Goal: Task Accomplishment & Management: Use online tool/utility

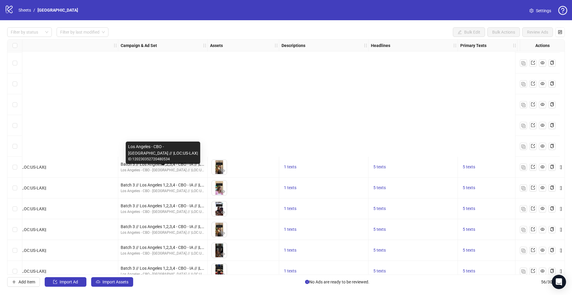
scroll to position [946, 74]
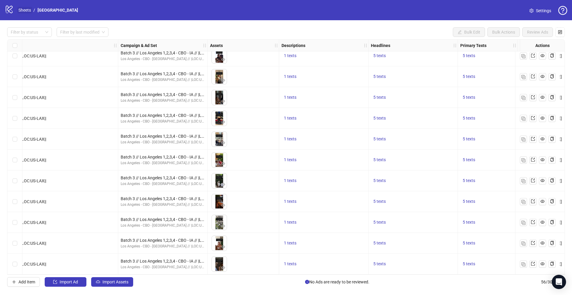
click at [24, 10] on link "Sheets" at bounding box center [24, 10] width 15 height 7
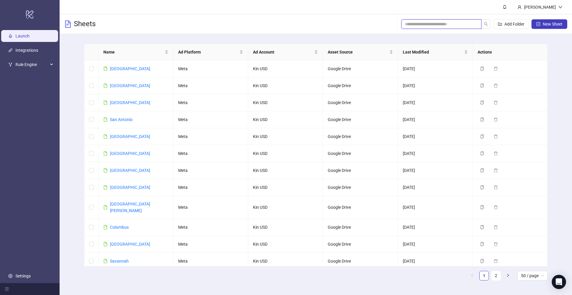
click at [430, 26] on input "search" at bounding box center [439, 24] width 68 height 7
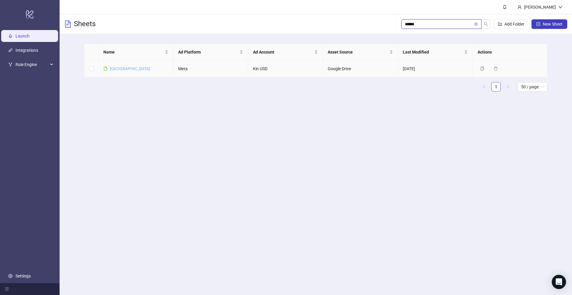
type input "******"
click at [122, 69] on link "Lisbon" at bounding box center [130, 68] width 40 height 5
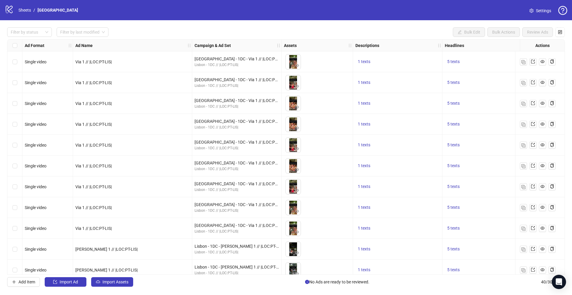
click at [546, 13] on span "Settings" at bounding box center [543, 10] width 15 height 7
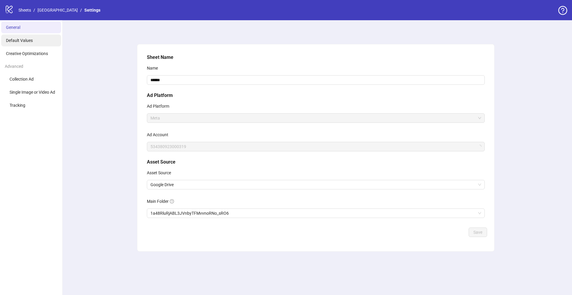
click at [40, 41] on li "Default Values" at bounding box center [31, 41] width 60 height 12
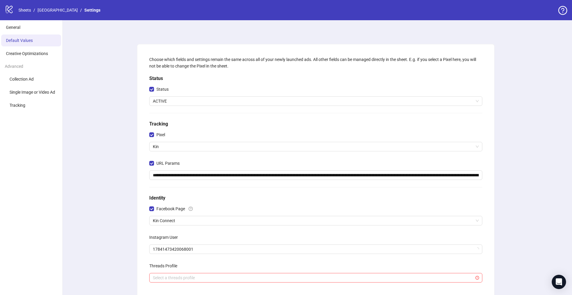
scroll to position [81, 0]
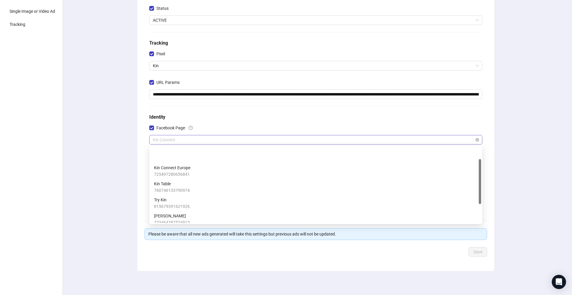
click at [172, 140] on span "Kin Connect" at bounding box center [316, 140] width 326 height 9
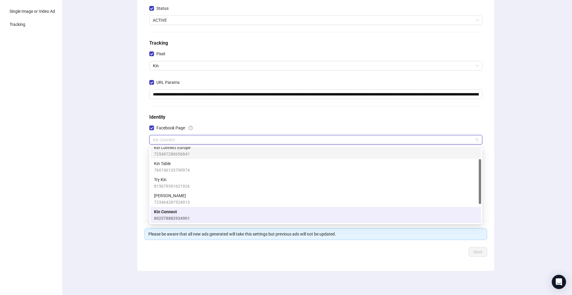
click at [174, 152] on span "725497280656841" at bounding box center [172, 154] width 36 height 7
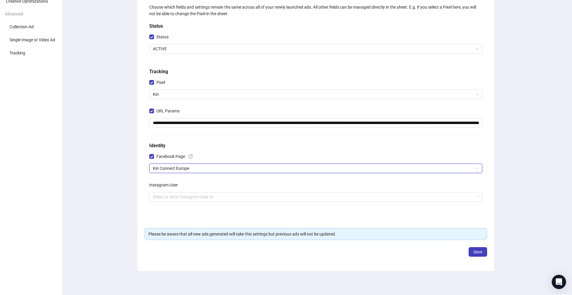
scroll to position [52, 0]
click at [178, 199] on input "search" at bounding box center [313, 197] width 320 height 9
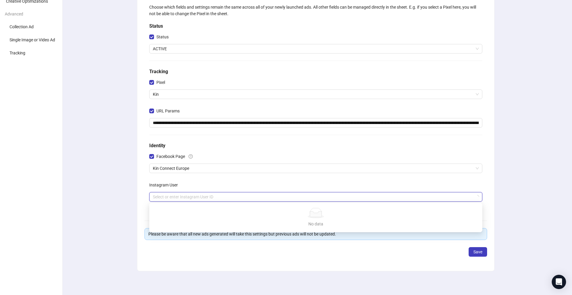
click at [192, 186] on div "Instagram User" at bounding box center [315, 186] width 333 height 12
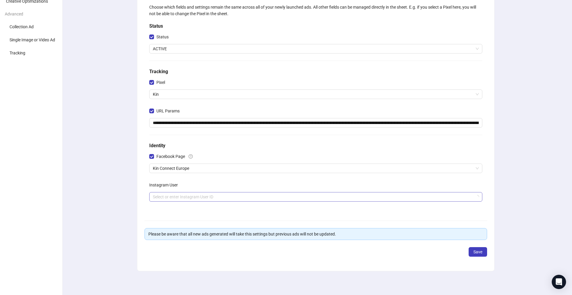
click at [188, 197] on input "search" at bounding box center [313, 197] width 320 height 9
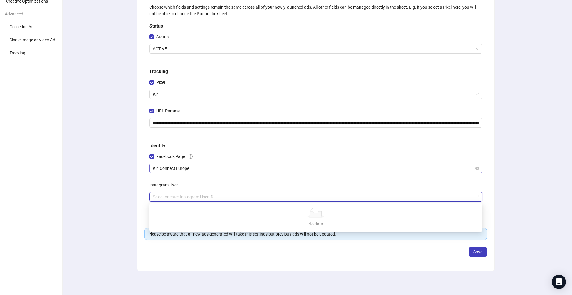
click at [205, 169] on span "Kin Connect Europe" at bounding box center [316, 168] width 326 height 9
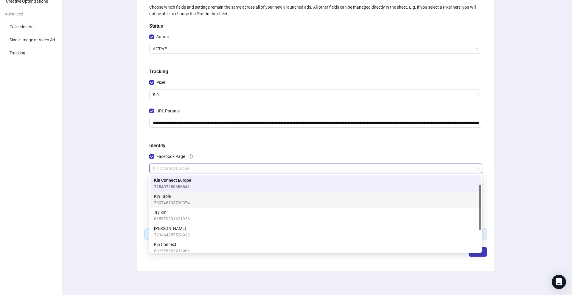
click at [198, 198] on div "Kin Table 760746133790974" at bounding box center [315, 199] width 323 height 13
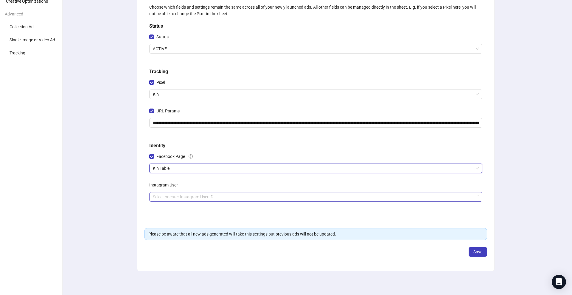
click at [198, 198] on input "search" at bounding box center [313, 197] width 320 height 9
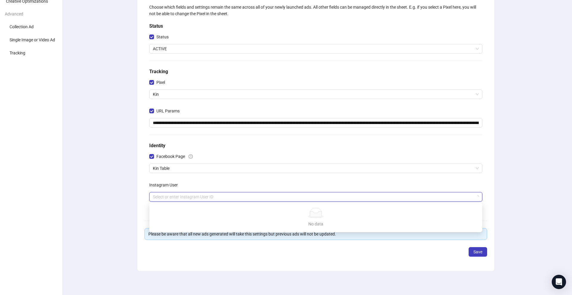
click at [216, 186] on div "Instagram User" at bounding box center [315, 186] width 333 height 12
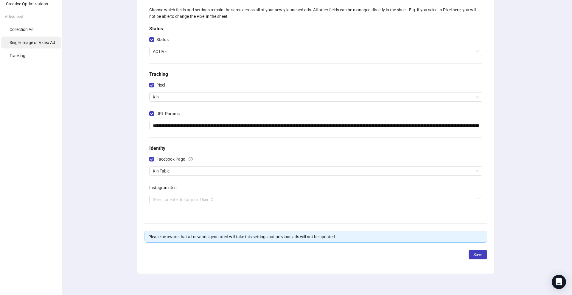
scroll to position [22, 0]
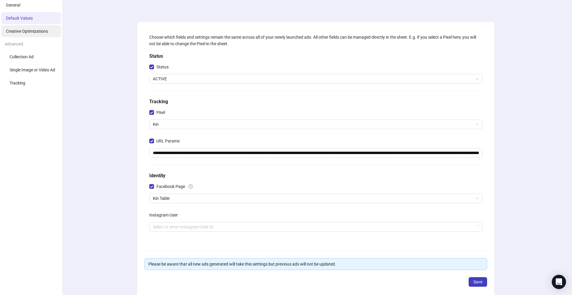
click at [28, 29] on span "Creative Optimizations" at bounding box center [27, 31] width 42 height 5
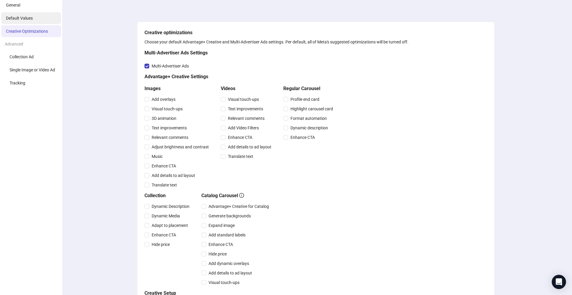
click at [31, 20] on span "Default Values" at bounding box center [19, 18] width 27 height 5
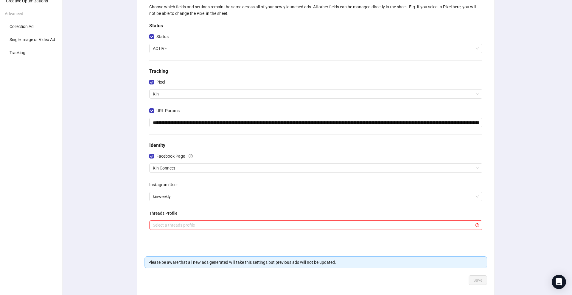
scroll to position [81, 0]
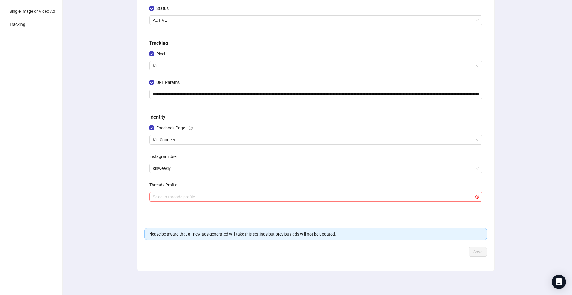
click at [169, 196] on input "search" at bounding box center [313, 197] width 320 height 9
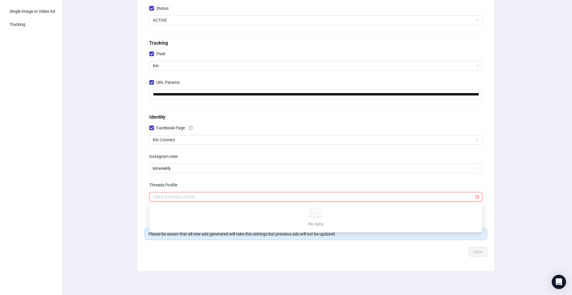
click at [130, 201] on div "**********" at bounding box center [316, 117] width 512 height 356
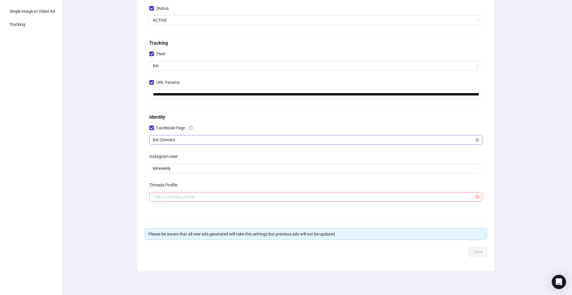
click at [183, 143] on span "Kin Connect" at bounding box center [316, 140] width 326 height 9
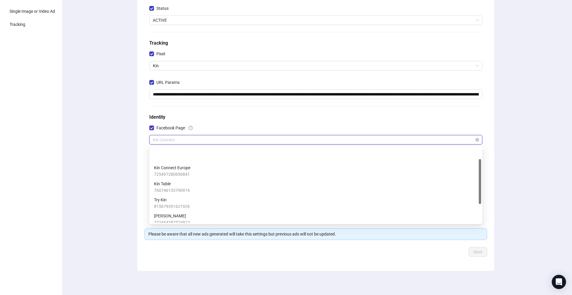
scroll to position [20, 0]
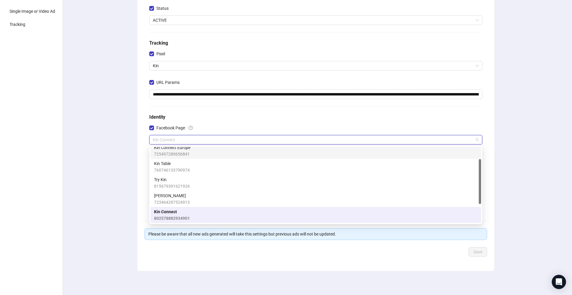
click at [183, 152] on span "725497280656841" at bounding box center [172, 154] width 36 height 7
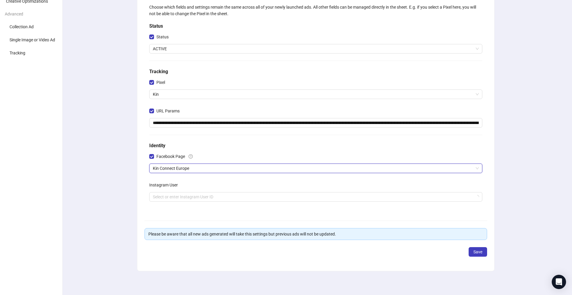
click at [134, 191] on div "**********" at bounding box center [316, 132] width 512 height 328
click at [174, 197] on input "search" at bounding box center [313, 197] width 320 height 9
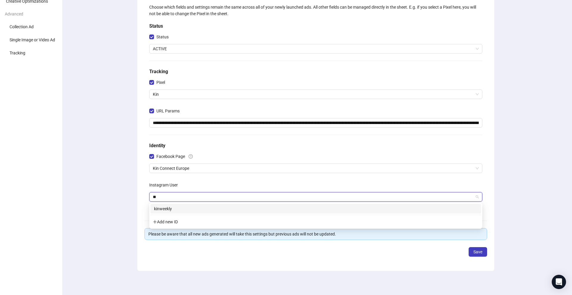
type input "***"
click at [180, 206] on div "kinweekly" at bounding box center [315, 209] width 323 height 7
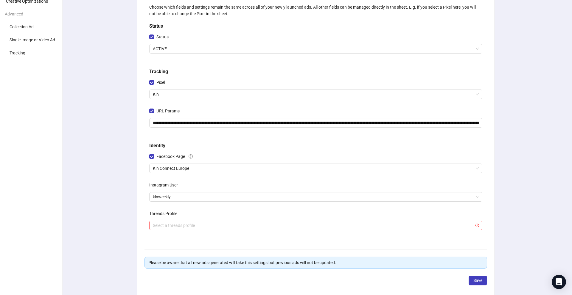
click at [519, 208] on div "**********" at bounding box center [316, 146] width 512 height 356
click at [474, 282] on span "Save" at bounding box center [477, 280] width 9 height 5
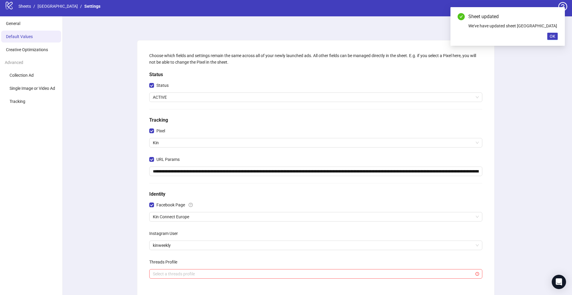
scroll to position [0, 0]
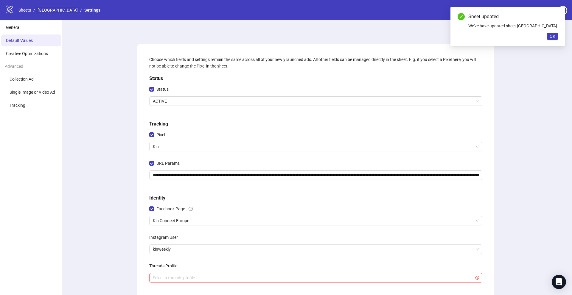
click at [45, 8] on link "Lisbon" at bounding box center [57, 10] width 43 height 7
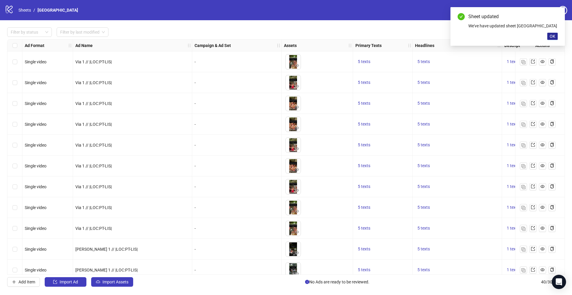
click at [555, 37] on button "OK" at bounding box center [552, 36] width 10 height 7
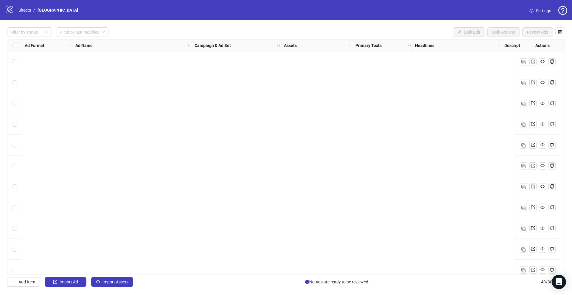
scroll to position [613, 0]
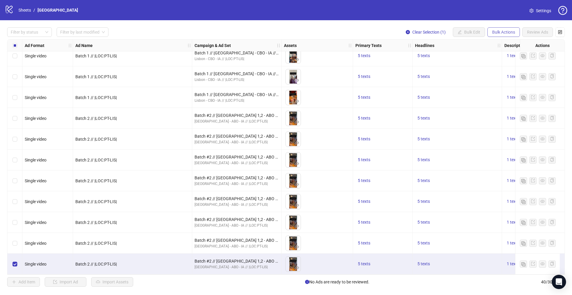
click at [496, 33] on span "Bulk Actions" at bounding box center [503, 32] width 23 height 5
click at [496, 53] on span "Duplicate" at bounding box center [511, 53] width 41 height 7
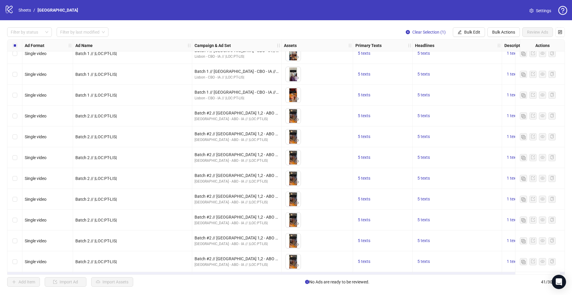
scroll to position [634, 0]
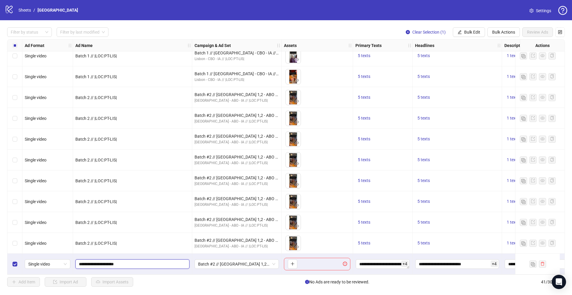
click at [92, 264] on input "**********" at bounding box center [132, 264] width 106 height 7
type input "**********"
click at [221, 262] on span "Batch #2 // Lisbon 1,2 - ABO - IA // |LOC:PT-LIS| // Exclude 180D PUR" at bounding box center [236, 264] width 77 height 9
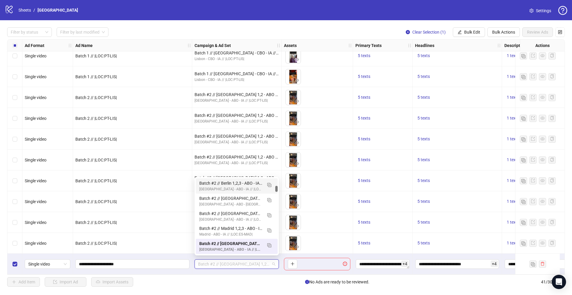
scroll to position [0, 0]
drag, startPoint x: 276, startPoint y: 191, endPoint x: 277, endPoint y: 173, distance: 18.5
click at [277, 172] on body "logo/logo-mobile Sheets / Lisbon Settings Filter by status Filter by last modif…" at bounding box center [286, 147] width 572 height 295
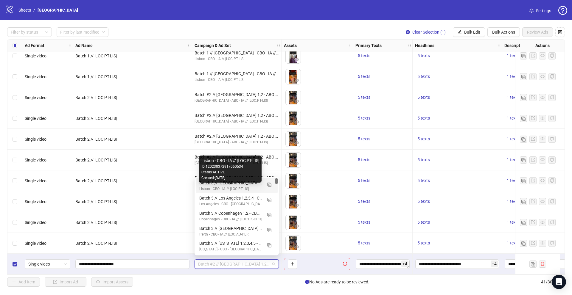
click at [228, 188] on div "Lisbon - CBO - IA // |LOC:PT-LIS|" at bounding box center [230, 189] width 63 height 6
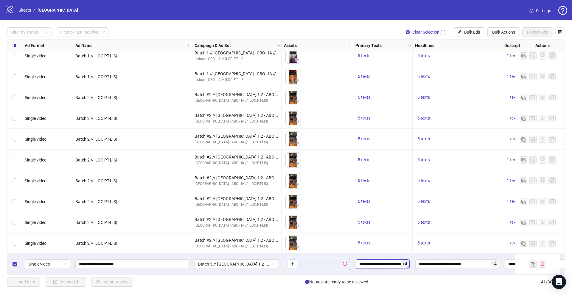
click at [383, 262] on textarea "**********" at bounding box center [383, 265] width 54 height 10
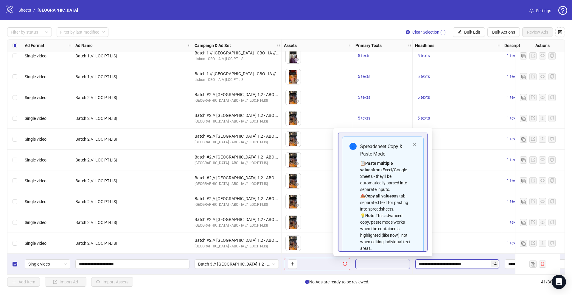
click at [442, 261] on input "**********" at bounding box center [457, 265] width 84 height 10
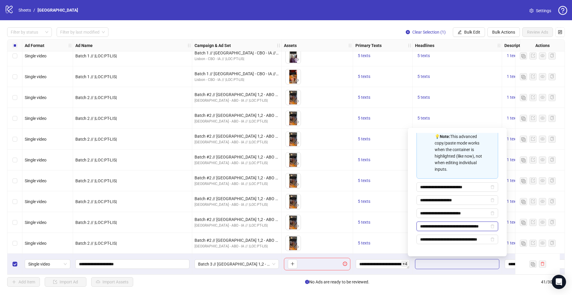
scroll to position [0, 7]
drag, startPoint x: 461, startPoint y: 227, endPoint x: 504, endPoint y: 228, distance: 42.9
click at [504, 228] on div "**********" at bounding box center [457, 192] width 99 height 129
click at [447, 237] on input "**********" at bounding box center [454, 239] width 69 height 7
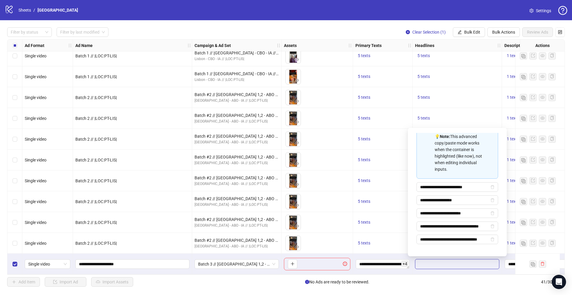
click at [395, 208] on div "5 texts" at bounding box center [383, 201] width 60 height 21
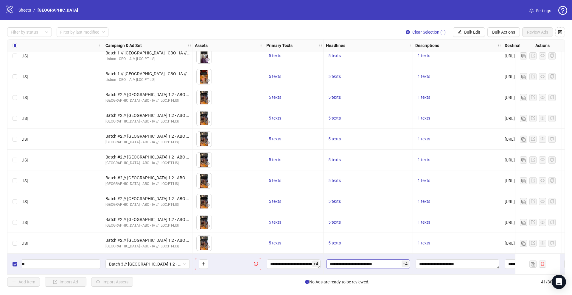
scroll to position [634, 0]
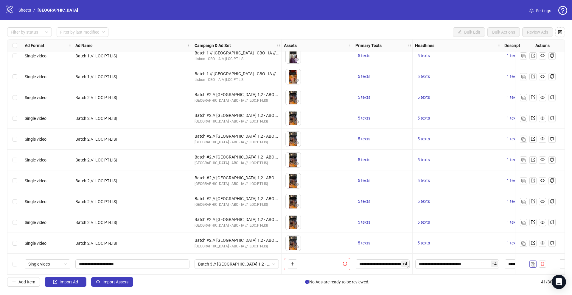
click at [532, 263] on img "button" at bounding box center [533, 265] width 4 height 4
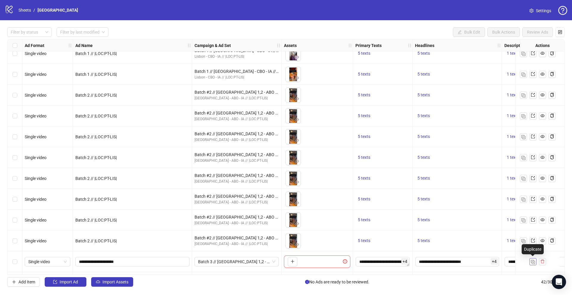
click at [532, 261] on img "button" at bounding box center [533, 262] width 4 height 4
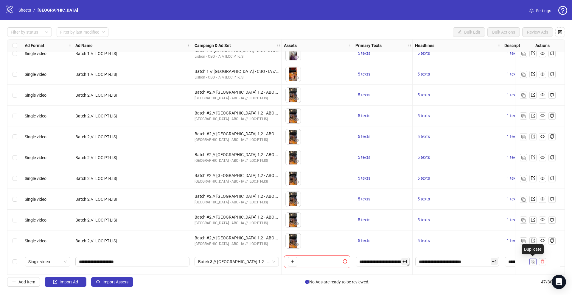
click at [532, 261] on img "button" at bounding box center [533, 262] width 4 height 4
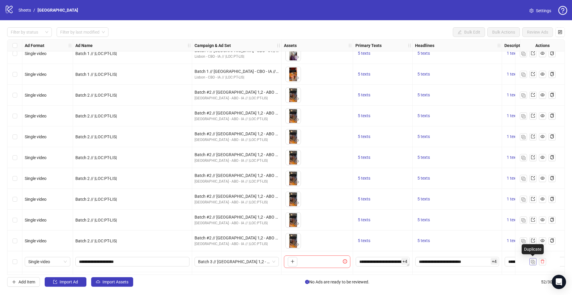
click at [532, 261] on img "button" at bounding box center [533, 262] width 4 height 4
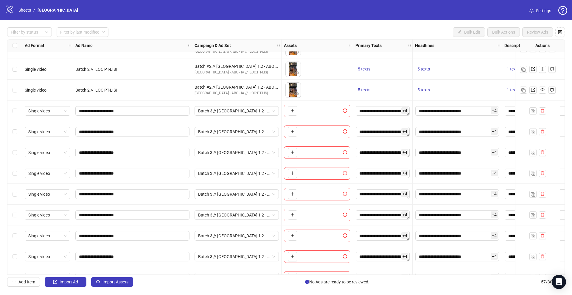
scroll to position [791, 0]
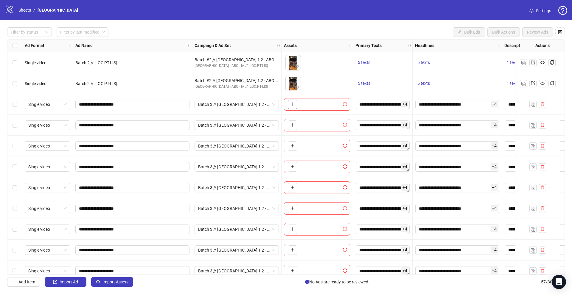
click at [295, 105] on button "button" at bounding box center [293, 105] width 10 height 10
click at [292, 126] on icon "plus" at bounding box center [292, 125] width 4 height 4
click at [292, 144] on icon "plus" at bounding box center [292, 146] width 4 height 4
click at [292, 165] on icon "plus" at bounding box center [292, 167] width 4 height 4
click at [291, 189] on icon "plus" at bounding box center [292, 188] width 4 height 4
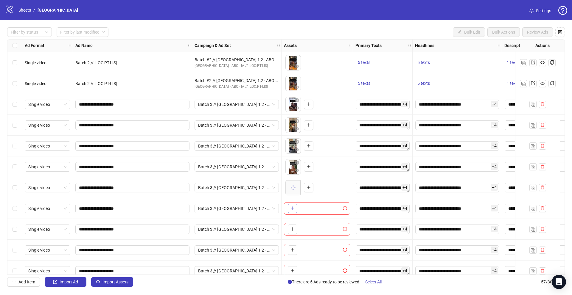
click at [293, 206] on icon "plus" at bounding box center [292, 208] width 4 height 4
click at [293, 228] on icon "plus" at bounding box center [292, 229] width 4 height 4
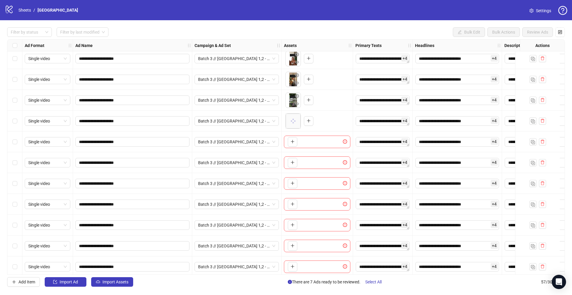
scroll to position [915, 0]
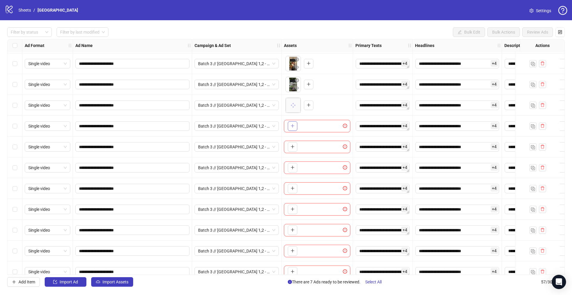
click at [293, 126] on icon "plus" at bounding box center [292, 126] width 4 height 4
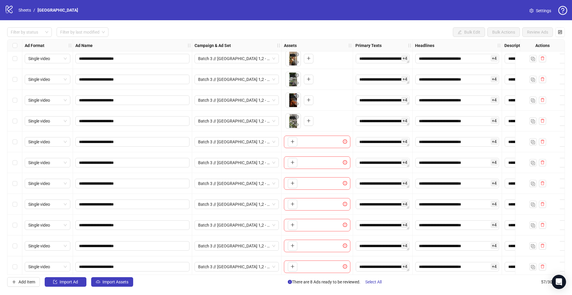
scroll to position [921, 0]
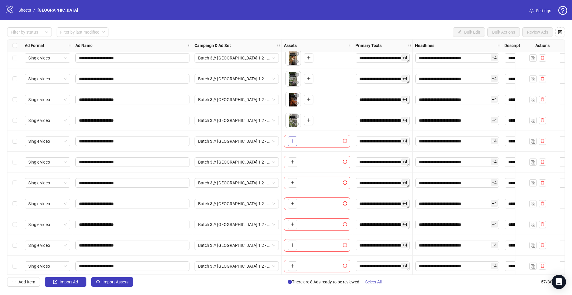
click at [291, 140] on icon "plus" at bounding box center [292, 141] width 4 height 4
click at [293, 161] on icon "plus" at bounding box center [292, 162] width 4 height 4
click at [292, 183] on icon "plus" at bounding box center [292, 183] width 4 height 4
click at [293, 204] on icon "plus" at bounding box center [292, 204] width 4 height 4
click at [293, 224] on icon "plus" at bounding box center [292, 224] width 4 height 4
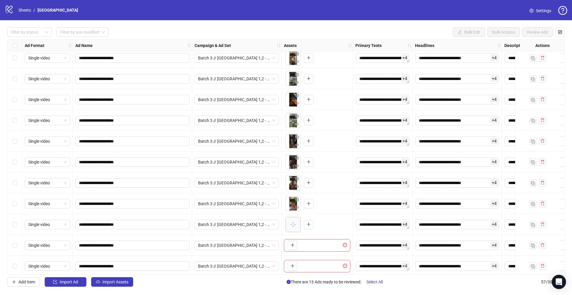
scroll to position [967, 0]
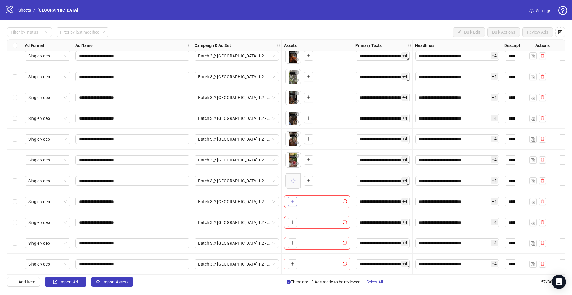
click at [291, 200] on icon "plus" at bounding box center [292, 202] width 4 height 4
click at [292, 220] on icon "plus" at bounding box center [292, 222] width 4 height 4
click at [298, 217] on icon "close-circle" at bounding box center [297, 219] width 4 height 4
click at [298, 196] on icon "close-circle" at bounding box center [297, 198] width 4 height 4
click at [295, 200] on button "button" at bounding box center [293, 202] width 10 height 10
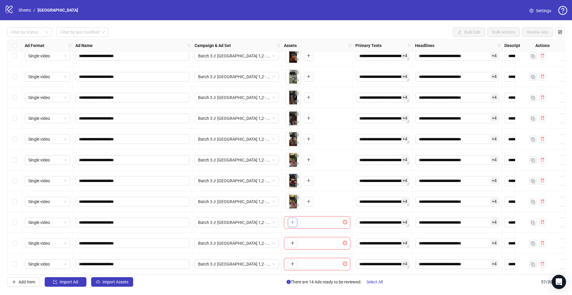
click at [293, 218] on button "button" at bounding box center [293, 223] width 10 height 10
click at [297, 183] on icon "eye" at bounding box center [297, 184] width 4 height 3
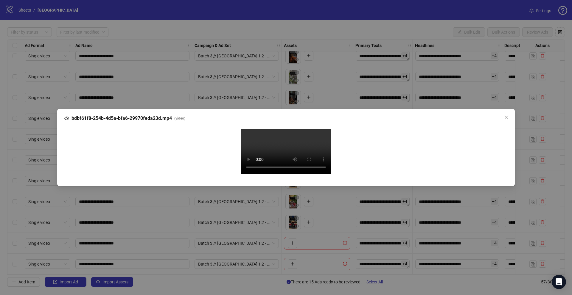
click at [41, 178] on div "bdbf61f8-254b-4d5a-bfa6-29970feda23d.mp4 ( video ) Your browser does not suppor…" at bounding box center [286, 147] width 572 height 295
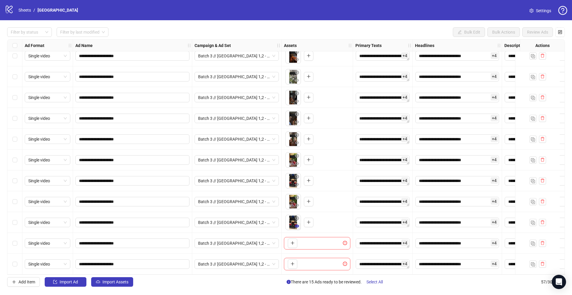
click at [297, 225] on icon "eye" at bounding box center [297, 226] width 4 height 3
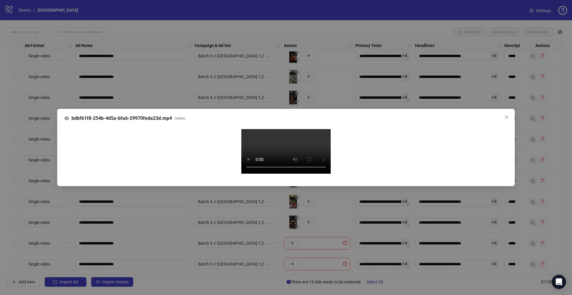
click at [38, 188] on div "bdbf61f8-254b-4d5a-bfa6-29970feda23d.mp4 ( video ) Your browser does not suppor…" at bounding box center [286, 147] width 572 height 295
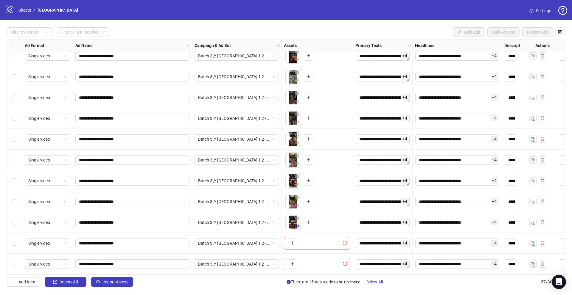
click at [296, 225] on icon "eye" at bounding box center [297, 226] width 4 height 3
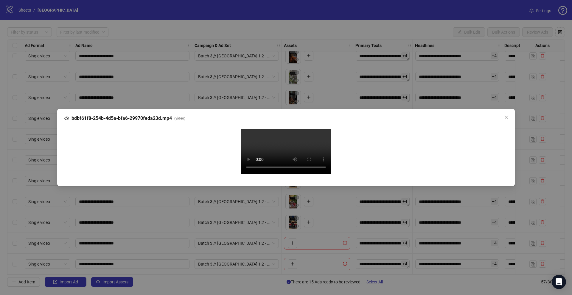
click at [44, 209] on div "bdbf61f8-254b-4d5a-bfa6-29970feda23d.mp4 ( video ) Your browser does not suppor…" at bounding box center [286, 147] width 572 height 295
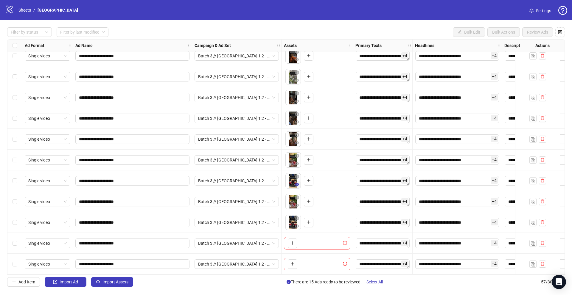
click at [298, 183] on icon "eye" at bounding box center [297, 185] width 4 height 4
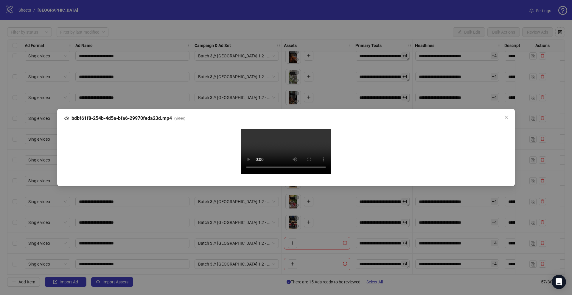
click at [46, 189] on div "bdbf61f8-254b-4d5a-bfa6-29970feda23d.mp4 ( video ) Your browser does not suppor…" at bounding box center [286, 147] width 572 height 295
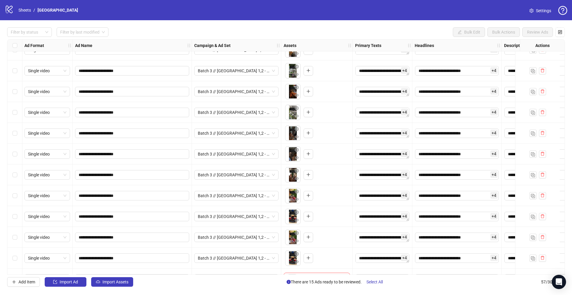
scroll to position [943, 0]
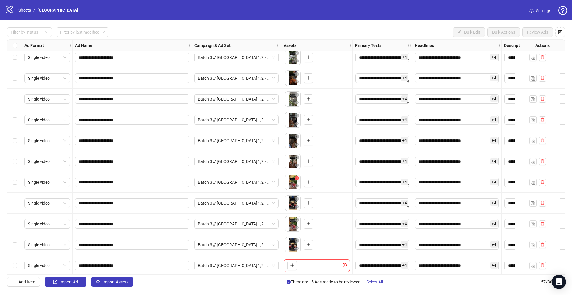
click at [297, 179] on icon "close-circle" at bounding box center [297, 178] width 4 height 4
click at [298, 198] on icon "close-circle" at bounding box center [297, 199] width 4 height 4
click at [297, 219] on icon "close-circle" at bounding box center [297, 220] width 4 height 4
click at [295, 240] on icon "close-circle" at bounding box center [297, 241] width 4 height 4
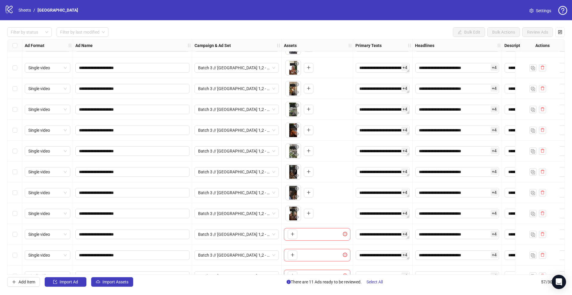
scroll to position [897, 0]
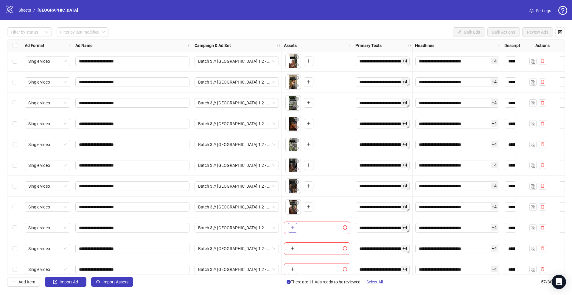
click at [294, 226] on icon "plus" at bounding box center [292, 228] width 4 height 4
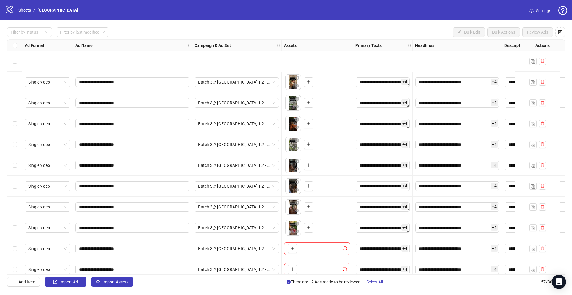
scroll to position [967, 0]
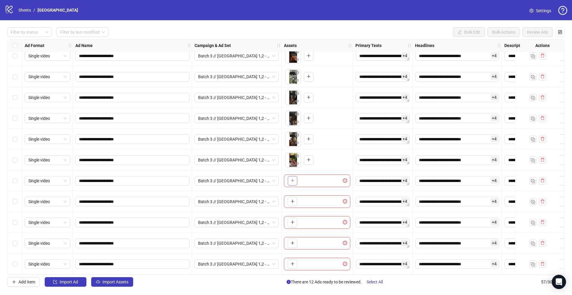
click at [294, 179] on icon "plus" at bounding box center [292, 181] width 4 height 4
click at [294, 200] on icon "plus" at bounding box center [292, 202] width 4 height 4
click at [296, 223] on button "button" at bounding box center [293, 223] width 10 height 10
click at [292, 241] on icon "plus" at bounding box center [292, 243] width 4 height 4
click at [297, 237] on icon "close-circle" at bounding box center [297, 239] width 4 height 4
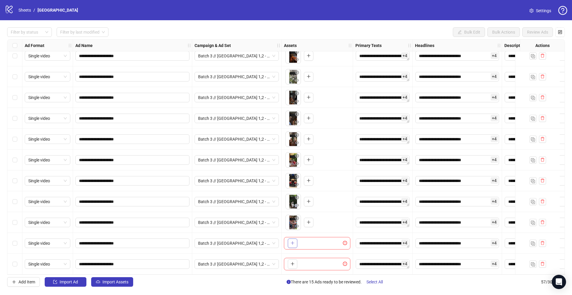
click at [295, 242] on button "button" at bounding box center [293, 244] width 10 height 10
click at [542, 262] on icon "delete" at bounding box center [542, 264] width 4 height 4
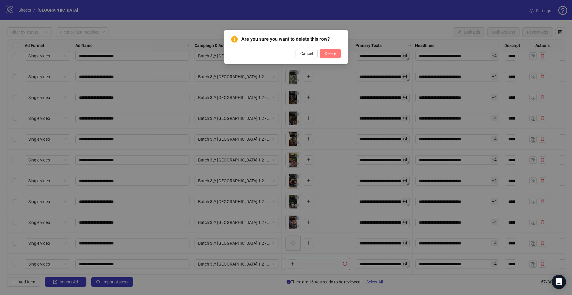
click at [332, 54] on span "Delete" at bounding box center [330, 53] width 11 height 5
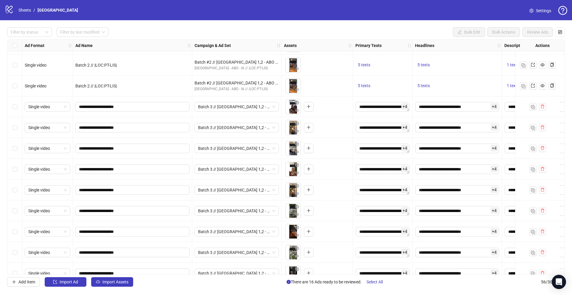
scroll to position [779, 0]
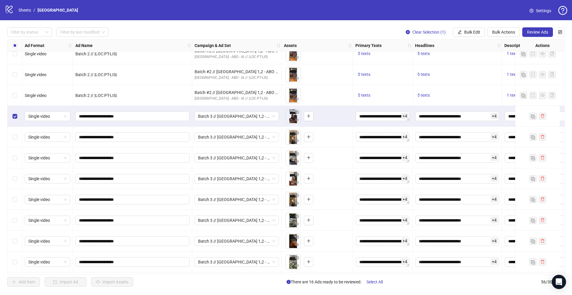
click at [16, 132] on div "Select row 42" at bounding box center [14, 137] width 15 height 21
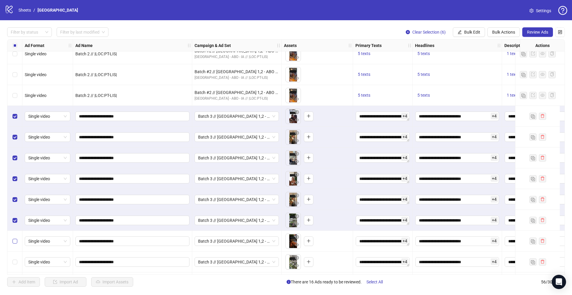
click at [16, 244] on label "Select row 47" at bounding box center [15, 241] width 5 height 7
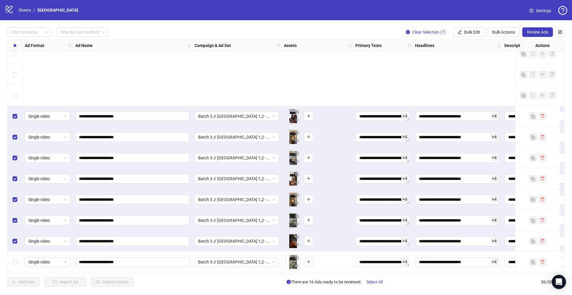
scroll to position [939, 0]
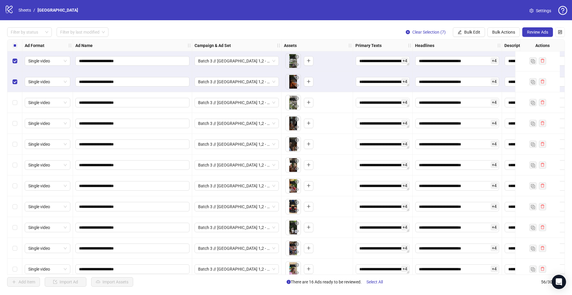
click at [14, 106] on div "Select row 48" at bounding box center [14, 102] width 15 height 21
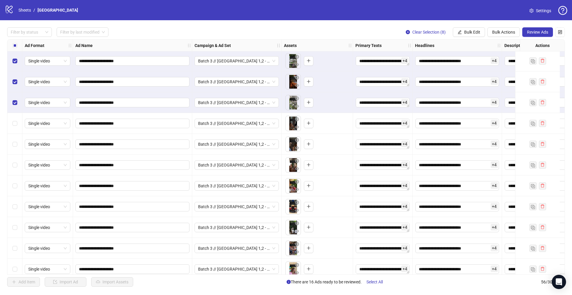
click at [14, 117] on div "Select row 49" at bounding box center [14, 123] width 15 height 21
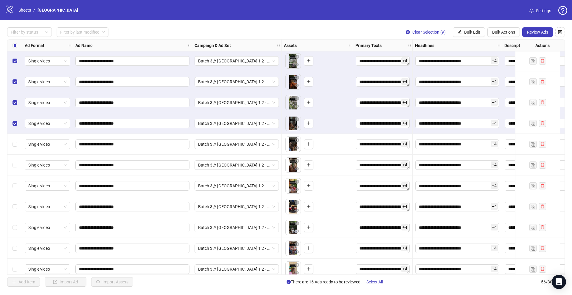
click at [16, 149] on div "Select row 50" at bounding box center [14, 144] width 15 height 21
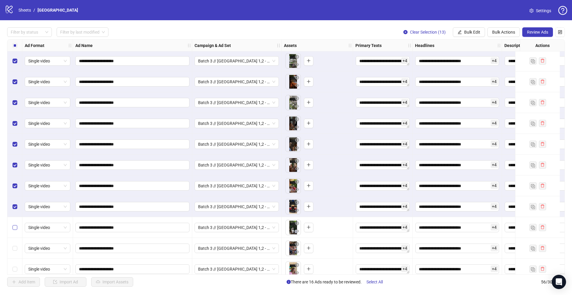
click at [15, 225] on label "Select row 54" at bounding box center [15, 228] width 5 height 7
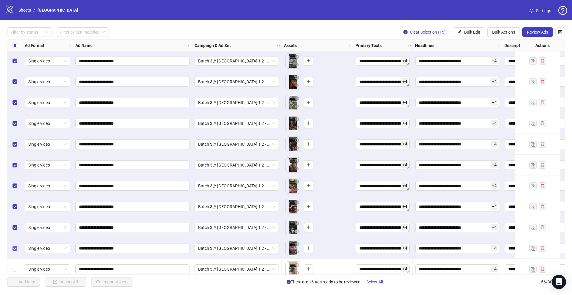
scroll to position [946, 0]
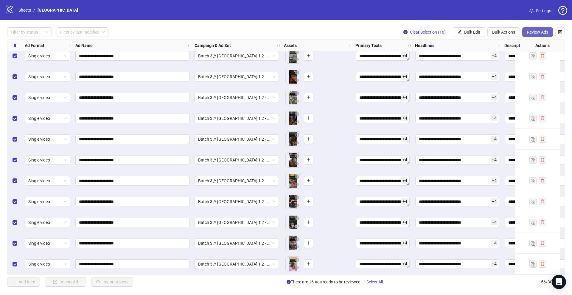
click at [533, 31] on span "Review Ads" at bounding box center [537, 32] width 21 height 5
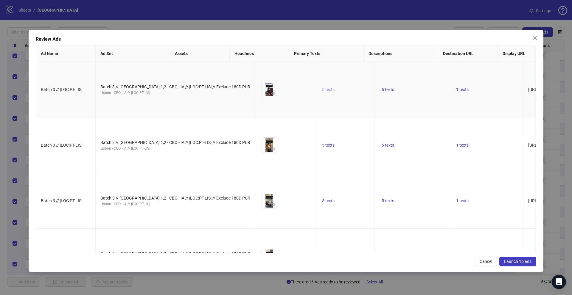
click at [322, 92] on span "5 texts" at bounding box center [328, 89] width 13 height 5
click at [337, 94] on icon "caret-right" at bounding box center [336, 95] width 4 height 4
click at [337, 94] on icon "caret-right" at bounding box center [336, 96] width 4 height 4
click at [337, 94] on icon "caret-right" at bounding box center [336, 95] width 4 height 4
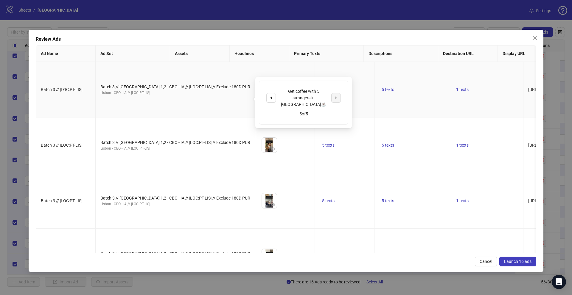
click at [374, 70] on td "5 texts" at bounding box center [411, 90] width 74 height 56
click at [381, 92] on span "5 texts" at bounding box center [387, 89] width 13 height 5
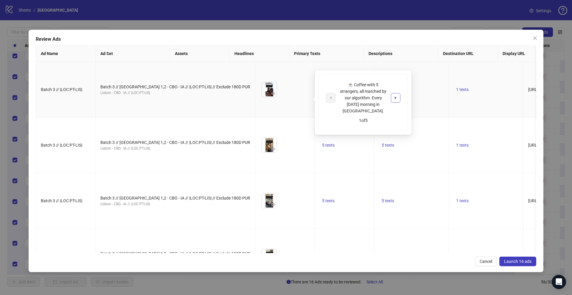
click at [395, 96] on icon "caret-right" at bounding box center [395, 98] width 4 height 4
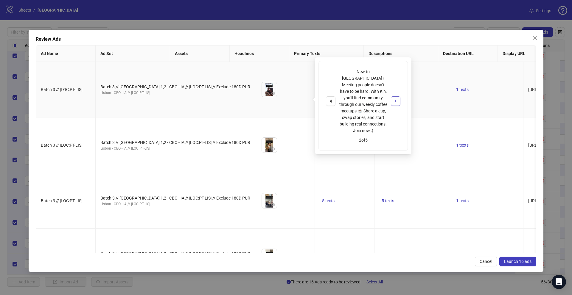
click at [395, 99] on icon "caret-right" at bounding box center [395, 101] width 4 height 4
click at [395, 96] on icon "caret-right" at bounding box center [395, 98] width 4 height 4
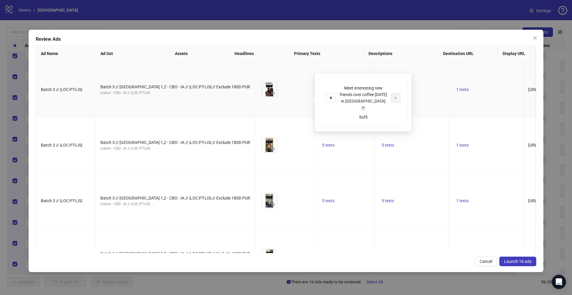
click at [449, 80] on td "1 texts" at bounding box center [486, 90] width 74 height 56
click at [449, 95] on td "1 texts" at bounding box center [486, 90] width 74 height 56
click at [456, 92] on span "1 texts" at bounding box center [462, 89] width 13 height 5
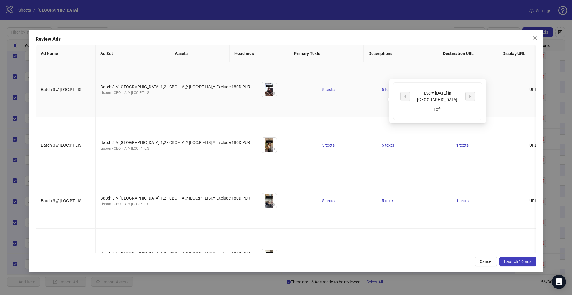
click at [449, 78] on td "1 texts" at bounding box center [486, 90] width 74 height 56
click at [271, 96] on icon "eye" at bounding box center [273, 93] width 4 height 4
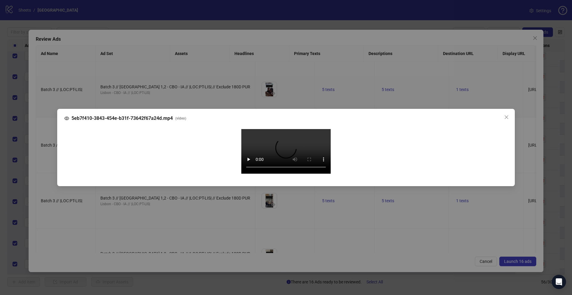
click at [53, 158] on div "5eb7f410-3843-454e-b31f-73642f67a24d.mp4 ( video ) Your browser does not suppor…" at bounding box center [286, 147] width 572 height 295
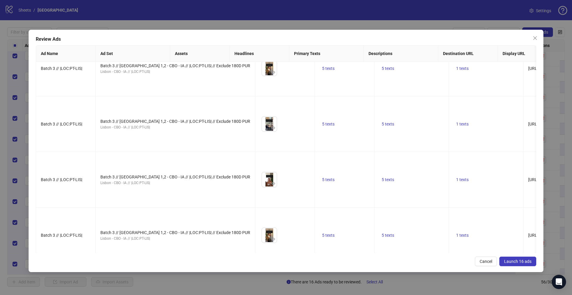
scroll to position [83, 0]
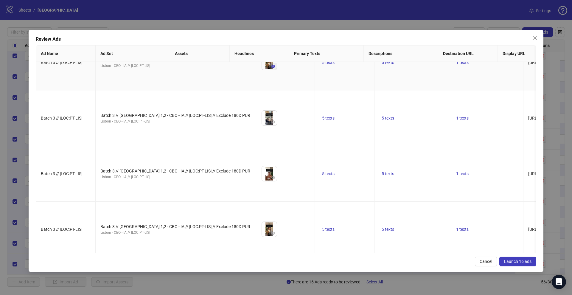
click at [271, 68] on icon "eye" at bounding box center [273, 66] width 4 height 3
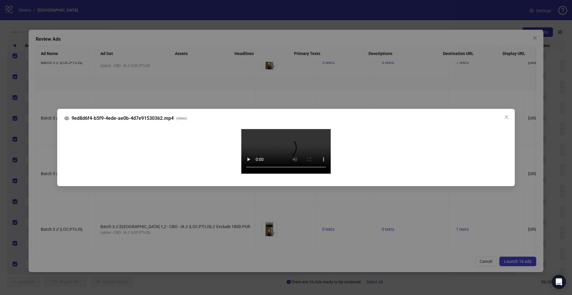
click at [43, 163] on div "9ed8d6f4-b5f9-4ede-ae0b-4d7e91530362.mp4 ( video ) Your browser does not suppor…" at bounding box center [286, 147] width 572 height 295
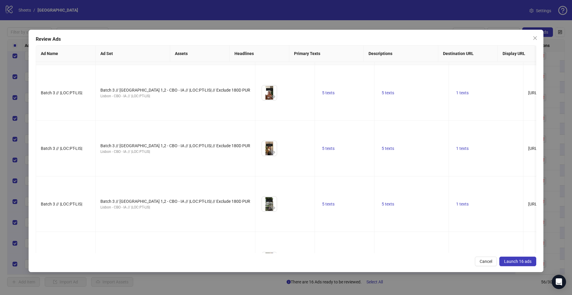
scroll to position [180, 0]
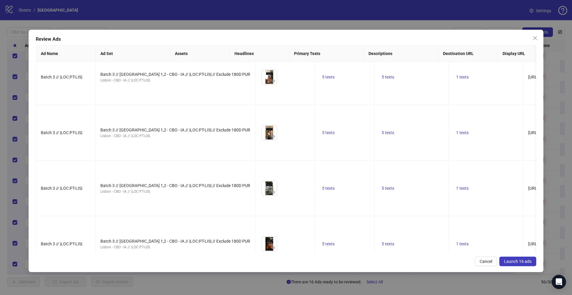
click at [271, 27] on icon "eye" at bounding box center [273, 25] width 4 height 4
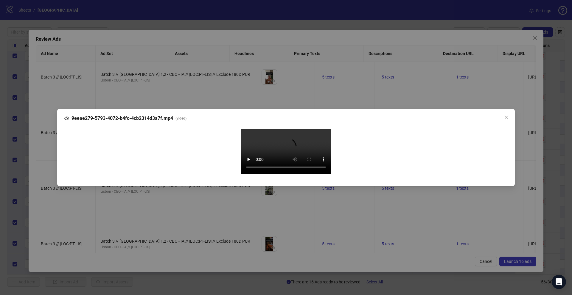
click at [46, 180] on div "9eeae279-5793-4072-b4fc-4cb2314d3a7f.mp4 ( video ) Your browser does not suppor…" at bounding box center [286, 147] width 572 height 295
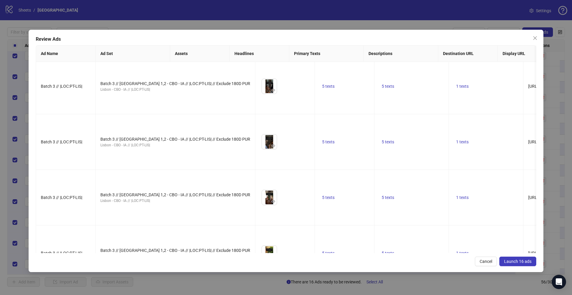
scroll to position [471, 0]
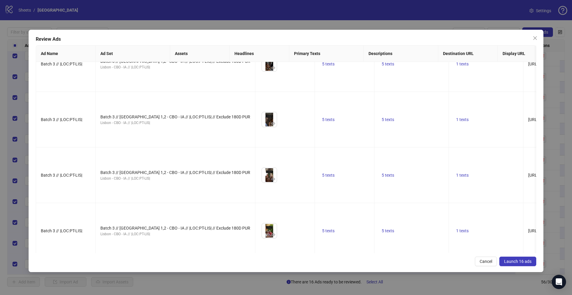
click at [271, 14] on icon "eye" at bounding box center [273, 12] width 4 height 3
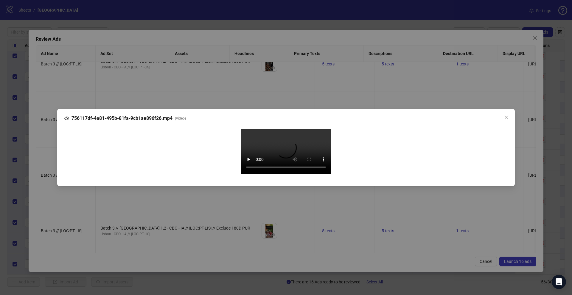
click at [48, 180] on div "756117df-4a81-495b-81fa-9cb1ae896f26.mp4 ( video ) Your browser does not suppor…" at bounding box center [286, 147] width 572 height 295
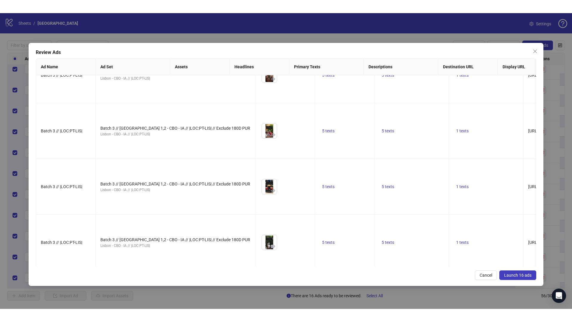
scroll to position [770, 0]
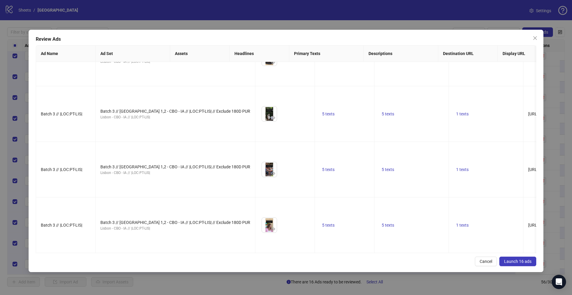
click at [271, 9] on icon "eye" at bounding box center [273, 6] width 4 height 4
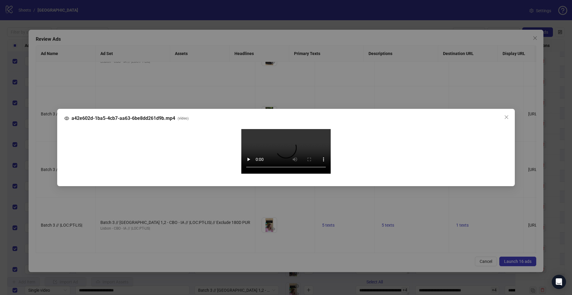
scroll to position [920, 0]
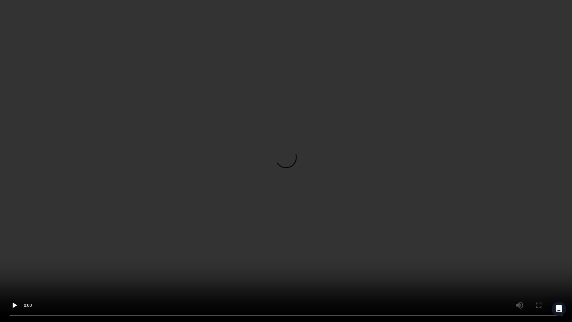
click at [256, 223] on video "Your browser does not support the video tag." at bounding box center [286, 161] width 572 height 322
click at [247, 176] on video "Your browser does not support the video tag." at bounding box center [286, 161] width 572 height 322
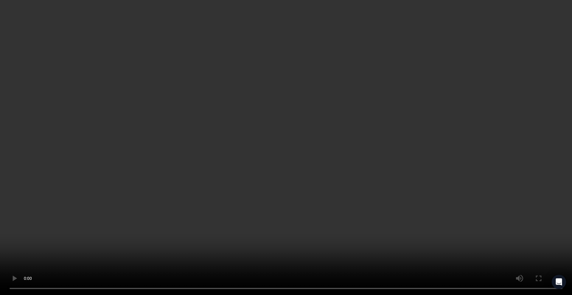
click at [42, 139] on div "a42e602d-1ba5-4cb7-aa63-6be8dd261d9b.mp4 ( video ) Your browser does not suppor…" at bounding box center [286, 147] width 572 height 295
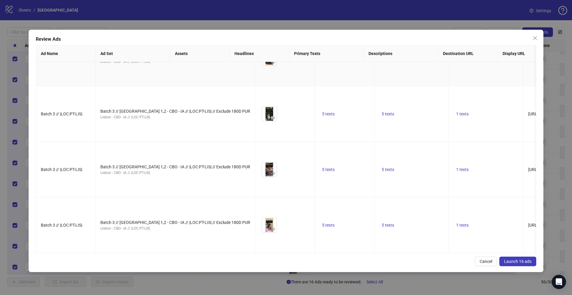
scroll to position [1014, 0]
click at [271, 227] on icon "eye" at bounding box center [273, 229] width 4 height 4
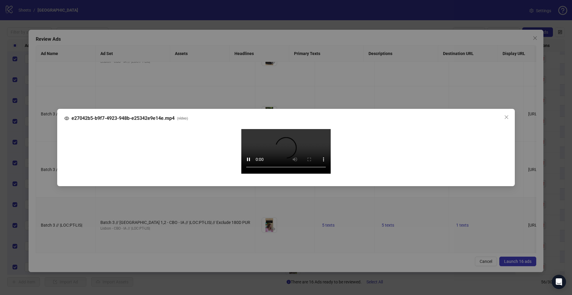
click at [46, 187] on div "e27042b5-b9f7-4923-948b-e25342e9e14e.mp4 ( video ) Your browser does not suppor…" at bounding box center [286, 147] width 572 height 295
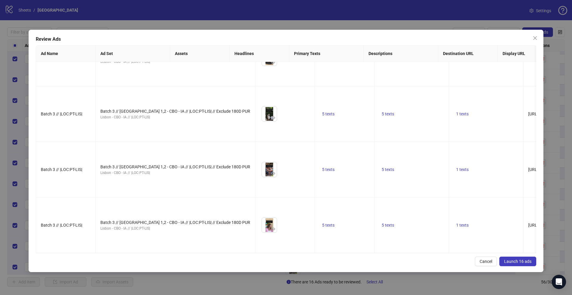
click at [507, 263] on span "Launch 16 ads" at bounding box center [517, 261] width 27 height 5
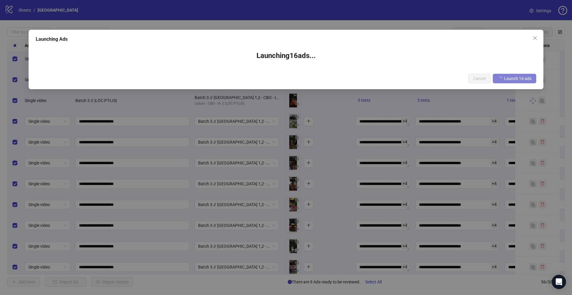
scroll to position [922, 0]
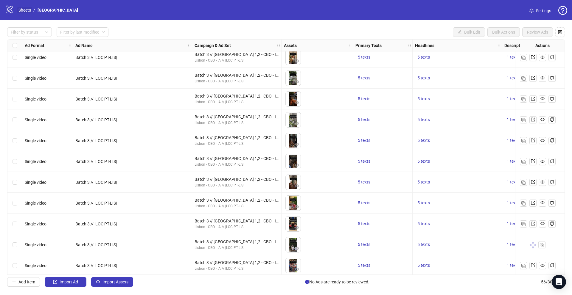
click at [21, 10] on link "Sheets" at bounding box center [24, 10] width 15 height 7
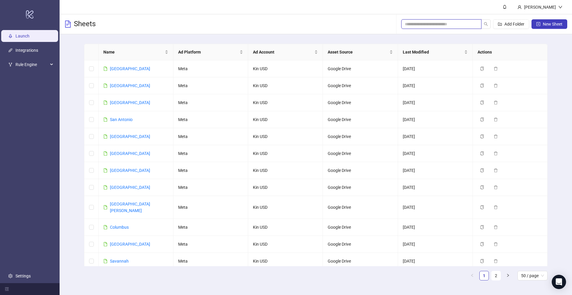
click at [464, 24] on input "search" at bounding box center [439, 24] width 68 height 7
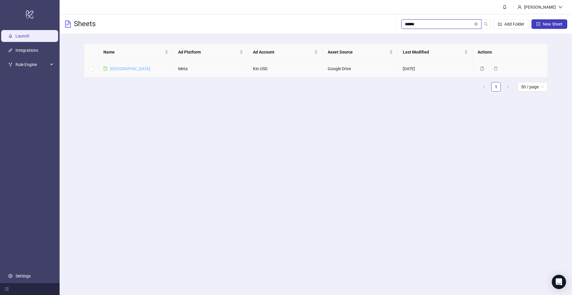
type input "******"
click at [111, 69] on link "Sydney" at bounding box center [130, 68] width 40 height 5
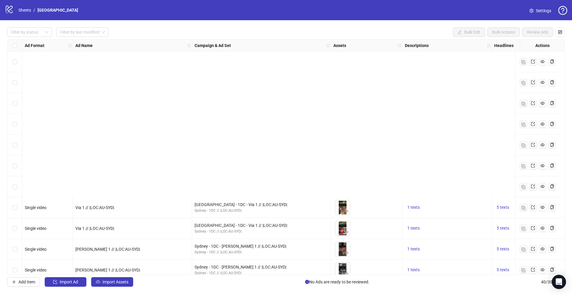
scroll to position [613, 0]
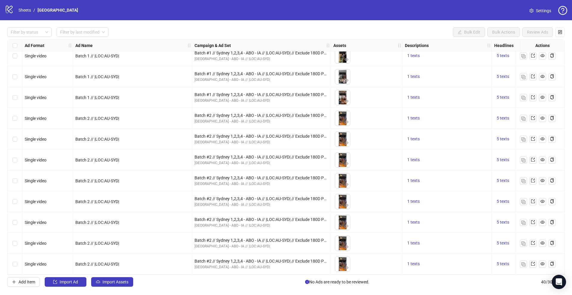
click at [18, 264] on div "Select row 40" at bounding box center [14, 264] width 15 height 21
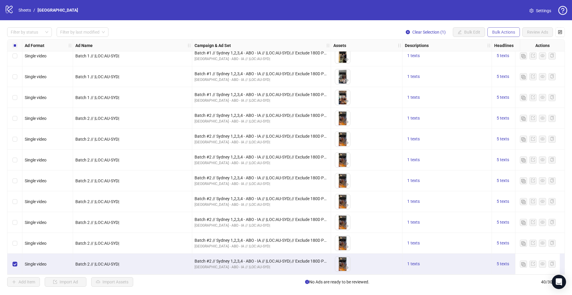
click at [505, 34] on span "Bulk Actions" at bounding box center [503, 32] width 23 height 5
click at [496, 54] on span "Duplicate" at bounding box center [511, 53] width 41 height 7
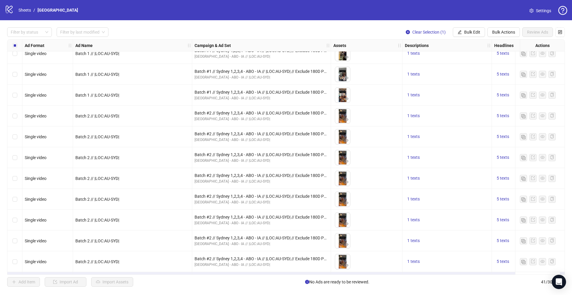
scroll to position [634, 0]
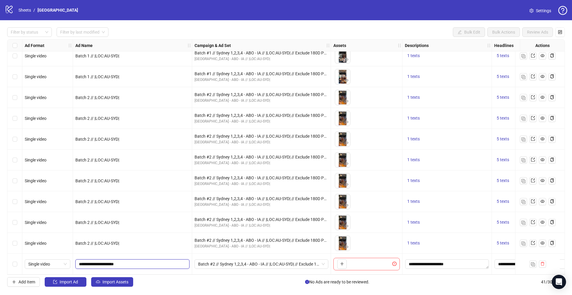
click at [92, 263] on input "**********" at bounding box center [132, 264] width 106 height 7
type input "**********"
click at [231, 264] on span "Batch #2 // Sydney 1,2,3,4 - ABO - IA // |LOC:AU-SYD| // Exclude 180D PUR" at bounding box center [261, 264] width 127 height 9
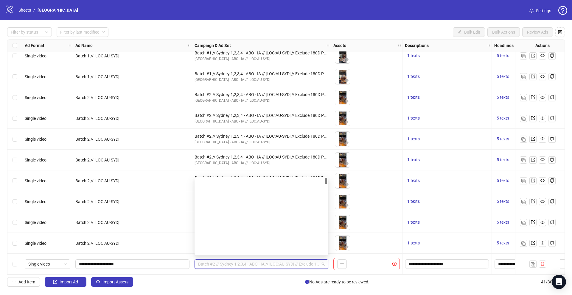
scroll to position [0, 0]
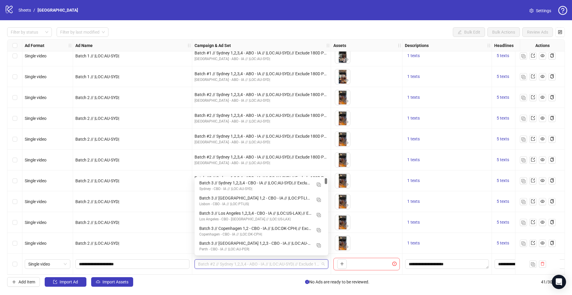
drag, startPoint x: 325, startPoint y: 194, endPoint x: 326, endPoint y: 173, distance: 21.5
click at [326, 173] on body "logo/logo-mobile Sheets / Sydney Settings Filter by status Filter by last modif…" at bounding box center [286, 147] width 572 height 295
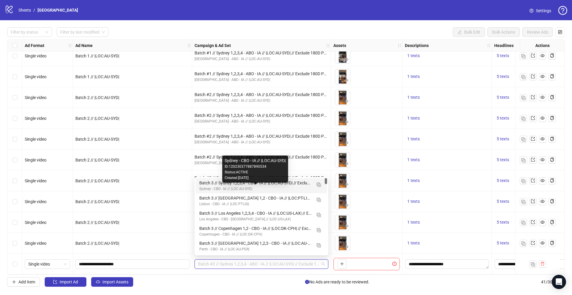
click at [260, 190] on div "Sydney - CBO - IA // |LOC:AU-SYD|" at bounding box center [255, 189] width 112 height 6
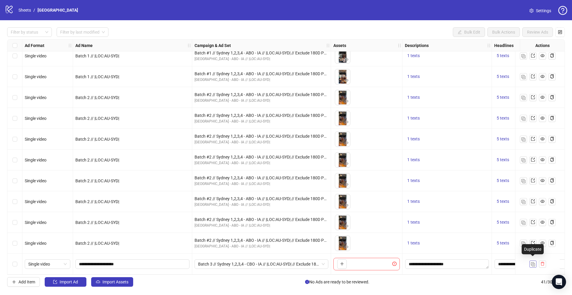
click at [532, 263] on img "button" at bounding box center [533, 265] width 4 height 4
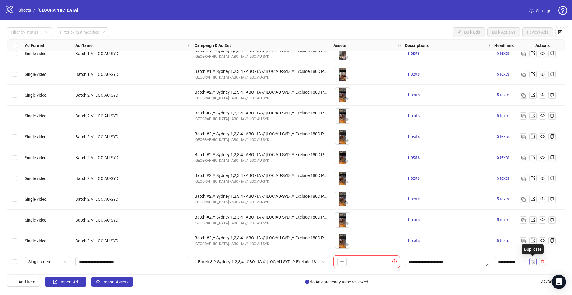
click at [532, 262] on img "button" at bounding box center [533, 262] width 4 height 4
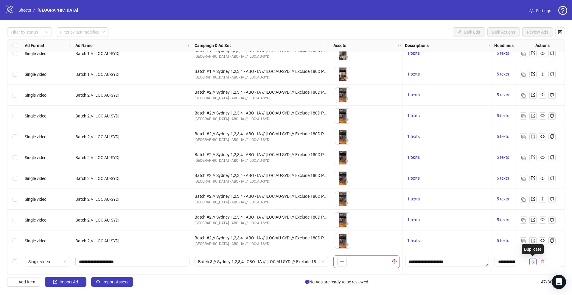
click at [532, 262] on img "button" at bounding box center [533, 262] width 4 height 4
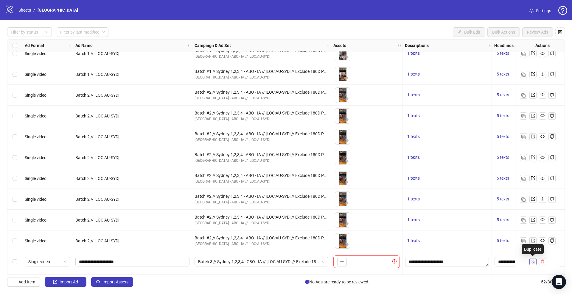
click at [532, 262] on img "button" at bounding box center [533, 262] width 4 height 4
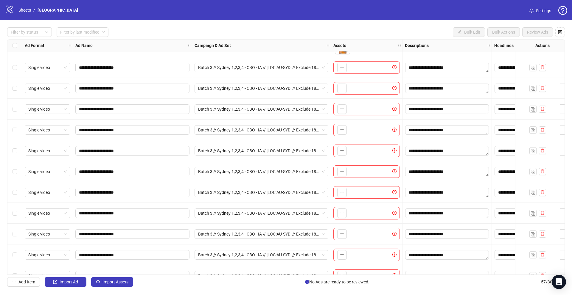
scroll to position [766, 0]
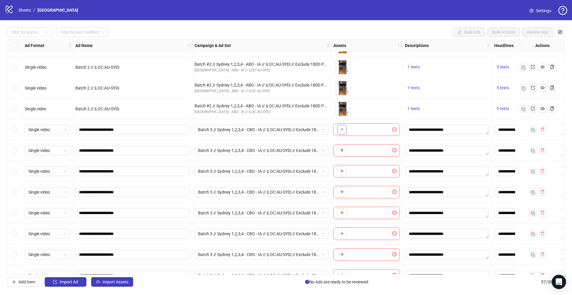
click at [342, 130] on icon "plus" at bounding box center [342, 129] width 4 height 4
click at [341, 152] on icon "plus" at bounding box center [342, 150] width 4 height 4
click at [342, 172] on icon "plus" at bounding box center [342, 171] width 4 height 4
click at [343, 193] on icon "plus" at bounding box center [342, 192] width 4 height 4
click at [341, 213] on icon "plus" at bounding box center [342, 213] width 4 height 4
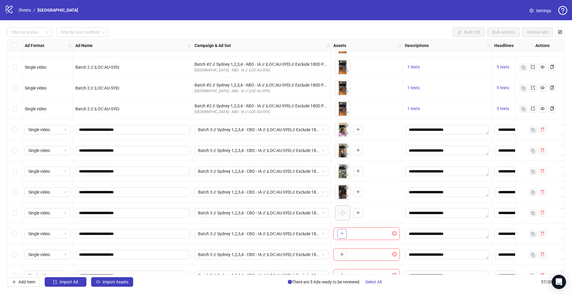
click at [341, 238] on button "button" at bounding box center [342, 234] width 10 height 10
click at [339, 255] on button "button" at bounding box center [342, 255] width 10 height 10
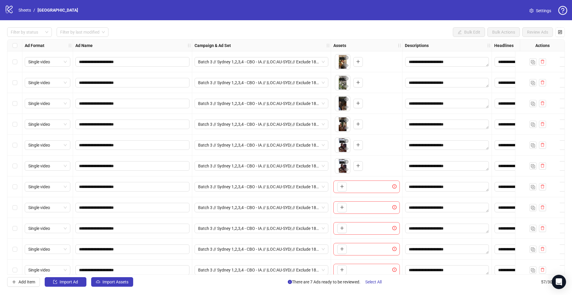
scroll to position [862, 0]
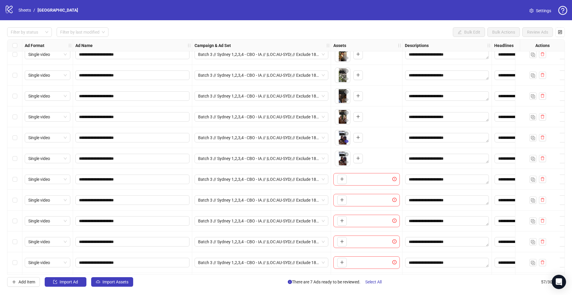
click at [348, 141] on icon "eye" at bounding box center [346, 141] width 4 height 3
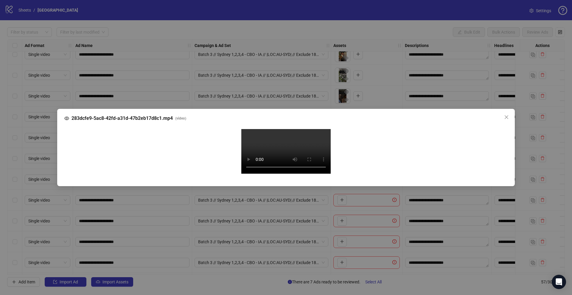
click at [47, 183] on div "283dcfe9-5ac8-42fd-a31d-47b2eb17d8c1.mp4 ( video ) Your browser does not suppor…" at bounding box center [286, 147] width 572 height 295
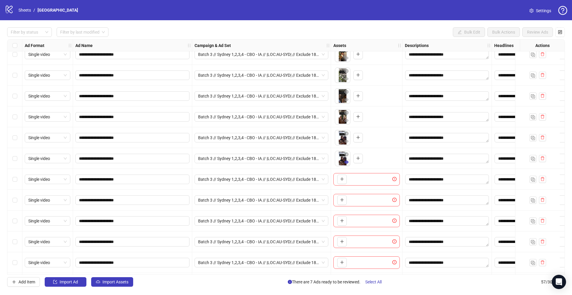
click at [345, 162] on icon "eye" at bounding box center [346, 162] width 4 height 3
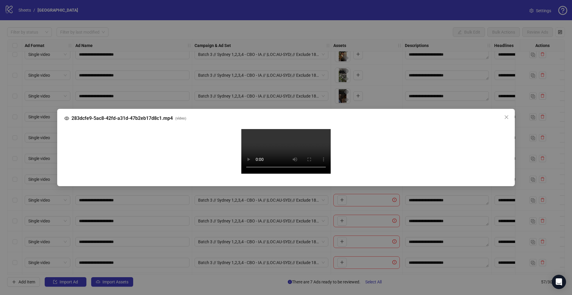
click at [49, 181] on div "283dcfe9-5ac8-42fd-a31d-47b2eb17d8c1.mp4 ( video ) Your browser does not suppor…" at bounding box center [286, 147] width 572 height 295
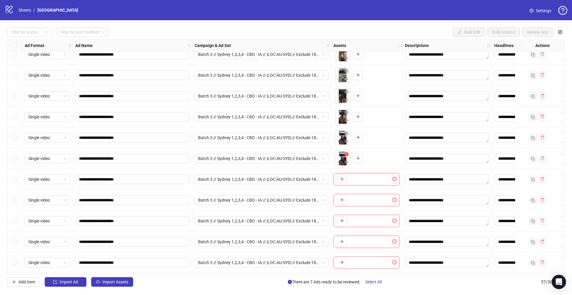
click at [345, 156] on icon "close-circle" at bounding box center [346, 154] width 4 height 4
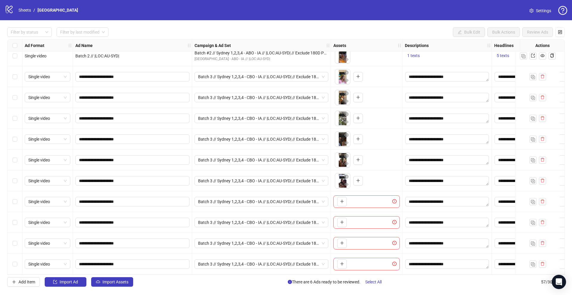
scroll to position [814, 0]
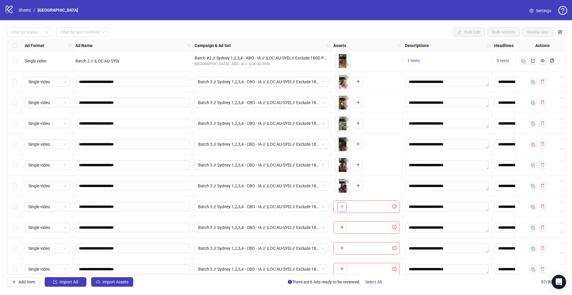
click at [340, 205] on icon "plus" at bounding box center [342, 207] width 4 height 4
click at [348, 211] on icon "eye" at bounding box center [346, 210] width 4 height 3
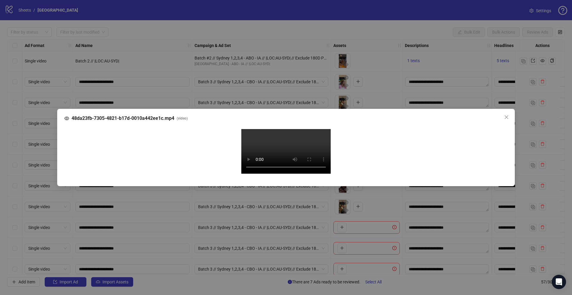
click at [40, 175] on div "48da23fb-7305-4821-b17d-0010a442ee1c.mp4 ( video ) Your browser does not suppor…" at bounding box center [286, 147] width 572 height 295
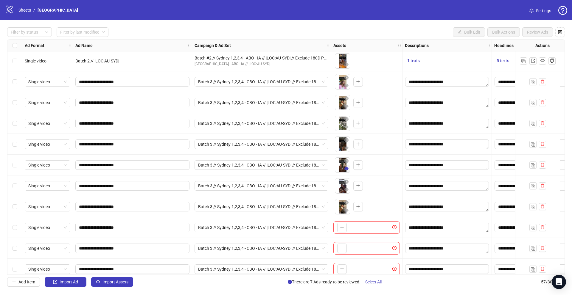
click at [348, 169] on icon "eye" at bounding box center [346, 168] width 4 height 3
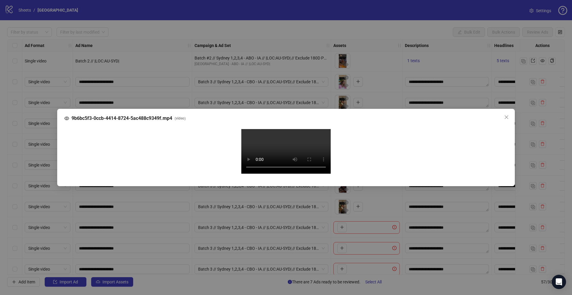
click at [30, 184] on div "9b6bc5f3-0ccb-4414-8724-5ac488c9349f.mp4 ( video ) Your browser does not suppor…" at bounding box center [286, 147] width 572 height 295
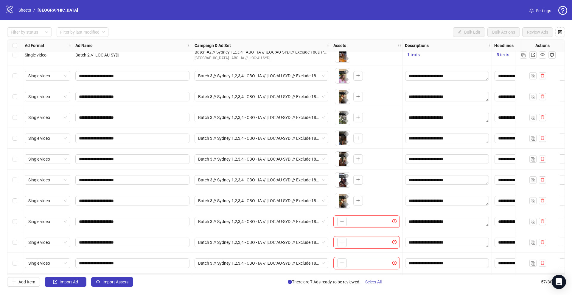
scroll to position [822, 0]
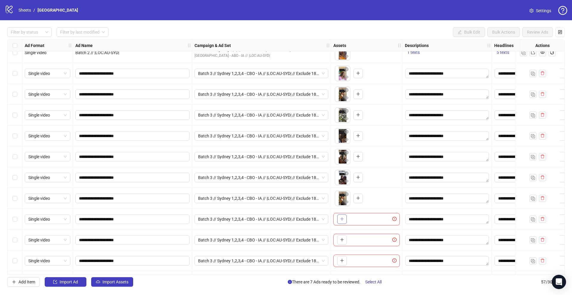
click at [342, 219] on icon "plus" at bounding box center [342, 219] width 4 height 4
click at [340, 238] on icon "plus" at bounding box center [342, 240] width 4 height 4
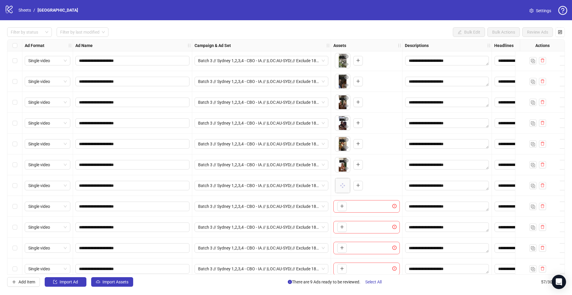
scroll to position [888, 0]
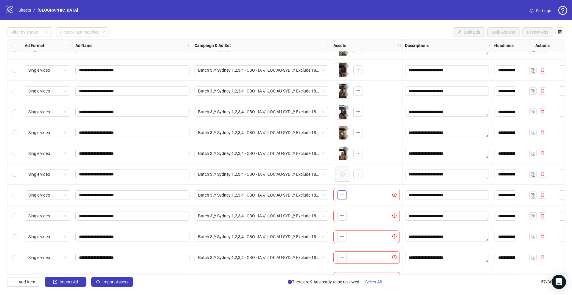
click at [342, 195] on icon "plus" at bounding box center [342, 195] width 4 height 4
click at [343, 218] on icon "plus" at bounding box center [342, 216] width 4 height 4
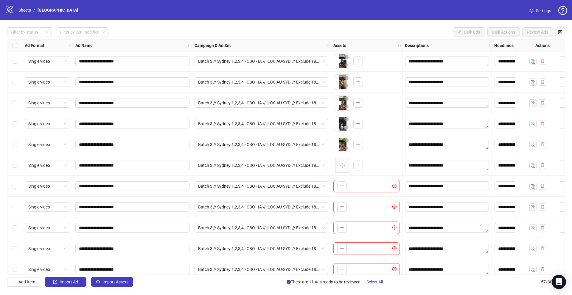
scroll to position [967, 0]
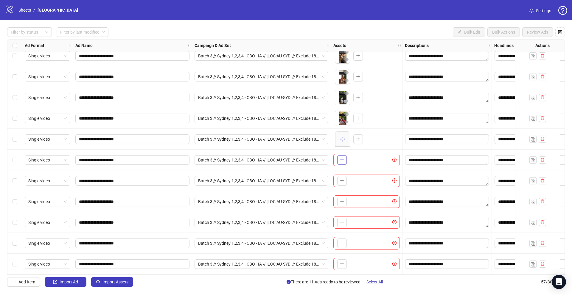
click at [342, 158] on icon "plus" at bounding box center [342, 159] width 0 height 3
click at [342, 179] on icon "plus" at bounding box center [342, 181] width 4 height 4
click at [342, 200] on icon "plus" at bounding box center [342, 202] width 4 height 4
click at [343, 221] on icon "plus" at bounding box center [342, 222] width 4 height 4
click at [340, 239] on button "button" at bounding box center [342, 244] width 10 height 10
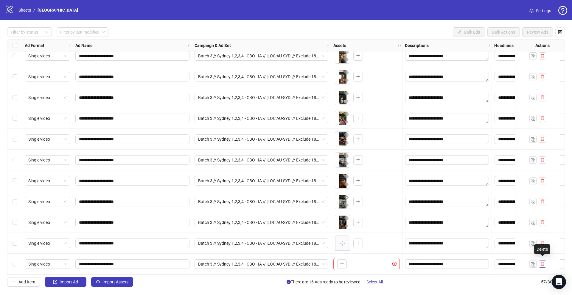
click at [541, 262] on icon "delete" at bounding box center [542, 264] width 4 height 4
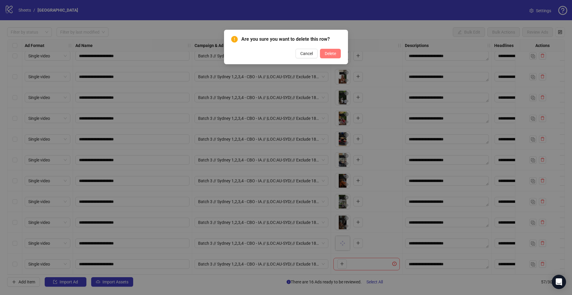
click at [330, 55] on span "Delete" at bounding box center [330, 53] width 11 height 5
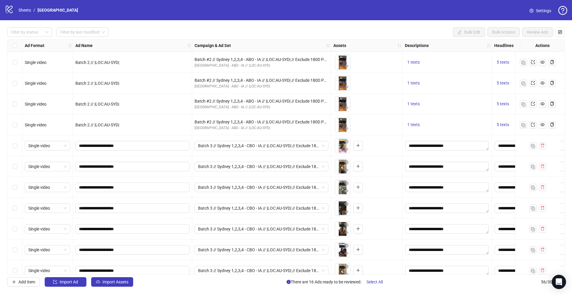
scroll to position [753, 0]
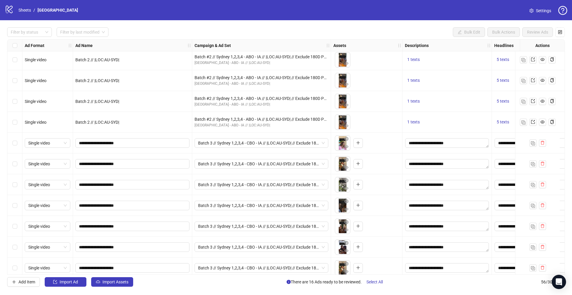
click at [12, 141] on div "Select row 41" at bounding box center [14, 143] width 15 height 21
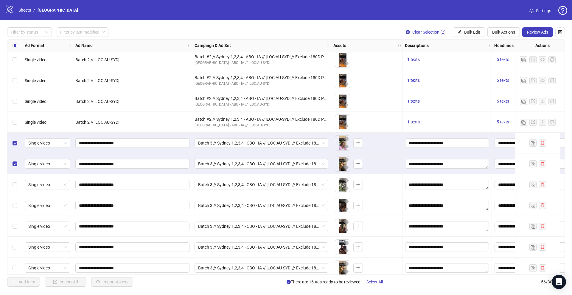
click at [16, 190] on div "Select row 43" at bounding box center [14, 185] width 15 height 21
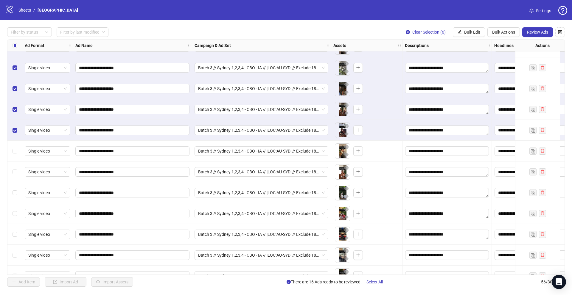
scroll to position [894, 0]
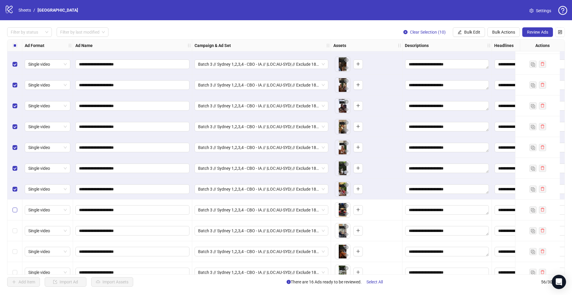
click at [15, 213] on label "Select row 51" at bounding box center [15, 210] width 5 height 7
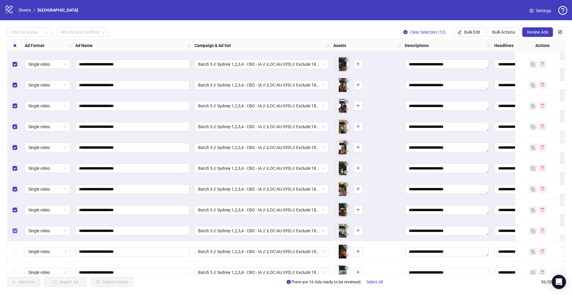
scroll to position [946, 0]
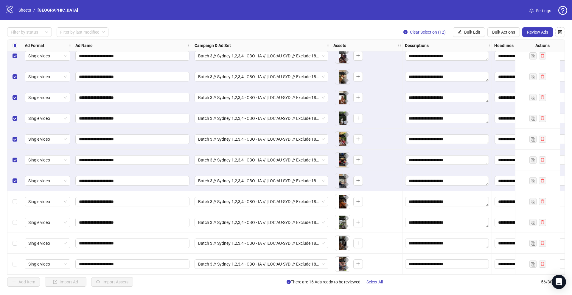
click at [15, 203] on div "Select row 53" at bounding box center [14, 201] width 15 height 21
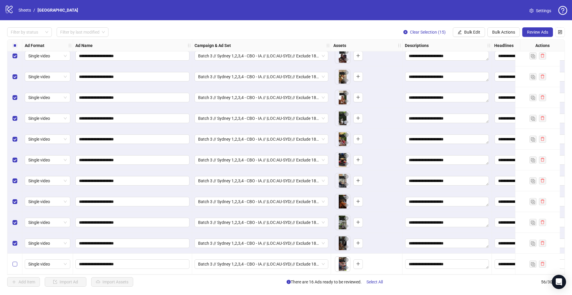
click at [15, 261] on label "Select row 56" at bounding box center [15, 264] width 5 height 7
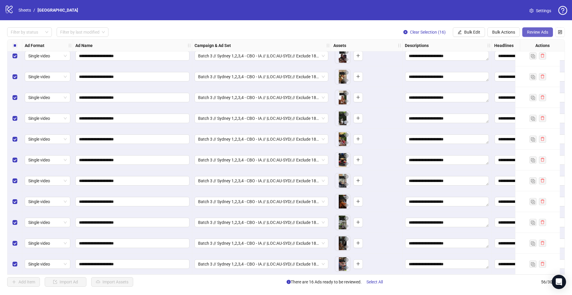
click at [527, 36] on button "Review Ads" at bounding box center [537, 32] width 31 height 10
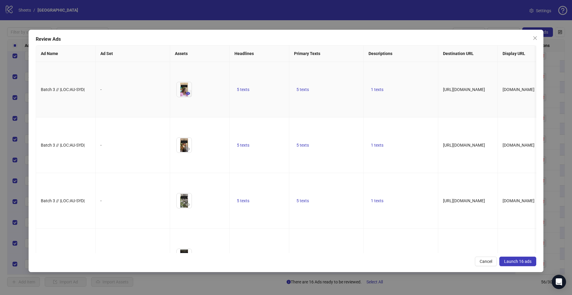
click at [189, 97] on button "button" at bounding box center [187, 93] width 7 height 7
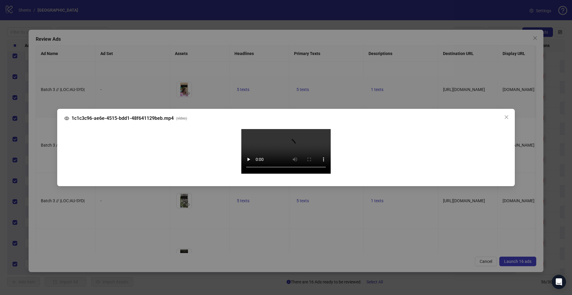
click at [37, 165] on div "1c1c3c96-ae6e-4515-bdd1-48f641129beb.mp4 ( video ) Your browser does not suppor…" at bounding box center [286, 147] width 572 height 295
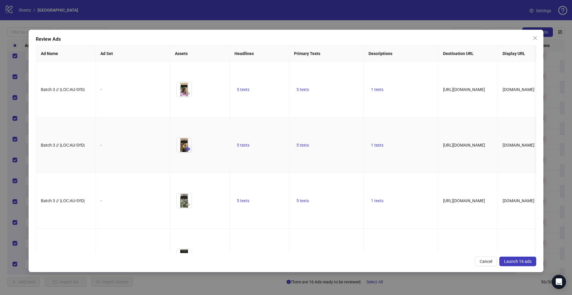
click at [188, 151] on icon "eye" at bounding box center [188, 149] width 4 height 3
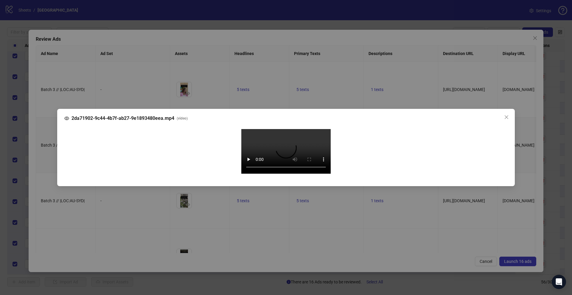
click at [50, 177] on div "2da71902-9c44-4b7f-ab27-9e1893480eea.mp4 ( video ) Your browser does not suppor…" at bounding box center [286, 147] width 572 height 295
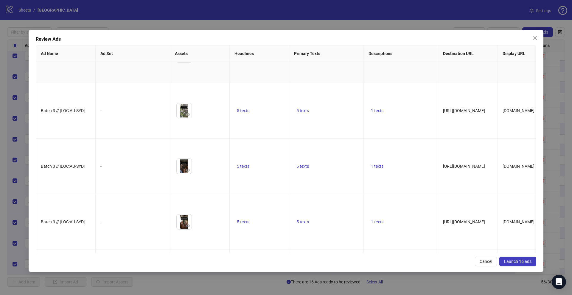
scroll to position [96, 0]
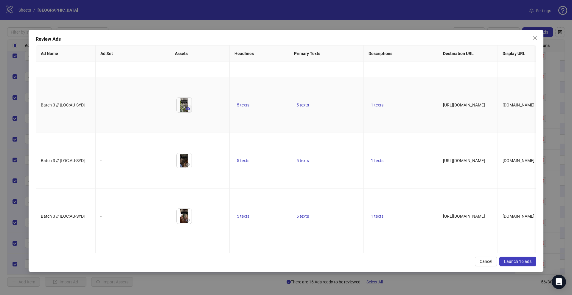
click at [188, 110] on icon "eye" at bounding box center [188, 109] width 4 height 3
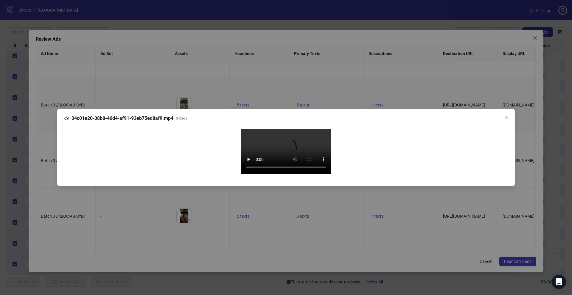
click at [42, 195] on div "04c01e20-38b8-46d4-af91-93eb75ed8af9.mp4 ( video ) Your browser does not suppor…" at bounding box center [286, 147] width 572 height 295
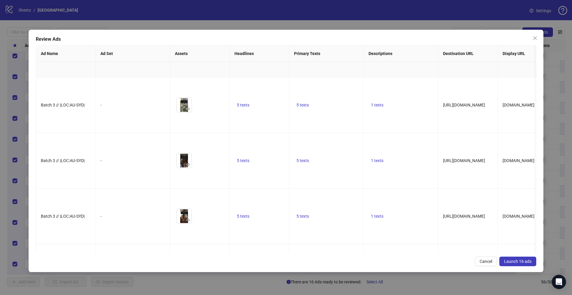
click at [243, 52] on span "5 texts" at bounding box center [243, 49] width 13 height 5
click at [333, 73] on button "button" at bounding box center [336, 74] width 10 height 10
click at [333, 73] on button "button" at bounding box center [336, 78] width 10 height 10
click at [333, 73] on button "button" at bounding box center [336, 74] width 10 height 10
click at [333, 73] on button "button" at bounding box center [336, 76] width 10 height 10
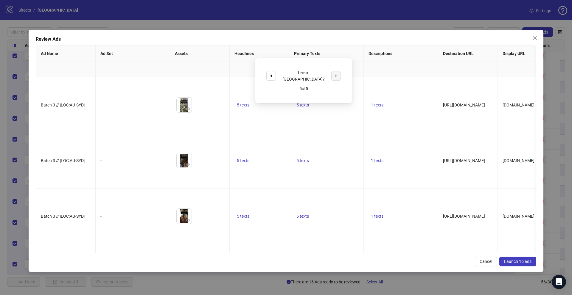
click at [359, 75] on td "5 texts" at bounding box center [326, 50] width 74 height 56
click at [304, 52] on span "5 texts" at bounding box center [302, 49] width 13 height 5
click at [395, 73] on icon "caret-right" at bounding box center [395, 74] width 4 height 4
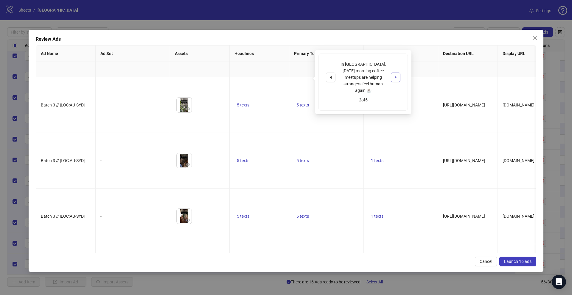
click at [395, 75] on icon "caret-right" at bounding box center [395, 77] width 4 height 4
click at [387, 106] on div "Forget networking. In Sydney, strangers meet every Sunday for coffee ☕ 5 of 5" at bounding box center [363, 79] width 96 height 58
click at [366, 122] on td "1 texts" at bounding box center [401, 105] width 74 height 56
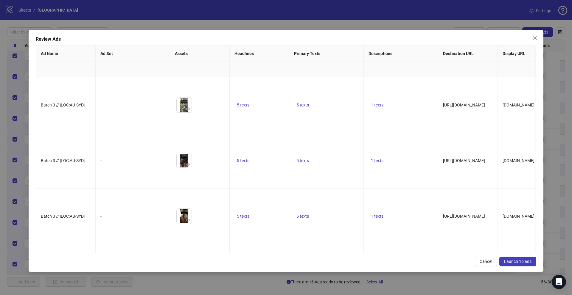
click at [379, 52] on span "1 texts" at bounding box center [377, 49] width 13 height 5
click at [408, 133] on td "1 texts" at bounding box center [401, 105] width 74 height 56
click at [510, 261] on span "Launch 16 ads" at bounding box center [517, 261] width 27 height 5
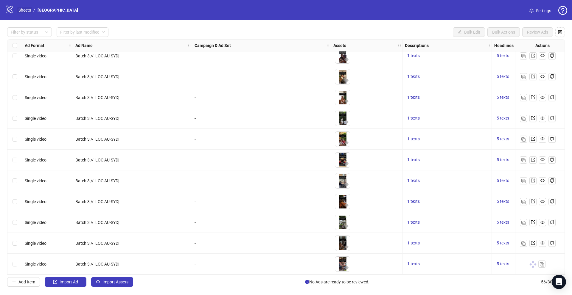
click at [25, 10] on link "Sheets" at bounding box center [24, 10] width 15 height 7
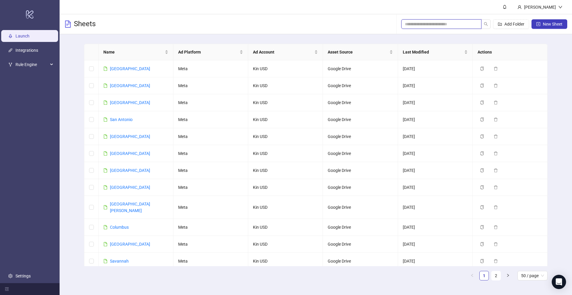
click at [430, 25] on input "search" at bounding box center [439, 24] width 68 height 7
paste input "********"
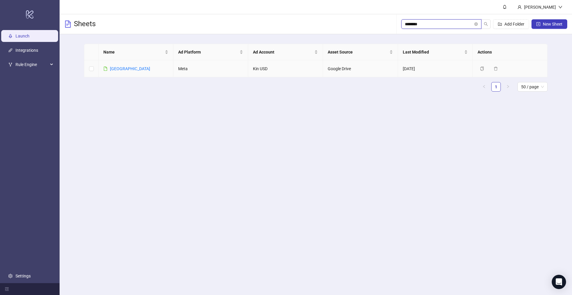
type input "********"
click at [128, 64] on td "Brisbane" at bounding box center [136, 68] width 75 height 17
click at [121, 69] on link "Brisbane" at bounding box center [130, 68] width 40 height 5
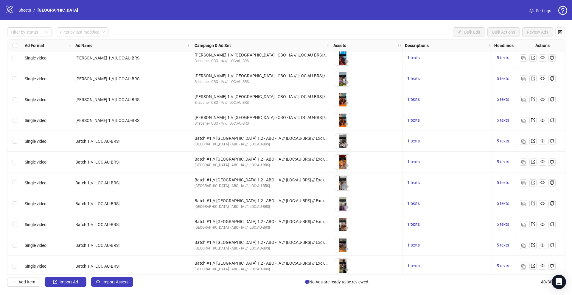
scroll to position [613, 0]
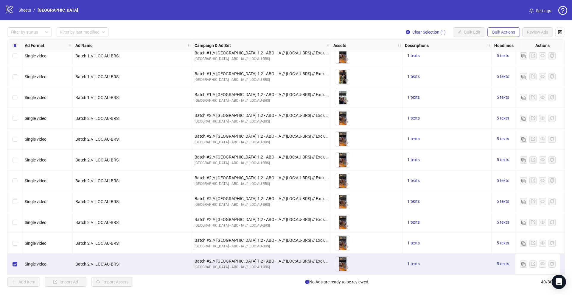
click at [493, 31] on span "Bulk Actions" at bounding box center [503, 32] width 23 height 5
click at [490, 54] on li "Duplicate" at bounding box center [512, 54] width 48 height 10
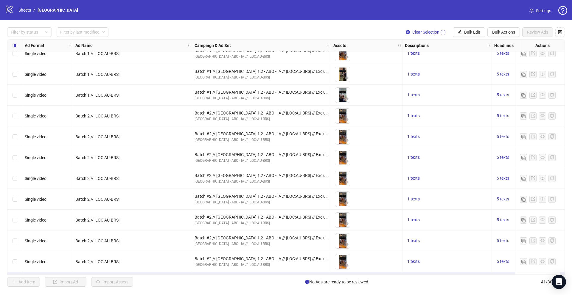
scroll to position [634, 0]
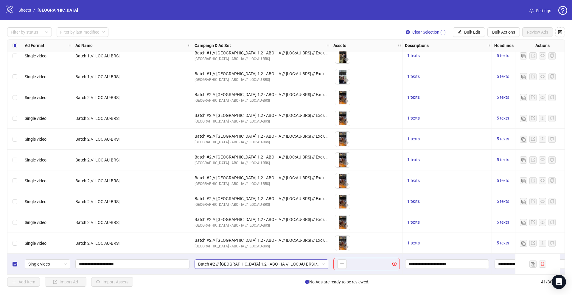
click at [242, 260] on span "Batch #2 // Brisbane 1,2 - ABO - IA // |LOC:AU-BRS| // Exclude 180D PUR" at bounding box center [261, 264] width 127 height 9
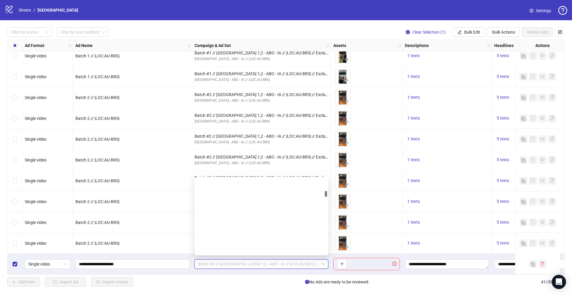
scroll to position [0, 0]
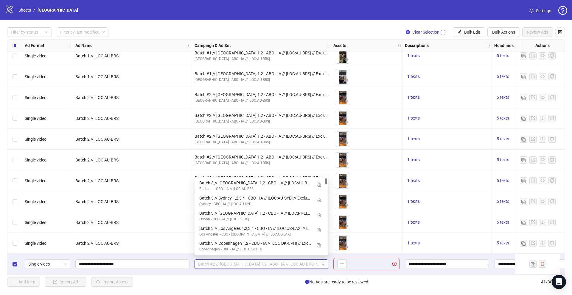
drag, startPoint x: 326, startPoint y: 194, endPoint x: 326, endPoint y: 180, distance: 14.6
click at [326, 180] on div at bounding box center [326, 182] width 2 height 6
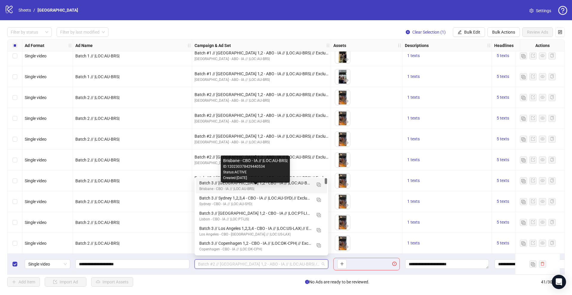
click at [254, 191] on div "Brisbane - CBO - IA // |LOC:AU-BRS|" at bounding box center [255, 189] width 112 height 6
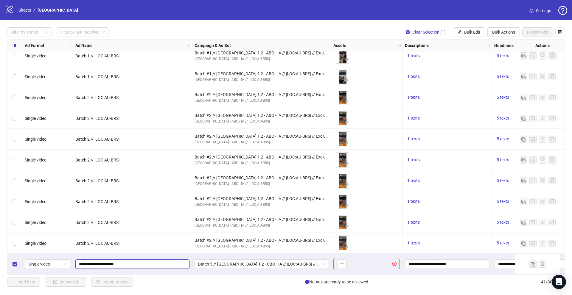
click at [92, 262] on input "**********" at bounding box center [132, 264] width 106 height 7
type input "**********"
click at [461, 250] on div "1 texts" at bounding box center [446, 243] width 89 height 21
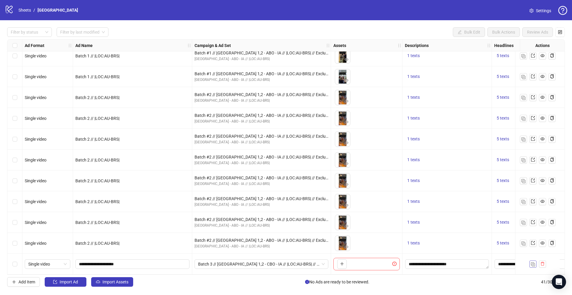
click at [534, 263] on img "button" at bounding box center [533, 265] width 4 height 4
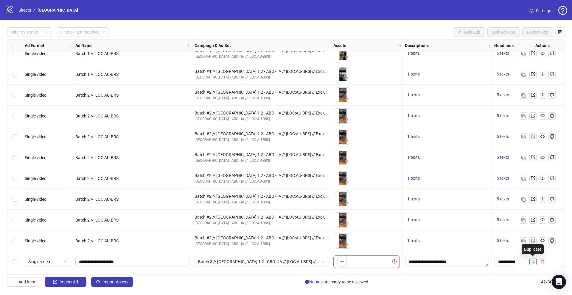
click at [534, 263] on img "button" at bounding box center [533, 262] width 4 height 4
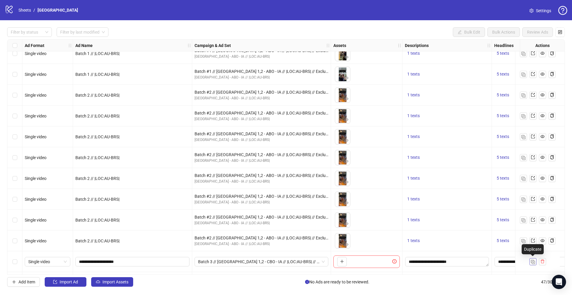
click at [534, 263] on img "button" at bounding box center [533, 262] width 4 height 4
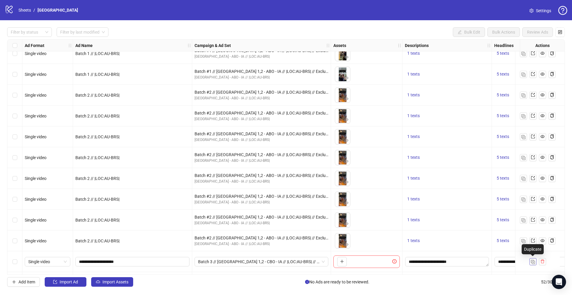
click at [534, 263] on img "button" at bounding box center [533, 262] width 4 height 4
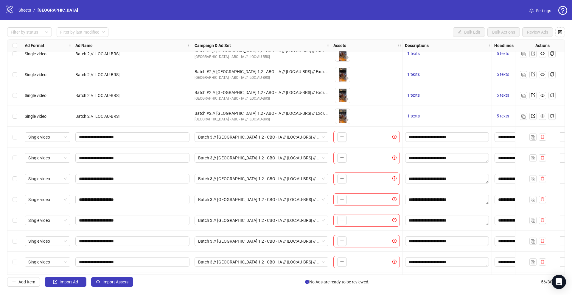
scroll to position [761, 0]
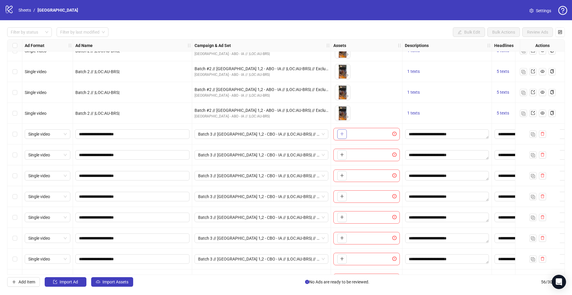
click at [340, 136] on icon "plus" at bounding box center [342, 134] width 4 height 4
click at [343, 154] on icon "plus" at bounding box center [342, 155] width 4 height 4
click at [341, 173] on button "button" at bounding box center [342, 176] width 10 height 10
click at [341, 197] on icon "plus" at bounding box center [342, 196] width 4 height 4
click at [342, 218] on icon "plus" at bounding box center [342, 217] width 0 height 3
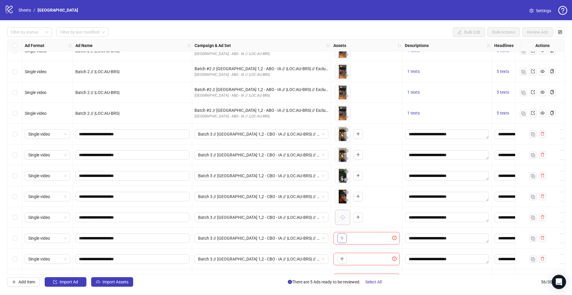
click at [342, 241] on button "button" at bounding box center [342, 239] width 10 height 10
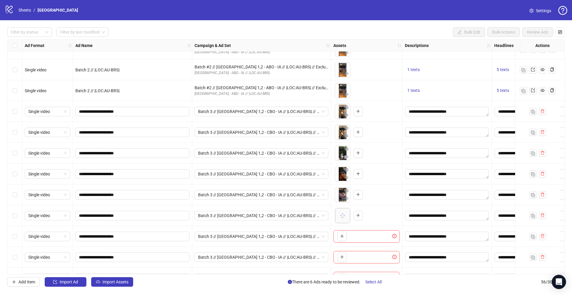
scroll to position [823, 0]
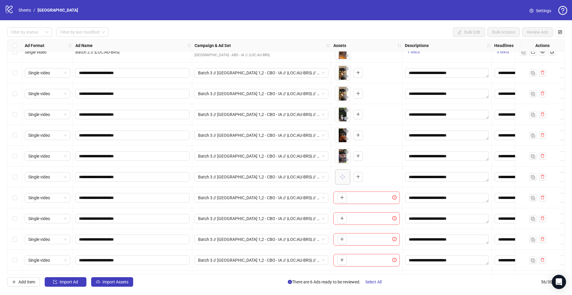
click at [343, 196] on icon "plus" at bounding box center [342, 198] width 4 height 4
click at [339, 218] on button "button" at bounding box center [342, 219] width 10 height 10
click at [341, 238] on icon "plus" at bounding box center [342, 239] width 4 height 4
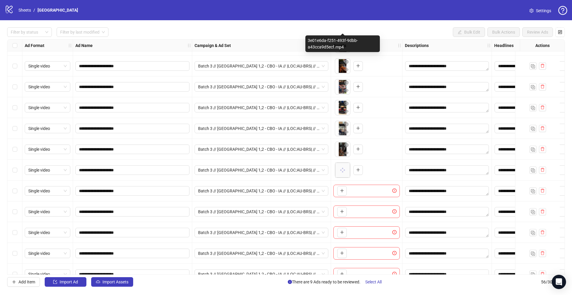
scroll to position [946, 0]
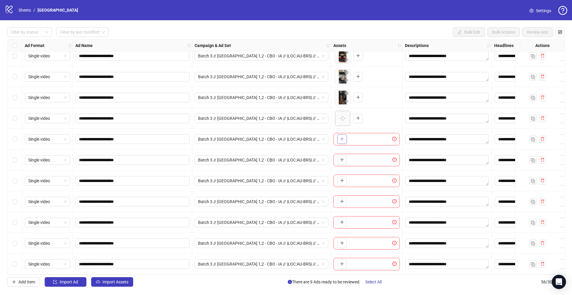
click at [343, 137] on icon "plus" at bounding box center [342, 139] width 4 height 4
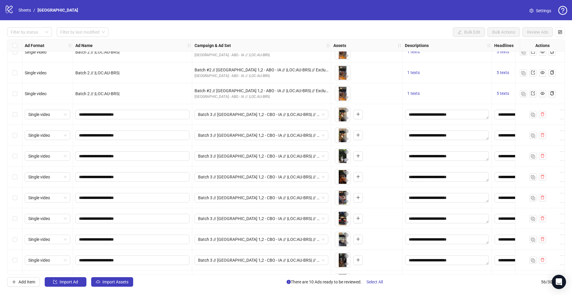
scroll to position [781, 0]
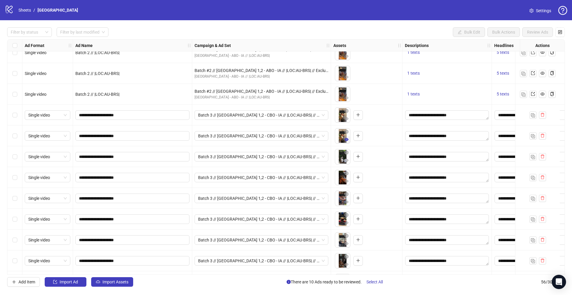
click at [345, 140] on icon "eye" at bounding box center [346, 140] width 4 height 4
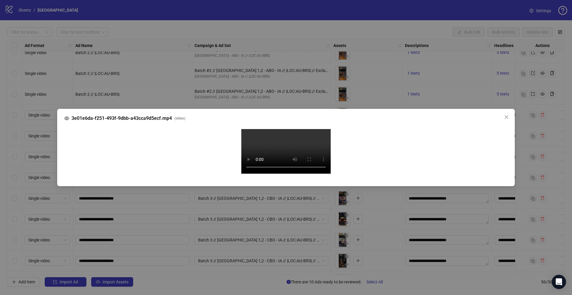
click at [0, 174] on div "3e01e6da-f251-493f-9dbb-a43cca9d5ecf.mp4 ( video ) Your browser does not suppor…" at bounding box center [286, 147] width 572 height 295
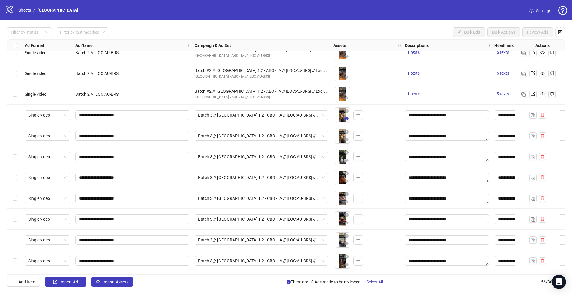
click at [347, 117] on icon "eye" at bounding box center [346, 118] width 4 height 3
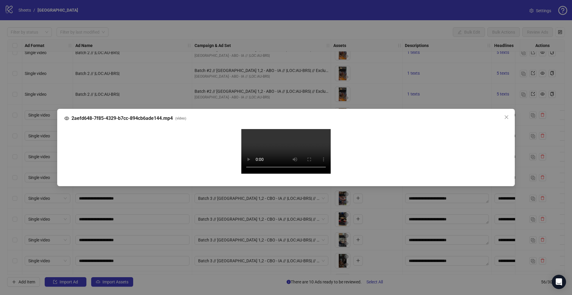
click at [47, 187] on div "2aefd648-7f85-4329-b7cc-894cb6ade144.mp4 ( video ) Your browser does not suppor…" at bounding box center [286, 147] width 572 height 295
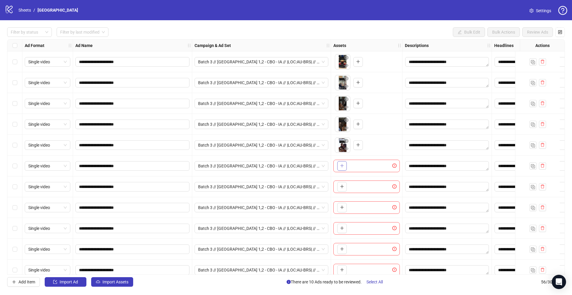
scroll to position [946, 0]
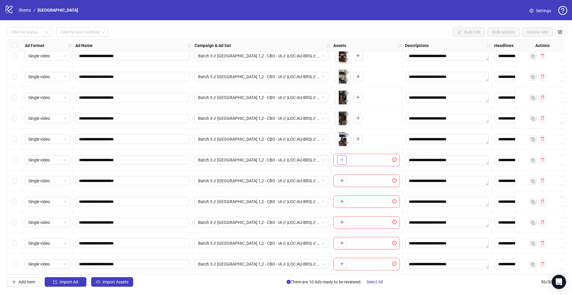
click at [345, 159] on button "button" at bounding box center [342, 160] width 10 height 10
click at [341, 179] on icon "plus" at bounding box center [342, 181] width 4 height 4
click at [343, 201] on span "button" at bounding box center [342, 201] width 4 height 5
click at [342, 222] on icon "plus" at bounding box center [342, 222] width 4 height 4
click at [342, 241] on icon "plus" at bounding box center [342, 243] width 4 height 4
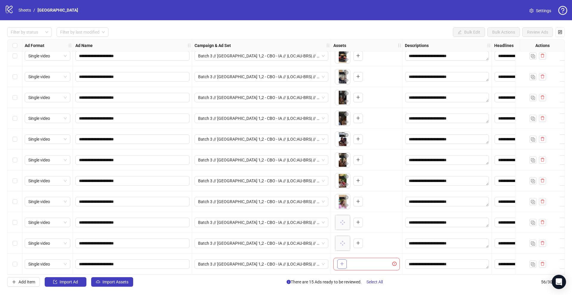
click at [340, 263] on icon "plus" at bounding box center [342, 264] width 4 height 4
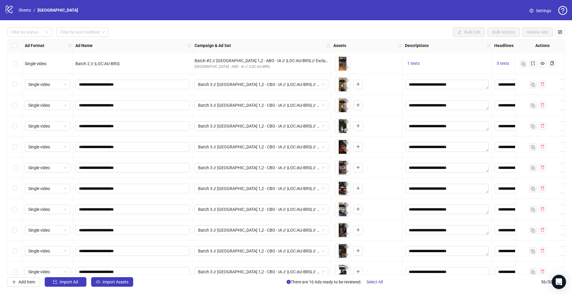
scroll to position [800, 0]
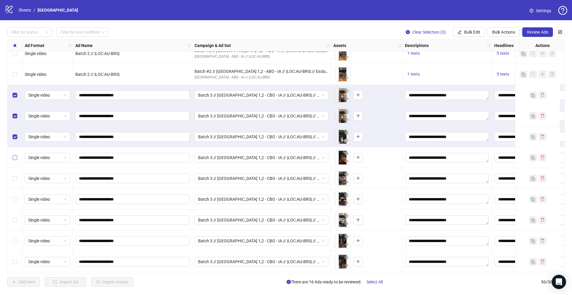
click at [15, 160] on label "Select row 44" at bounding box center [15, 158] width 5 height 7
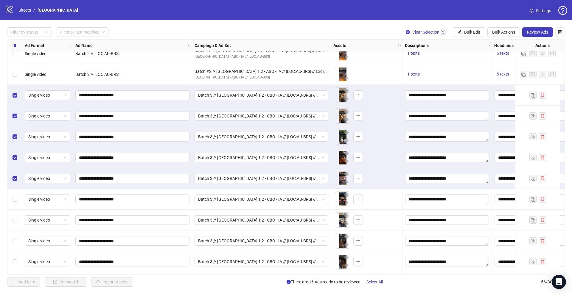
click at [15, 203] on div "Select row 46" at bounding box center [14, 199] width 15 height 21
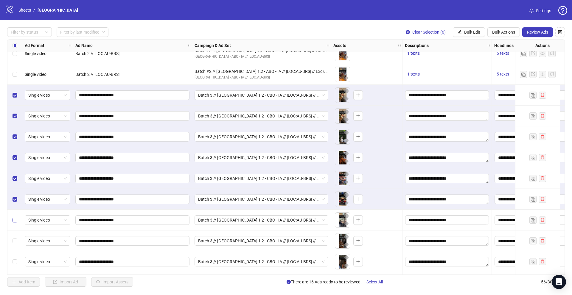
click at [15, 222] on label "Select row 47" at bounding box center [15, 220] width 5 height 7
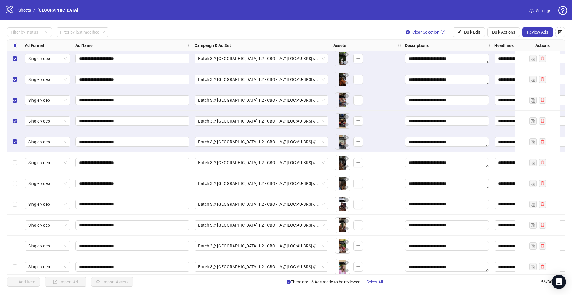
scroll to position [937, 0]
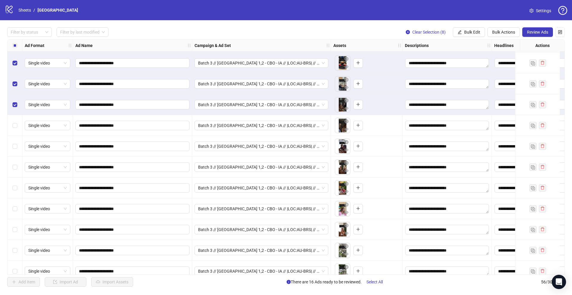
click at [13, 130] on div "Select row 49" at bounding box center [14, 125] width 15 height 21
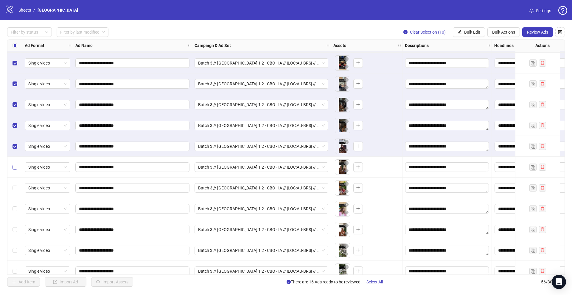
click at [14, 170] on label "Select row 51" at bounding box center [15, 167] width 5 height 7
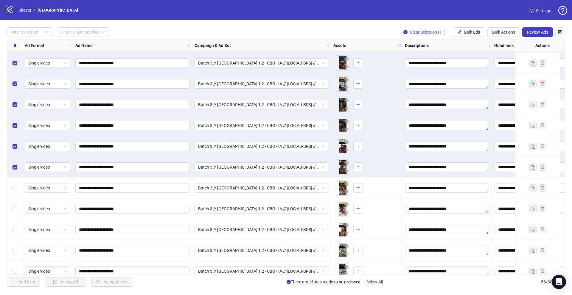
click at [14, 191] on div "Select row 52" at bounding box center [14, 188] width 15 height 21
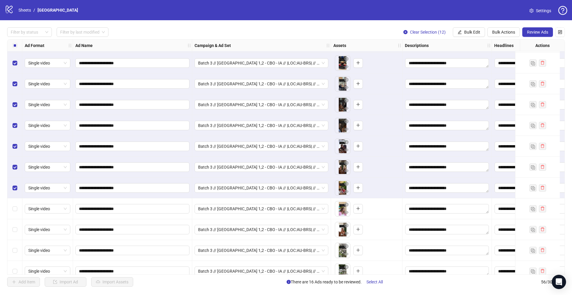
click at [14, 214] on div "Select row 53" at bounding box center [14, 209] width 15 height 21
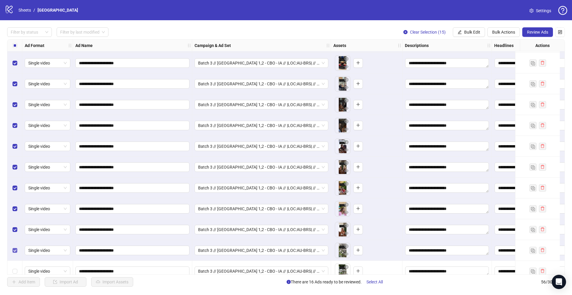
scroll to position [946, 0]
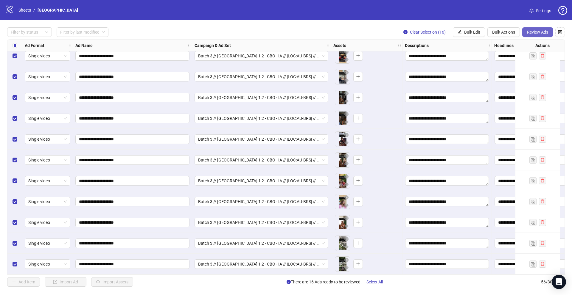
click at [533, 34] on span "Review Ads" at bounding box center [537, 32] width 21 height 5
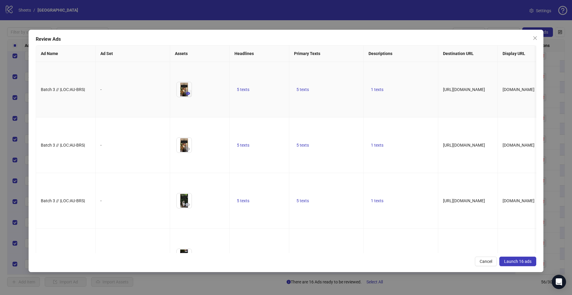
click at [190, 96] on icon "eye" at bounding box center [188, 93] width 4 height 4
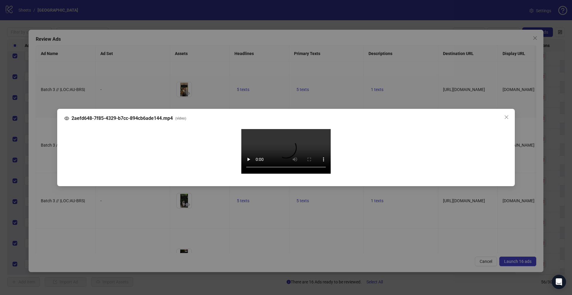
click at [49, 155] on div "2aefd648-7f85-4329-b7cc-894cb6ade144.mp4 ( video ) Your browser does not suppor…" at bounding box center [286, 147] width 572 height 295
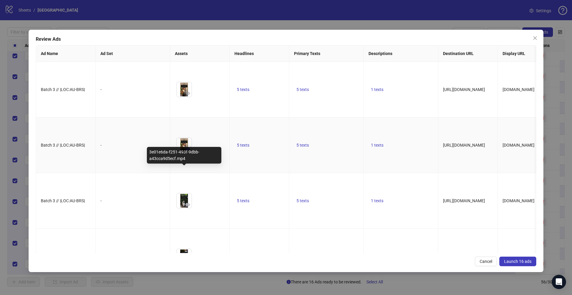
click at [189, 151] on icon "eye" at bounding box center [188, 149] width 4 height 3
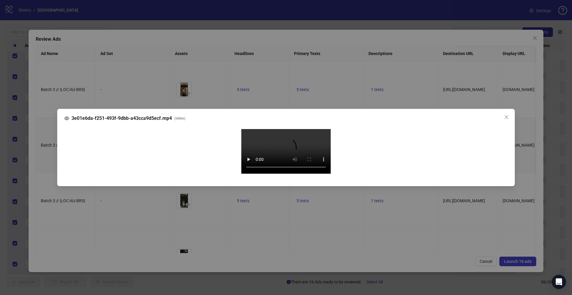
click at [46, 181] on div "3e01e6da-f251-493f-9dbb-a43cca9d5ecf.mp4 ( video ) Your browser does not suppor…" at bounding box center [286, 147] width 572 height 295
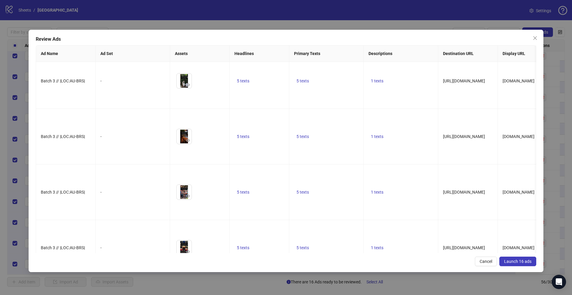
scroll to position [122, 0]
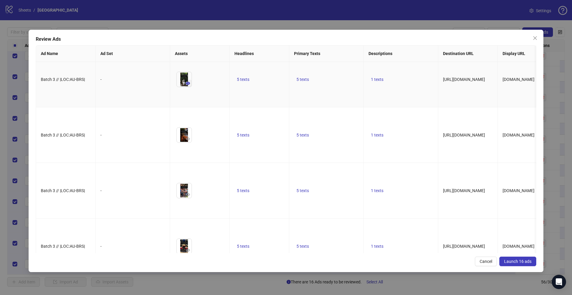
click at [190, 87] on button "button" at bounding box center [187, 83] width 7 height 7
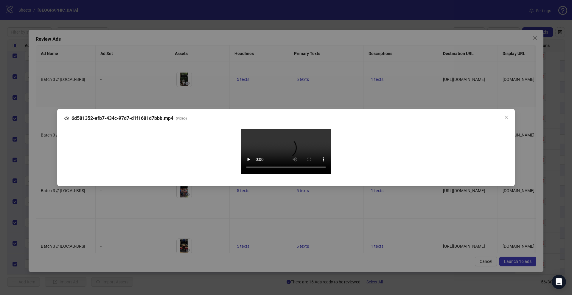
click at [49, 167] on div "6d581352-efb7-434c-97d7-d1f1681d7bbb.mp4 ( video ) Your browser does not suppor…" at bounding box center [286, 147] width 572 height 295
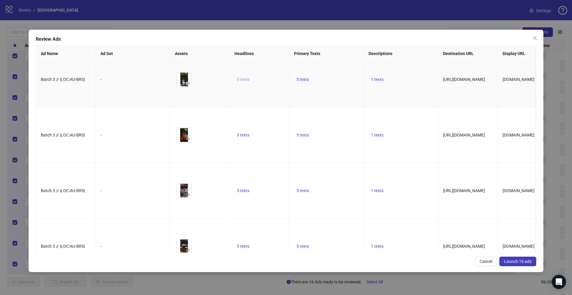
click at [245, 82] on span "5 texts" at bounding box center [243, 79] width 13 height 5
click at [334, 123] on icon "caret-right" at bounding box center [336, 124] width 4 height 4
click at [334, 125] on icon "caret-right" at bounding box center [336, 127] width 4 height 4
click at [334, 123] on icon "caret-right" at bounding box center [336, 124] width 4 height 4
click at [334, 124] on icon "caret-right" at bounding box center [336, 126] width 4 height 4
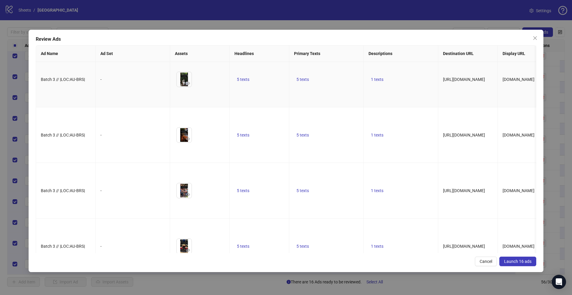
click at [358, 108] on td "5 texts" at bounding box center [326, 80] width 74 height 56
click at [305, 82] on span "5 texts" at bounding box center [302, 79] width 13 height 5
click at [391, 124] on button "button" at bounding box center [396, 124] width 10 height 10
click at [391, 124] on button "button" at bounding box center [396, 127] width 10 height 10
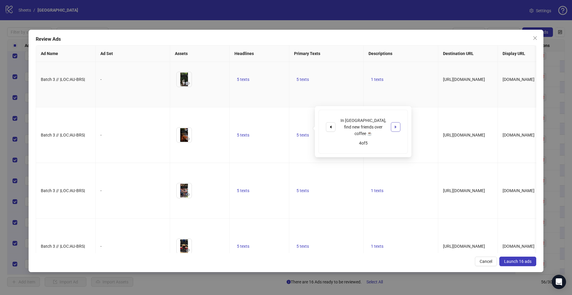
click at [391, 124] on button "button" at bounding box center [396, 127] width 10 height 10
click at [414, 108] on td "1 texts" at bounding box center [401, 80] width 74 height 56
click at [379, 82] on span "1 texts" at bounding box center [377, 79] width 13 height 5
click at [370, 108] on td "1 texts" at bounding box center [401, 80] width 74 height 56
click at [506, 260] on span "Launch 16 ads" at bounding box center [517, 261] width 27 height 5
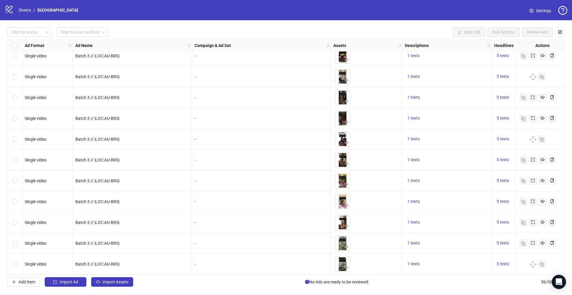
click at [24, 13] on div "logo/logo-mobile Sheets / Brisbane" at bounding box center [43, 10] width 76 height 11
click at [27, 10] on link "Sheets" at bounding box center [24, 10] width 15 height 7
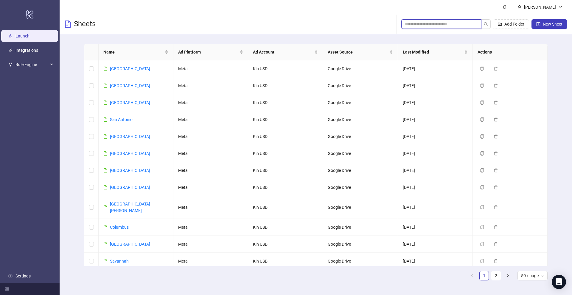
click at [415, 24] on input "search" at bounding box center [439, 24] width 68 height 7
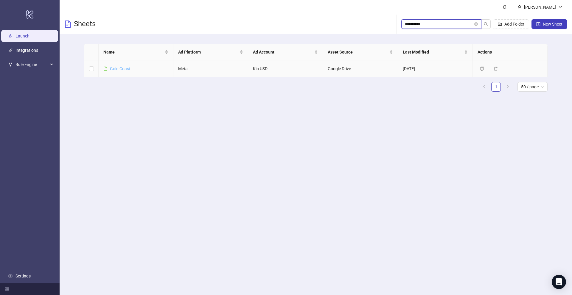
type input "**********"
click at [111, 69] on link "Gold Coast" at bounding box center [120, 68] width 21 height 5
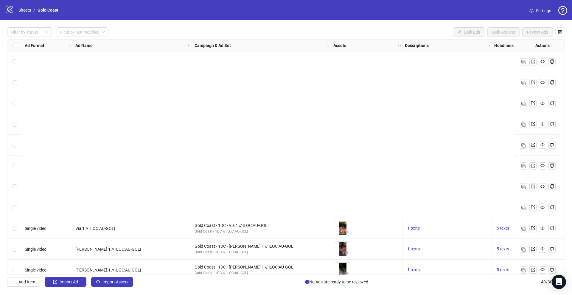
scroll to position [613, 0]
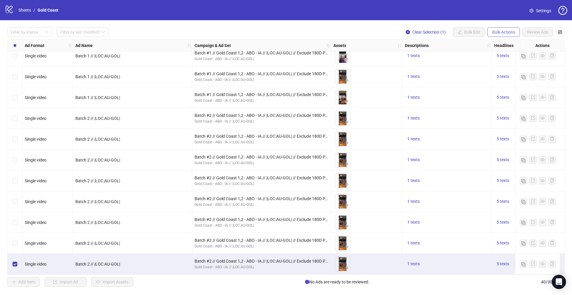
click at [494, 32] on span "Bulk Actions" at bounding box center [503, 32] width 23 height 5
click at [493, 54] on span "Duplicate" at bounding box center [511, 53] width 41 height 7
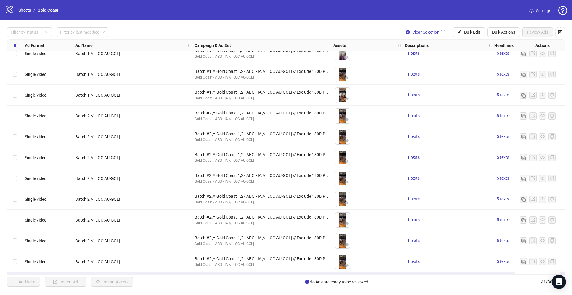
scroll to position [634, 0]
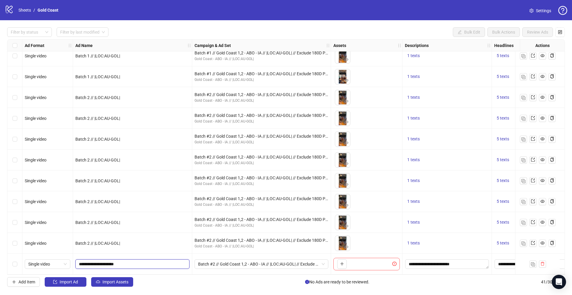
click at [92, 263] on input "**********" at bounding box center [132, 264] width 106 height 7
type input "**********"
click at [217, 263] on span "Batch #2 // Gold Coast 1,2 - ABO - IA // |LOC:AU-GOL| // Exclude 180D PUR" at bounding box center [261, 264] width 127 height 9
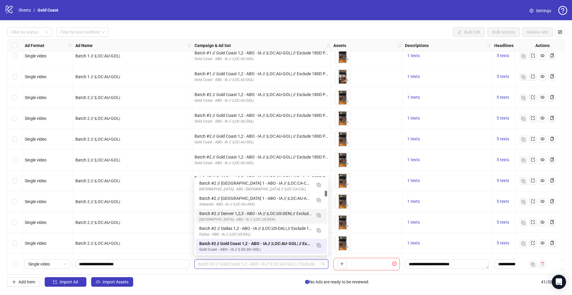
scroll to position [0, 0]
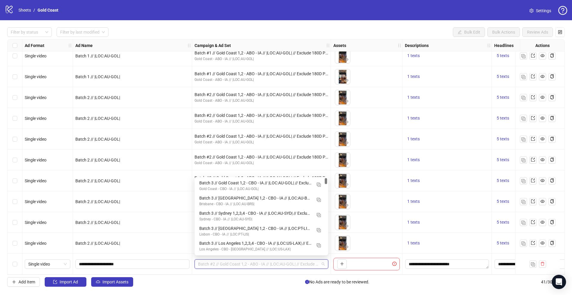
drag, startPoint x: 326, startPoint y: 195, endPoint x: 326, endPoint y: 165, distance: 29.8
click at [326, 165] on body "logo/logo-mobile Sheets / Gold Coast Settings Filter by status Filter by last m…" at bounding box center [286, 147] width 572 height 295
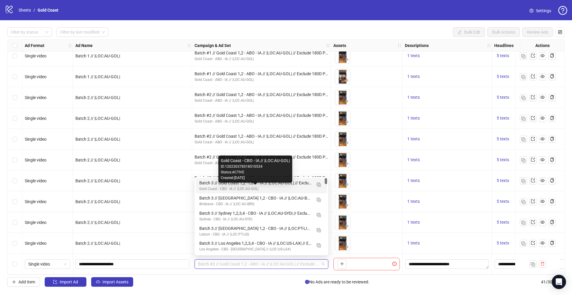
click at [240, 188] on div "Gold Coast - CBO - IA // |LOC:AU-GOL|" at bounding box center [255, 189] width 112 height 6
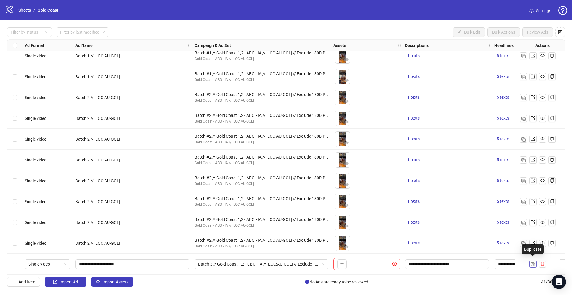
click at [531, 263] on img "button" at bounding box center [533, 265] width 4 height 4
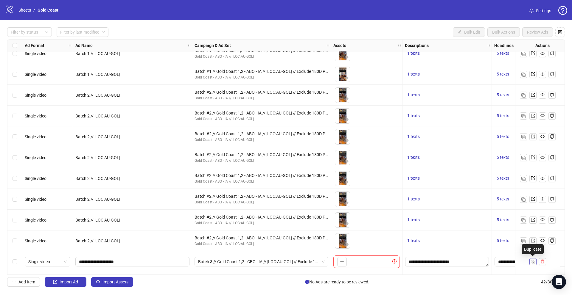
click at [531, 262] on img "button" at bounding box center [533, 262] width 4 height 4
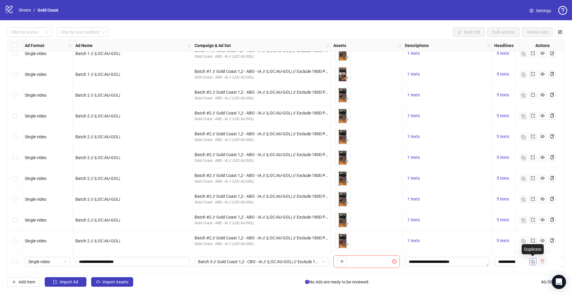
click at [531, 262] on img "button" at bounding box center [533, 262] width 4 height 4
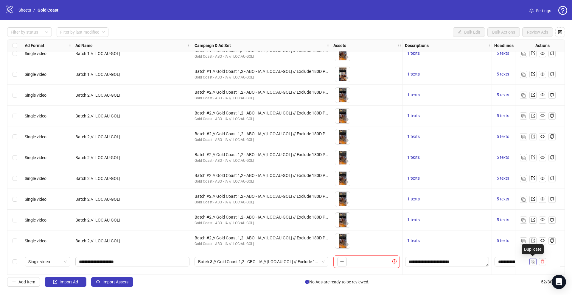
click at [531, 262] on img "button" at bounding box center [533, 262] width 4 height 4
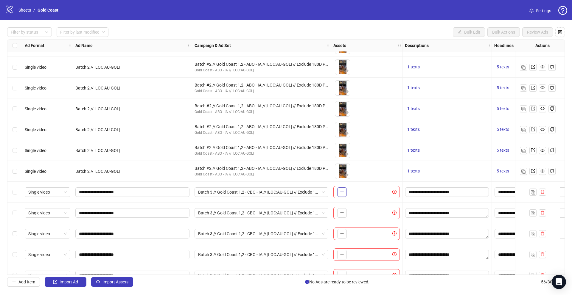
scroll to position [736, 0]
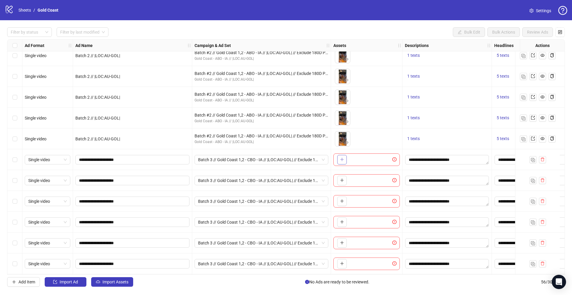
click at [340, 162] on icon "plus" at bounding box center [342, 160] width 4 height 4
click at [343, 179] on icon "plus" at bounding box center [342, 180] width 4 height 4
click at [342, 203] on icon "plus" at bounding box center [342, 201] width 4 height 4
click at [342, 226] on button "button" at bounding box center [342, 223] width 10 height 10
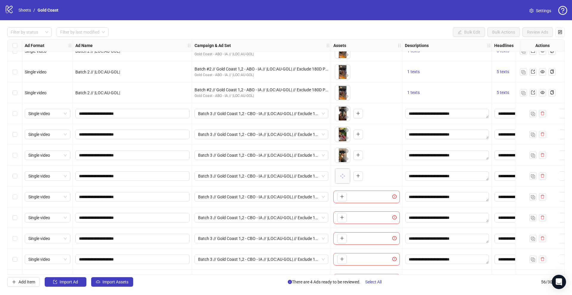
scroll to position [791, 0]
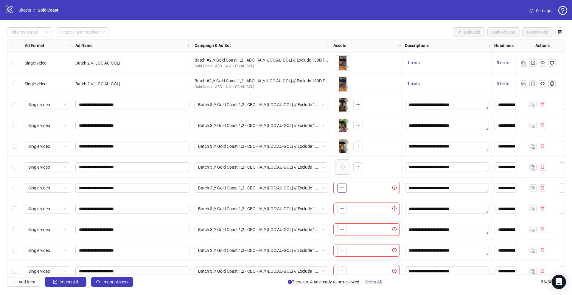
click at [343, 186] on icon "plus" at bounding box center [342, 188] width 4 height 4
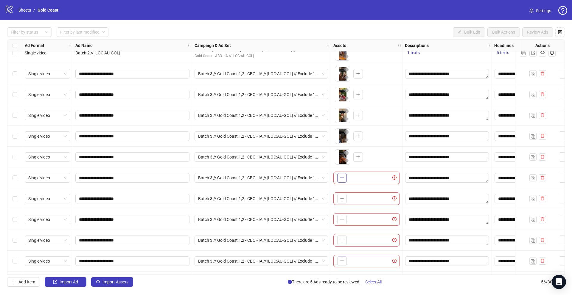
click at [342, 178] on icon "plus" at bounding box center [342, 178] width 4 height 4
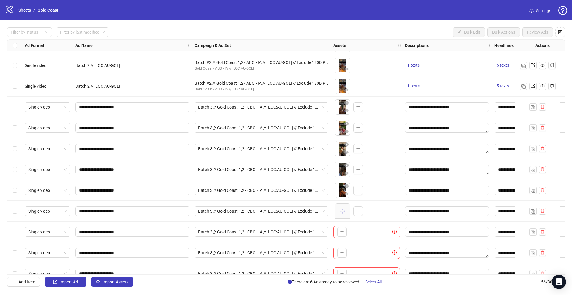
scroll to position [839, 0]
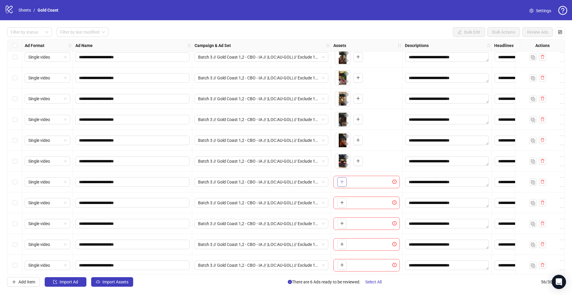
click at [345, 180] on button "button" at bounding box center [342, 182] width 10 height 10
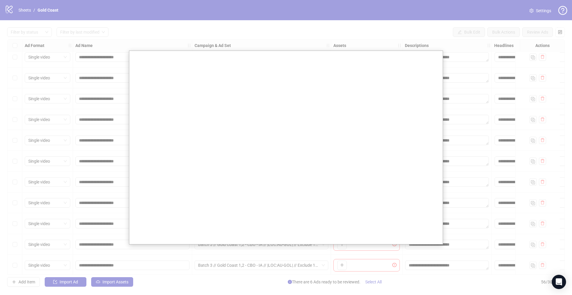
click at [485, 126] on div at bounding box center [286, 147] width 572 height 295
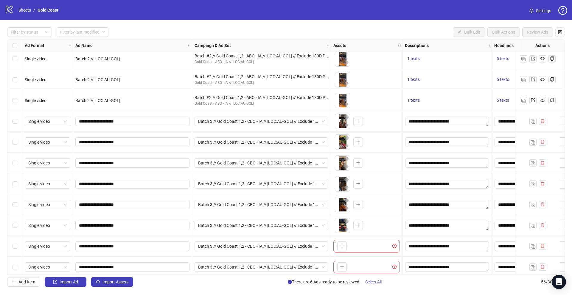
scroll to position [833, 0]
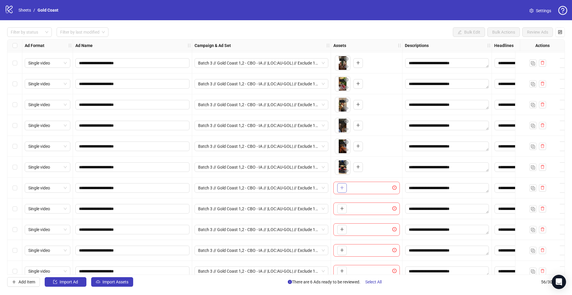
click at [341, 188] on icon "plus" at bounding box center [342, 188] width 4 height 4
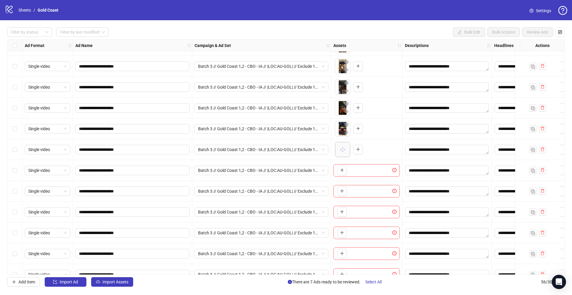
scroll to position [878, 0]
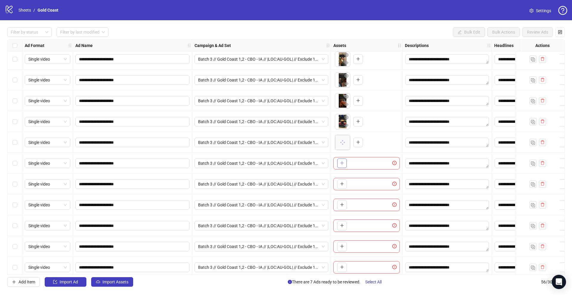
click at [343, 163] on icon "plus" at bounding box center [342, 163] width 4 height 4
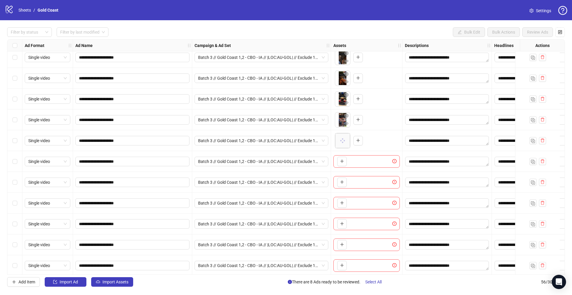
click at [342, 163] on icon "plus" at bounding box center [342, 161] width 4 height 4
click at [339, 180] on button "button" at bounding box center [342, 183] width 10 height 10
click at [340, 204] on icon "plus" at bounding box center [342, 203] width 4 height 4
click at [343, 225] on icon "plus" at bounding box center [342, 224] width 4 height 4
click at [344, 247] on button "button" at bounding box center [342, 245] width 10 height 10
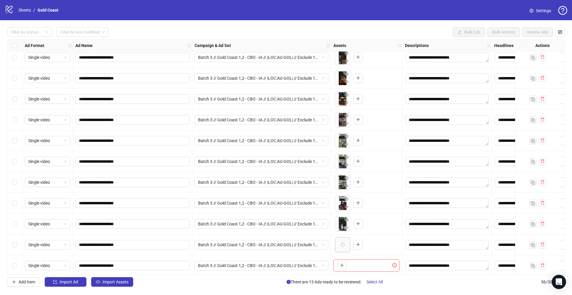
scroll to position [946, 0]
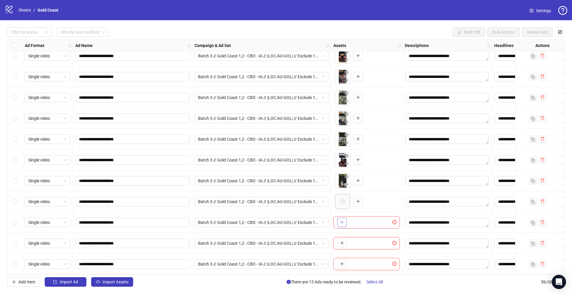
click at [342, 221] on icon "plus" at bounding box center [342, 222] width 4 height 4
click at [340, 242] on icon "plus" at bounding box center [342, 243] width 4 height 4
click at [343, 264] on icon "plus" at bounding box center [341, 264] width 3 height 0
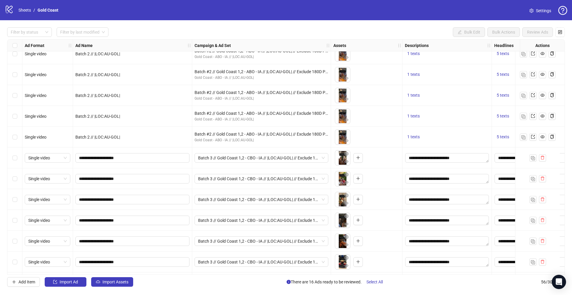
scroll to position [752, 0]
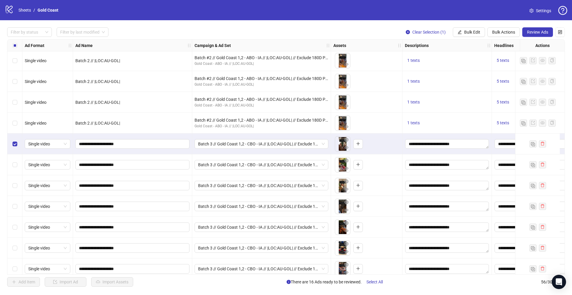
click at [16, 159] on div "Select row 42" at bounding box center [14, 165] width 15 height 21
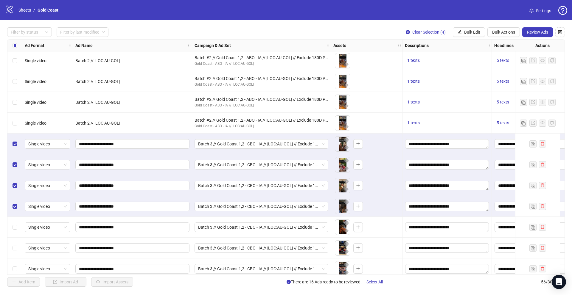
click at [15, 222] on div "Select row 45" at bounding box center [14, 227] width 15 height 21
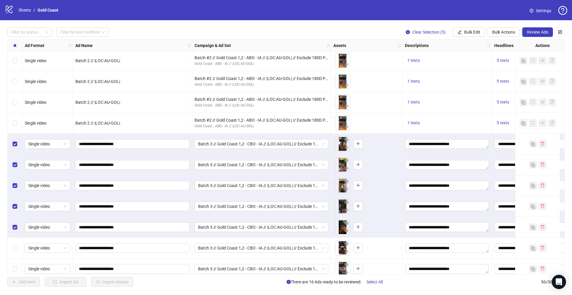
click at [15, 244] on div "Select row 46" at bounding box center [14, 248] width 15 height 21
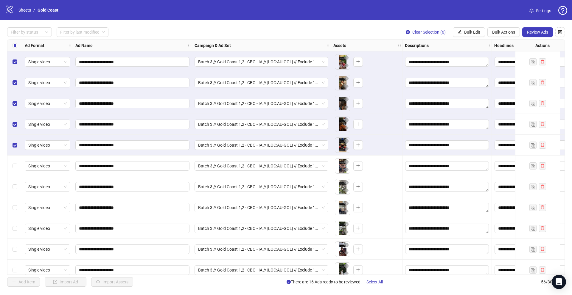
scroll to position [875, 0]
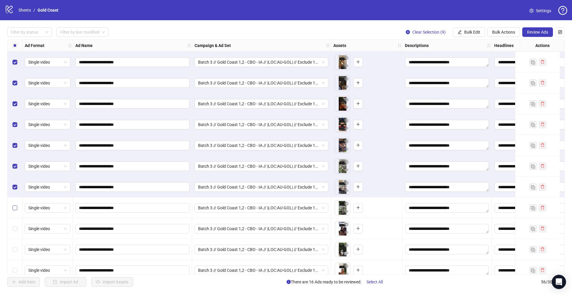
click at [14, 205] on label "Select row 50" at bounding box center [15, 208] width 5 height 7
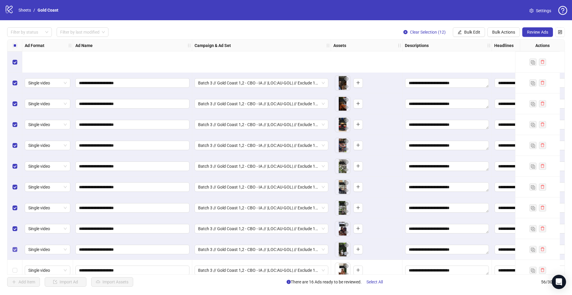
scroll to position [946, 0]
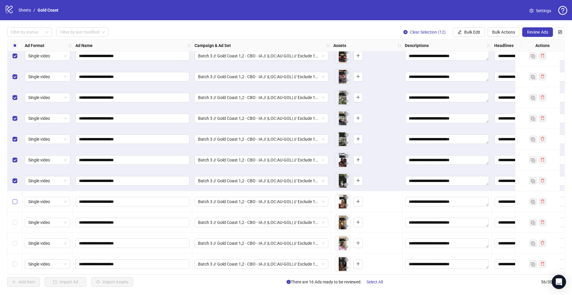
click at [13, 203] on label "Select row 53" at bounding box center [15, 202] width 5 height 7
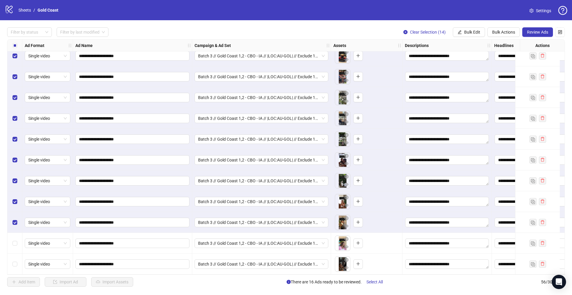
click at [13, 245] on div "Select row 55" at bounding box center [14, 243] width 15 height 21
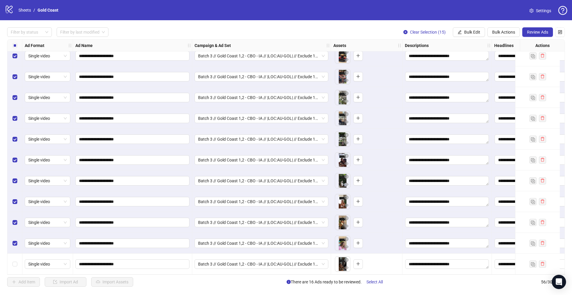
click at [13, 266] on div "Select row 56" at bounding box center [14, 264] width 15 height 21
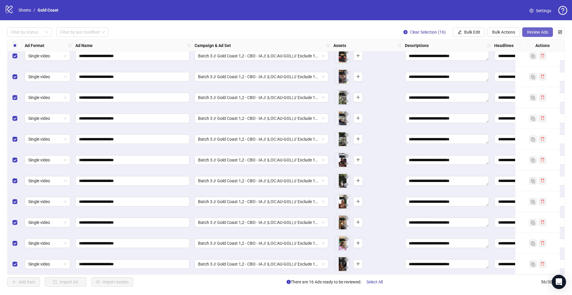
click at [528, 34] on span "Review Ads" at bounding box center [537, 32] width 21 height 5
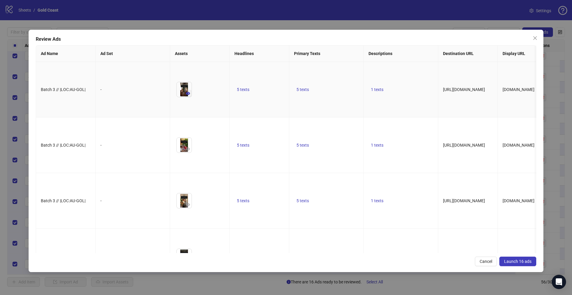
click at [189, 96] on icon "eye" at bounding box center [188, 93] width 4 height 4
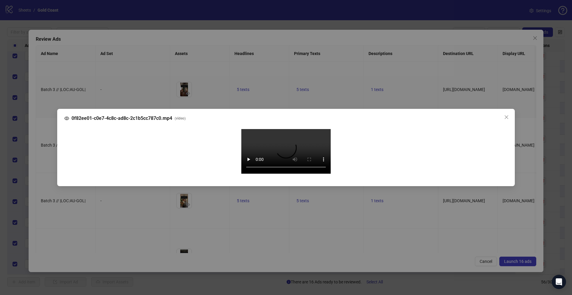
click at [46, 164] on div "0f82ee01-c0e7-4c8c-ad8c-2c1b5cc787c0.mp4 ( video ) Your browser does not suppor…" at bounding box center [286, 147] width 572 height 295
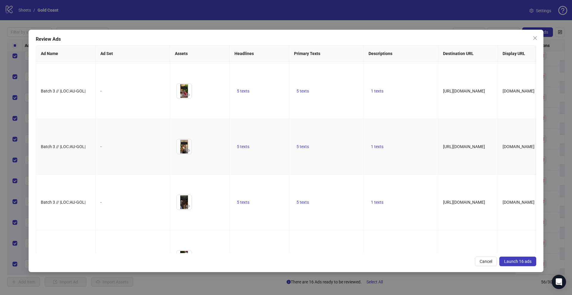
scroll to position [58, 0]
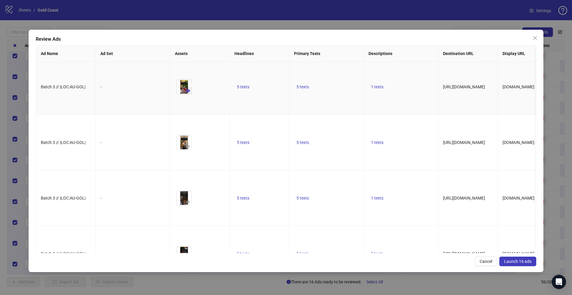
click at [187, 92] on icon "eye" at bounding box center [188, 90] width 4 height 3
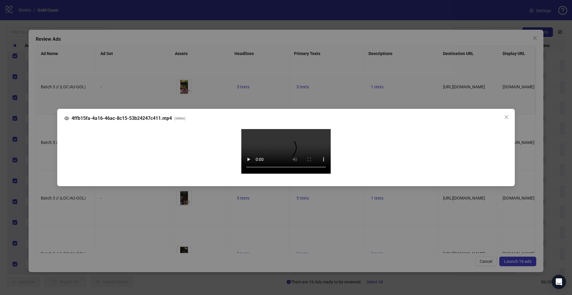
click at [46, 163] on div "4ffb15fa-4a16-46ac-8c15-53b24247c411.mp4 ( video ) Your browser does not suppor…" at bounding box center [286, 147] width 572 height 295
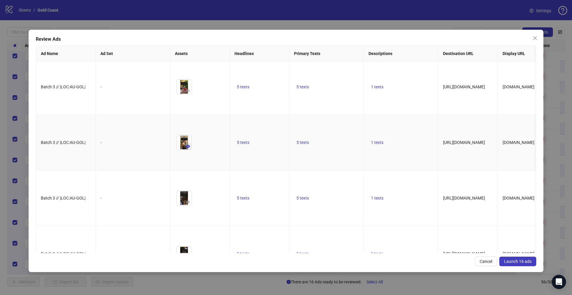
click at [189, 150] on button "button" at bounding box center [187, 146] width 7 height 7
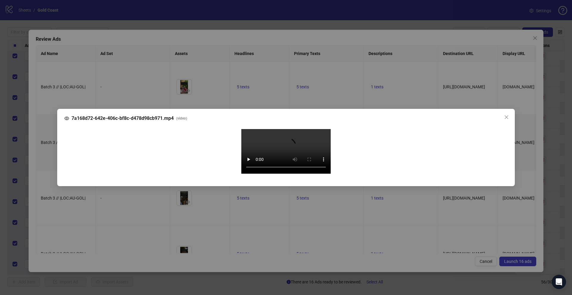
click at [47, 183] on div "7a168d72-642e-406c-bf8c-d478d98cb971.mp4 ( video ) Your browser does not suppor…" at bounding box center [286, 147] width 572 height 295
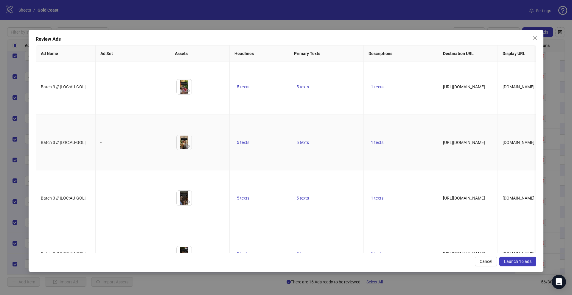
scroll to position [0, 0]
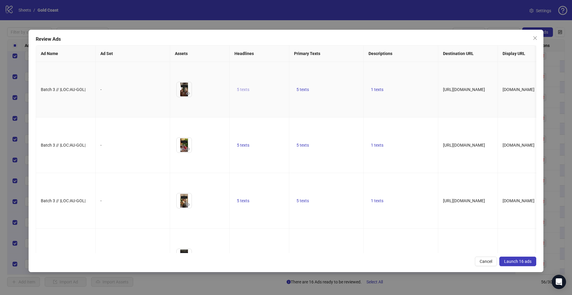
click at [239, 92] on span "5 texts" at bounding box center [243, 89] width 13 height 5
click at [334, 95] on icon "caret-right" at bounding box center [336, 95] width 4 height 4
click at [334, 96] on icon "caret-right" at bounding box center [336, 98] width 4 height 4
click at [334, 95] on icon "caret-right" at bounding box center [336, 95] width 4 height 4
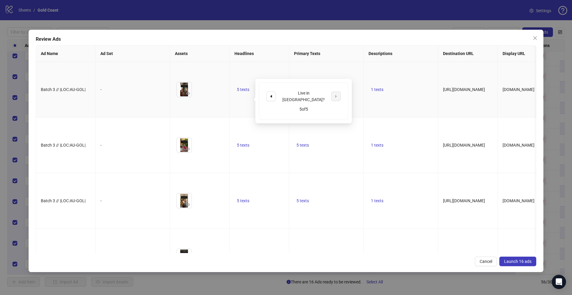
click at [346, 80] on div "Live in Gold Coast? 5 of 5" at bounding box center [303, 101] width 96 height 45
click at [358, 57] on th "Primary Texts" at bounding box center [326, 54] width 74 height 16
click at [300, 92] on span "5 texts" at bounding box center [302, 89] width 13 height 5
click at [397, 94] on icon "caret-right" at bounding box center [395, 95] width 4 height 4
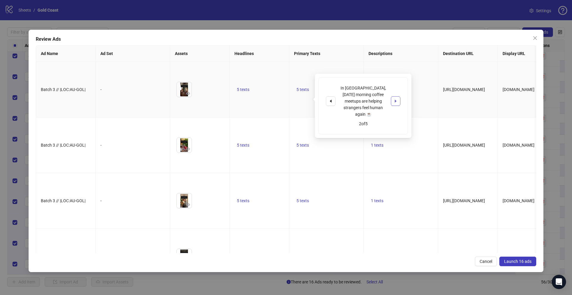
click at [397, 99] on icon "caret-right" at bounding box center [395, 101] width 4 height 4
click at [397, 94] on icon "caret-right" at bounding box center [395, 95] width 4 height 4
click at [417, 81] on td "1 texts" at bounding box center [401, 90] width 74 height 56
click at [380, 92] on span "1 texts" at bounding box center [377, 89] width 13 height 5
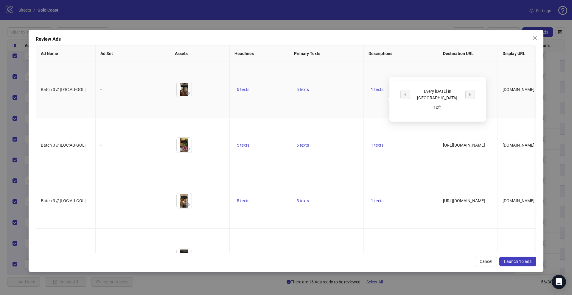
click at [480, 80] on div "Every Sunday in Gold Coast. 1 of 1" at bounding box center [437, 99] width 96 height 45
click at [521, 262] on span "Launch 16 ads" at bounding box center [517, 261] width 27 height 5
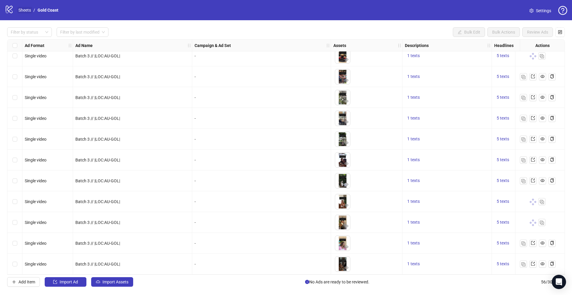
click at [24, 11] on link "Sheets" at bounding box center [24, 10] width 15 height 7
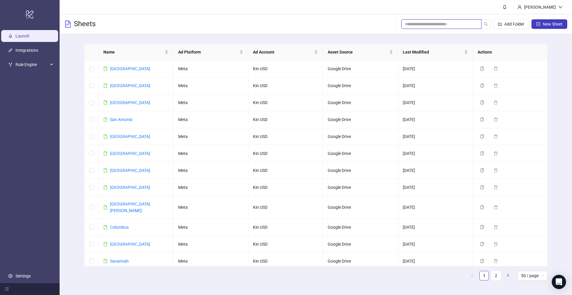
click at [451, 26] on input "search" at bounding box center [439, 24] width 68 height 7
paste input "********"
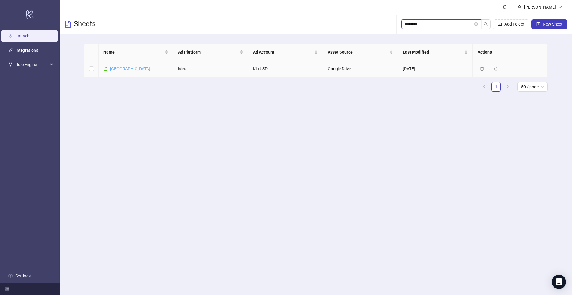
type input "********"
click at [111, 70] on link "Adelaide" at bounding box center [130, 68] width 40 height 5
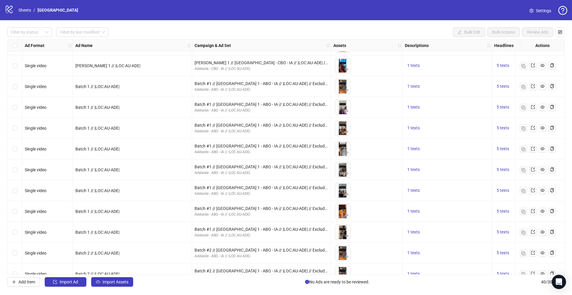
scroll to position [613, 0]
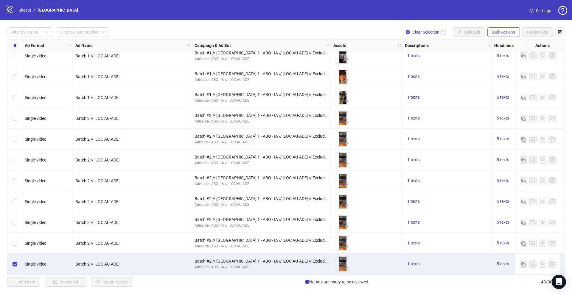
click at [499, 35] on button "Bulk Actions" at bounding box center [503, 32] width 32 height 10
click at [496, 55] on span "Duplicate" at bounding box center [511, 53] width 41 height 7
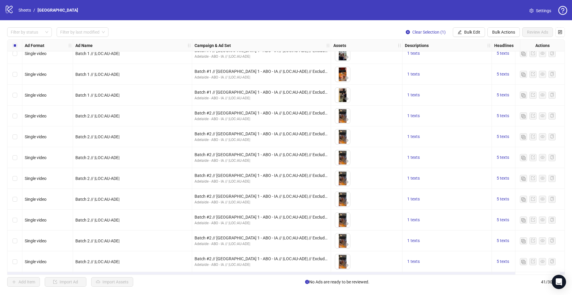
scroll to position [634, 0]
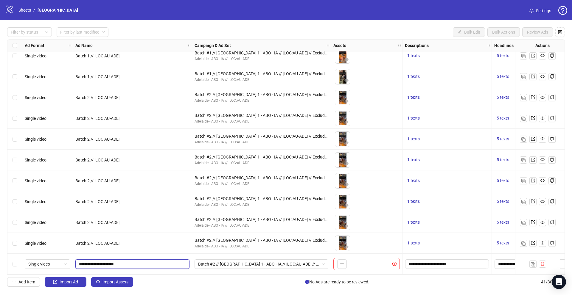
click at [92, 263] on input "**********" at bounding box center [132, 264] width 106 height 7
type input "**********"
click at [239, 264] on span "Batch #2 // Adelaide 1 - ABO - IA // |LOC:AU-ADE| // Exclude 180D PUR" at bounding box center [261, 264] width 127 height 9
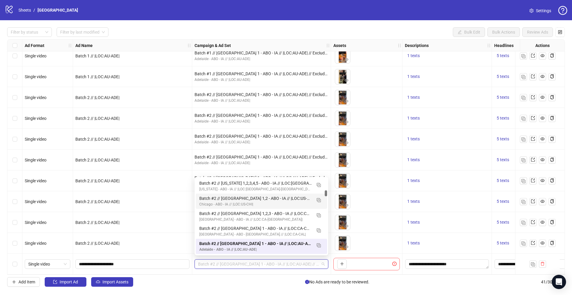
scroll to position [0, 0]
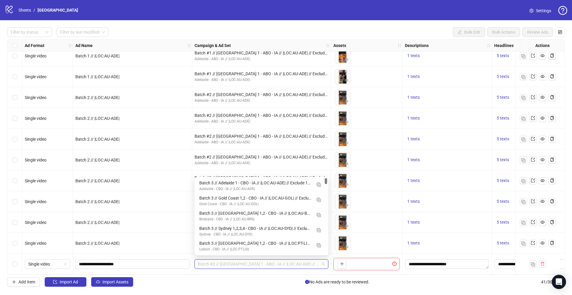
drag, startPoint x: 326, startPoint y: 194, endPoint x: 326, endPoint y: 176, distance: 17.3
click at [326, 176] on body "logo/logo-mobile Sheets / Adelaide Settings Filter by status Filter by last mod…" at bounding box center [286, 147] width 572 height 295
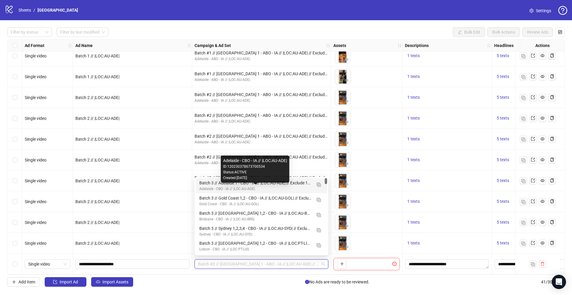
click at [269, 187] on div "Adelaide - CBO - IA // |LOC:AU-ADE|" at bounding box center [255, 189] width 112 height 6
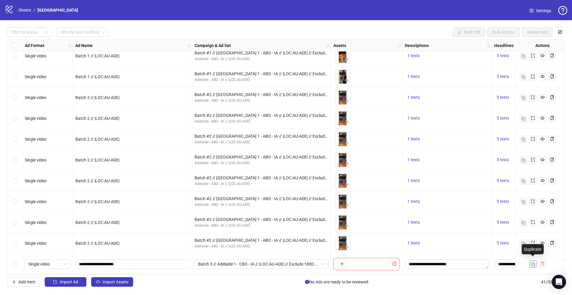
click at [534, 263] on img "button" at bounding box center [533, 265] width 4 height 4
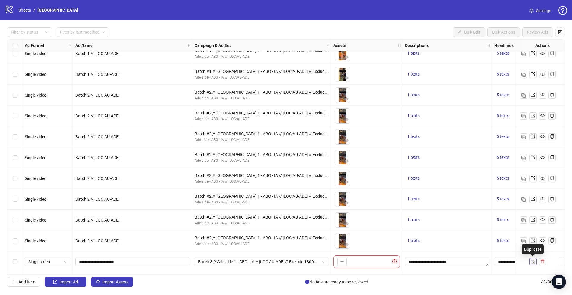
click at [534, 263] on img "button" at bounding box center [533, 262] width 4 height 4
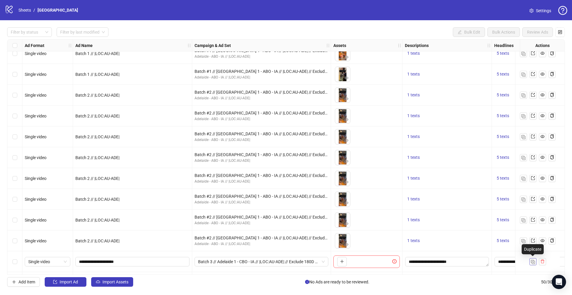
click at [534, 263] on img "button" at bounding box center [533, 262] width 4 height 4
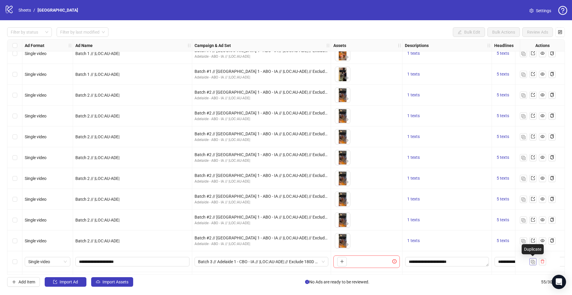
click at [534, 263] on img "button" at bounding box center [533, 262] width 4 height 4
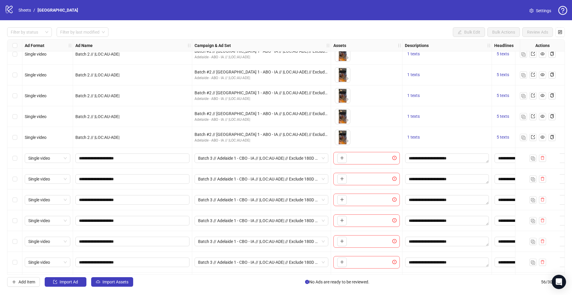
scroll to position [751, 0]
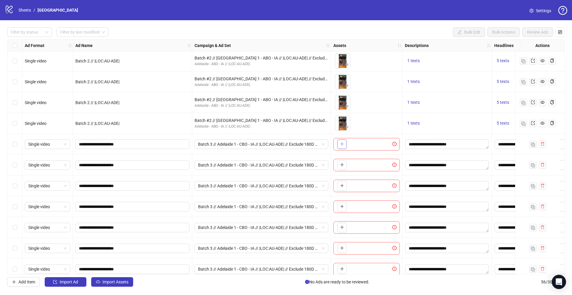
click at [342, 144] on icon "plus" at bounding box center [342, 144] width 0 height 3
click at [342, 164] on icon "plus" at bounding box center [342, 165] width 4 height 4
click at [341, 186] on icon "plus" at bounding box center [342, 186] width 4 height 4
click at [342, 209] on span "button" at bounding box center [342, 206] width 4 height 5
click at [340, 225] on button "button" at bounding box center [342, 228] width 10 height 10
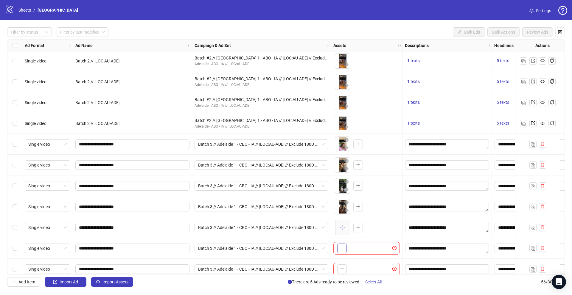
click at [341, 248] on icon "plus" at bounding box center [342, 248] width 4 height 4
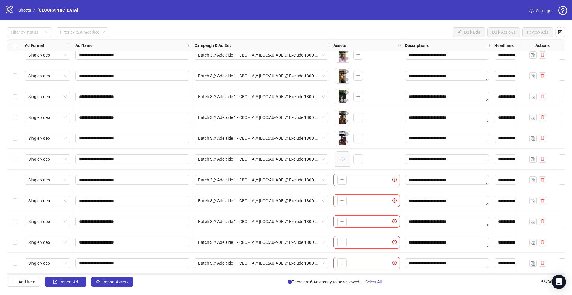
scroll to position [842, 0]
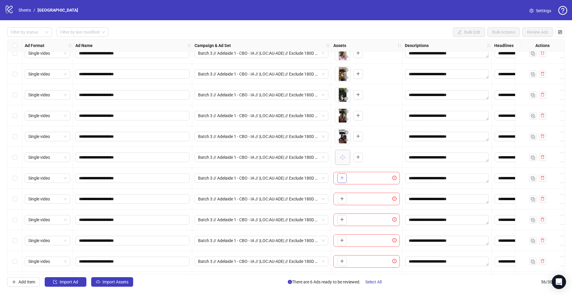
click at [343, 179] on icon "plus" at bounding box center [342, 178] width 4 height 4
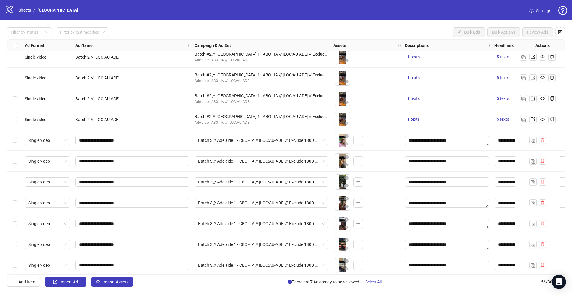
scroll to position [782, 0]
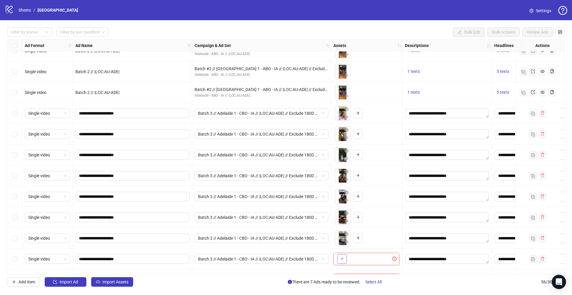
click at [343, 257] on icon "plus" at bounding box center [342, 259] width 4 height 4
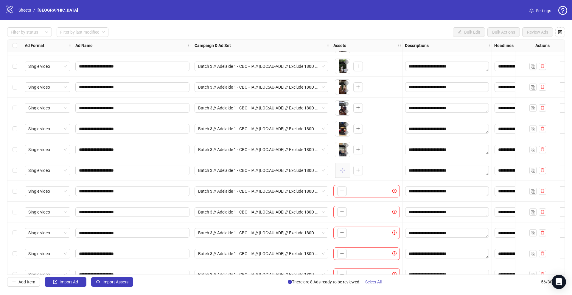
scroll to position [871, 0]
click at [342, 192] on icon "plus" at bounding box center [342, 191] width 4 height 4
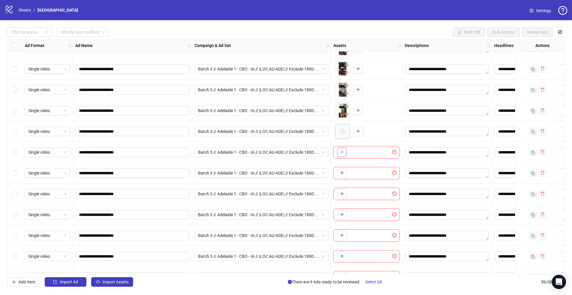
click at [345, 150] on button "button" at bounding box center [342, 153] width 10 height 10
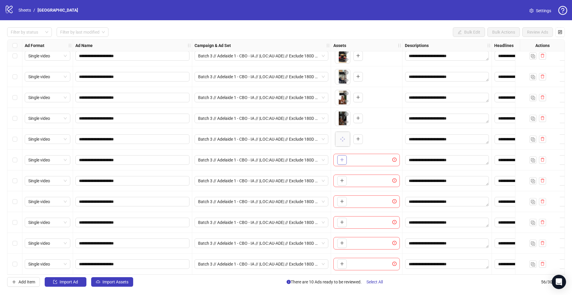
click at [344, 157] on button "button" at bounding box center [342, 160] width 10 height 10
click at [341, 183] on div "To pick up a draggable item, press the space bar. While dragging, use the arrow…" at bounding box center [366, 181] width 66 height 13
click at [341, 180] on span "button" at bounding box center [342, 180] width 4 height 5
click at [339, 197] on button "button" at bounding box center [342, 202] width 10 height 10
click at [343, 222] on icon "plus" at bounding box center [342, 222] width 4 height 4
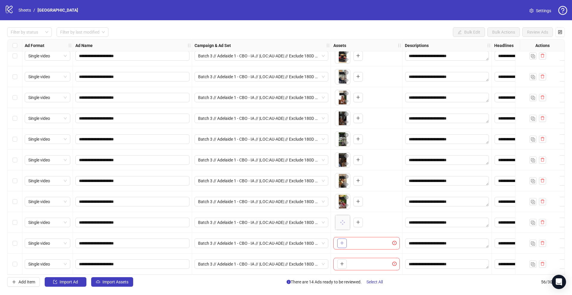
click at [342, 241] on icon "plus" at bounding box center [342, 243] width 4 height 4
click at [343, 263] on icon "plus" at bounding box center [342, 264] width 4 height 4
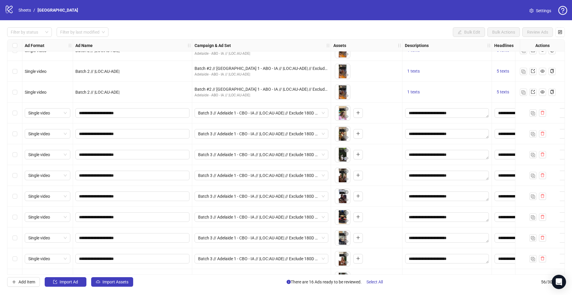
scroll to position [768, 0]
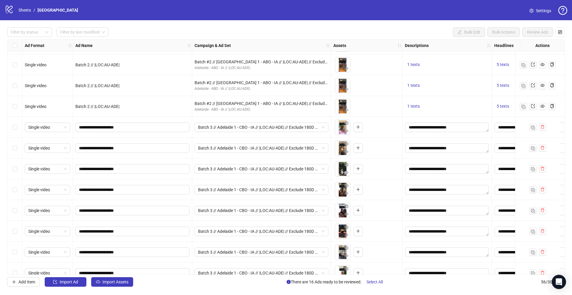
click at [12, 130] on div "Select row 41" at bounding box center [14, 127] width 15 height 21
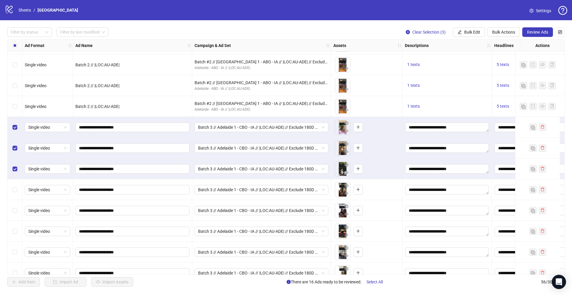
click at [17, 198] on div "Select row 44" at bounding box center [14, 190] width 15 height 21
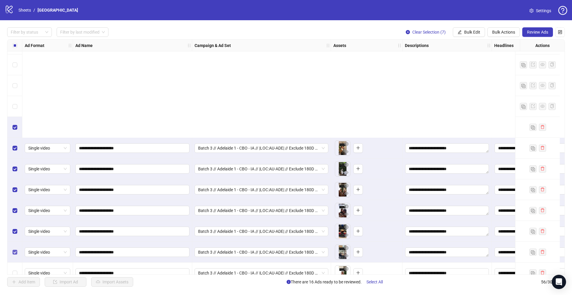
scroll to position [902, 0]
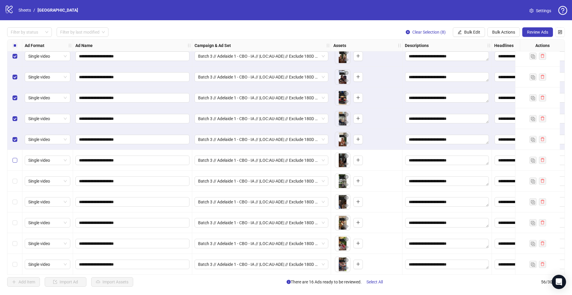
click at [16, 157] on label "Select row 49" at bounding box center [15, 160] width 5 height 7
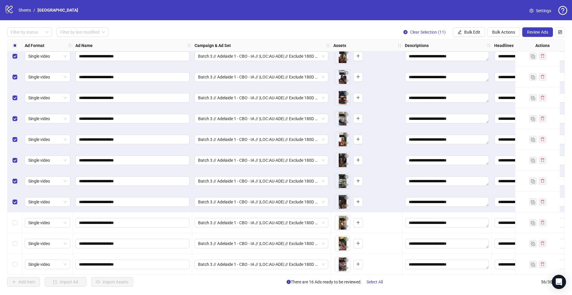
click at [14, 228] on div "Select row 52" at bounding box center [14, 223] width 15 height 21
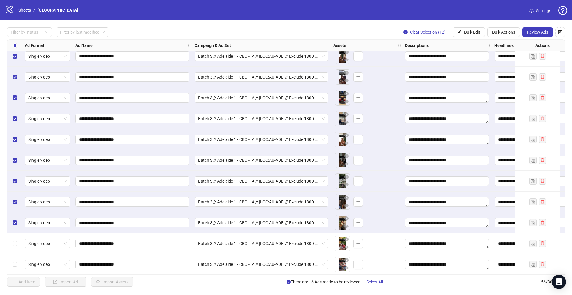
click at [14, 240] on div "Select row 53" at bounding box center [14, 243] width 15 height 21
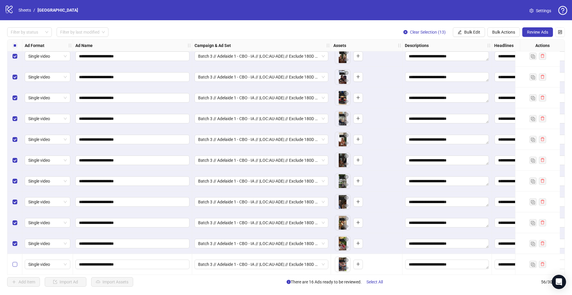
click at [14, 261] on label "Select row 54" at bounding box center [15, 264] width 5 height 7
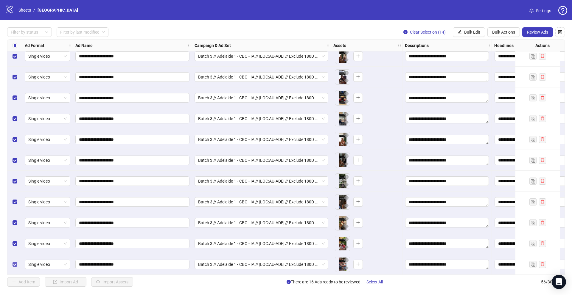
scroll to position [946, 0]
click at [539, 32] on span "Review Ads" at bounding box center [537, 32] width 21 height 5
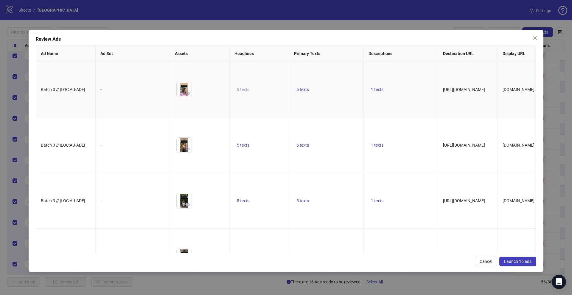
click at [244, 92] on span "5 texts" at bounding box center [243, 89] width 13 height 5
click at [334, 94] on icon "caret-right" at bounding box center [336, 95] width 4 height 4
click at [334, 96] on icon "caret-right" at bounding box center [336, 98] width 4 height 4
click at [334, 94] on icon "caret-right" at bounding box center [336, 95] width 4 height 4
click at [334, 94] on icon "caret-right" at bounding box center [336, 96] width 4 height 4
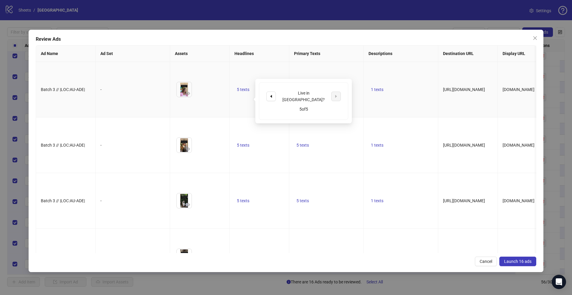
click at [358, 78] on td "5 texts" at bounding box center [326, 90] width 74 height 56
click at [299, 92] on span "5 texts" at bounding box center [302, 89] width 13 height 5
click at [394, 94] on icon "caret-right" at bounding box center [395, 95] width 4 height 4
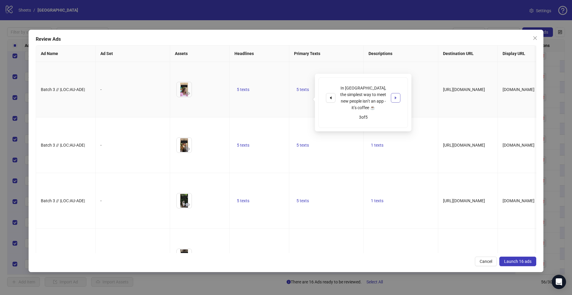
click at [394, 96] on icon "caret-right" at bounding box center [395, 98] width 4 height 4
click at [418, 78] on td "1 texts" at bounding box center [401, 90] width 74 height 56
click at [377, 93] on button "1 texts" at bounding box center [376, 89] width 17 height 7
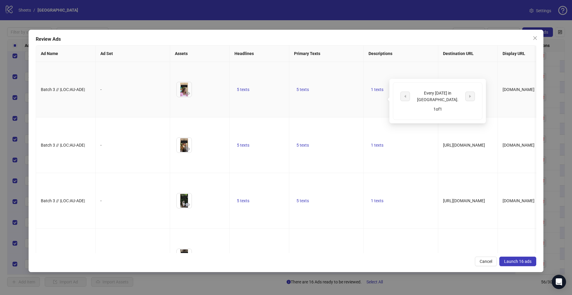
click at [327, 85] on td "5 texts" at bounding box center [326, 90] width 74 height 56
click at [188, 95] on icon "eye" at bounding box center [188, 93] width 4 height 3
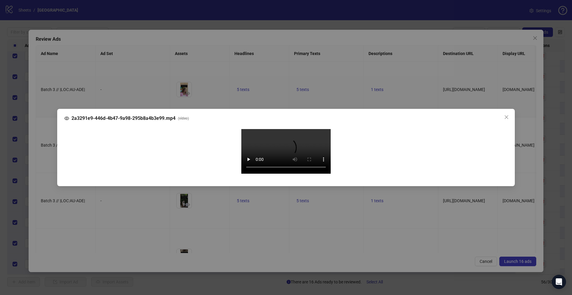
click at [49, 153] on div "2a3291e9-446d-4b47-9a98-295b8a4b3e99.mp4 ( video ) Your browser does not suppor…" at bounding box center [286, 147] width 572 height 295
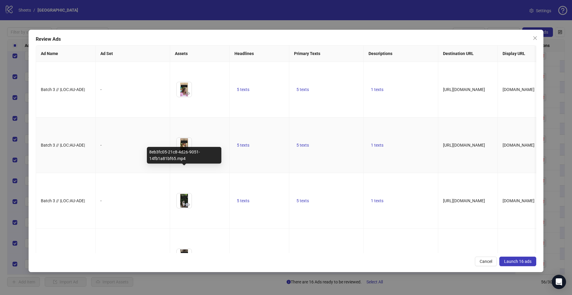
click at [182, 153] on img at bounding box center [184, 145] width 15 height 15
click at [190, 151] on icon "eye" at bounding box center [188, 149] width 4 height 4
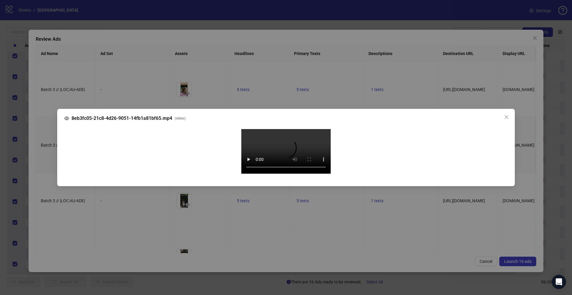
click at [47, 165] on div "8eb3fc05-21c8-4d26-9051-14fb1a81bf65.mp4 ( video ) Your browser does not suppor…" at bounding box center [286, 147] width 572 height 295
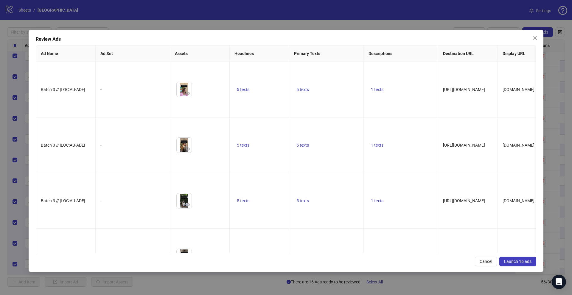
click at [513, 265] on button "Launch 16 ads" at bounding box center [517, 262] width 37 height 10
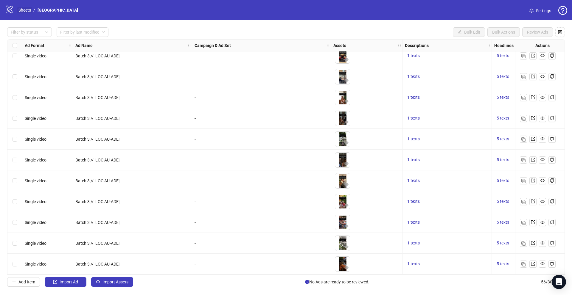
click at [27, 12] on link "Sheets" at bounding box center [24, 10] width 15 height 7
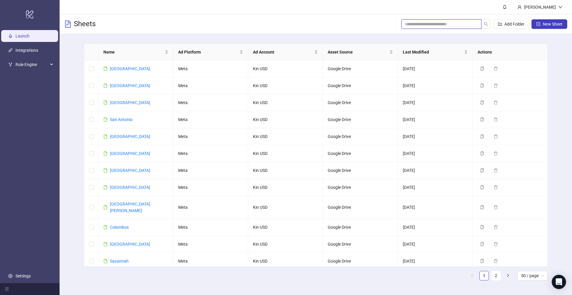
click at [437, 27] on input "search" at bounding box center [439, 24] width 68 height 7
paste input "**********"
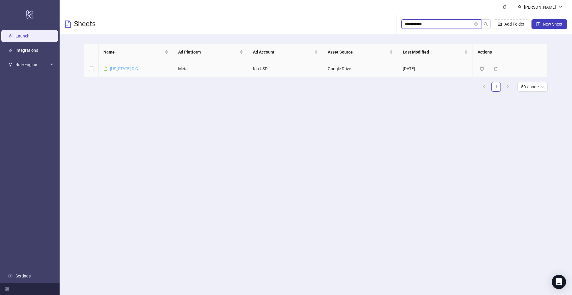
type input "**********"
click at [136, 68] on link "Washington D.C." at bounding box center [124, 68] width 29 height 5
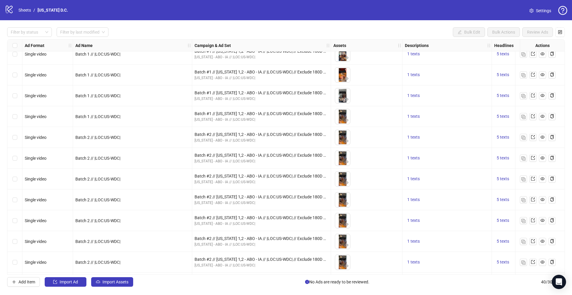
scroll to position [613, 0]
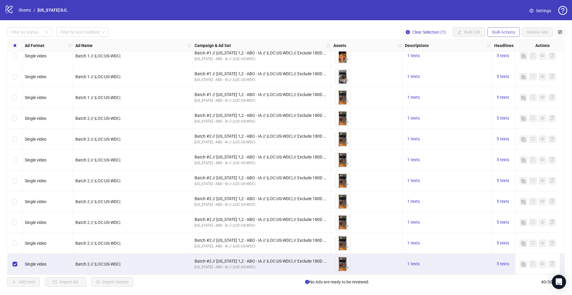
click at [506, 33] on span "Bulk Actions" at bounding box center [503, 32] width 23 height 5
click at [499, 53] on span "Duplicate" at bounding box center [511, 53] width 41 height 7
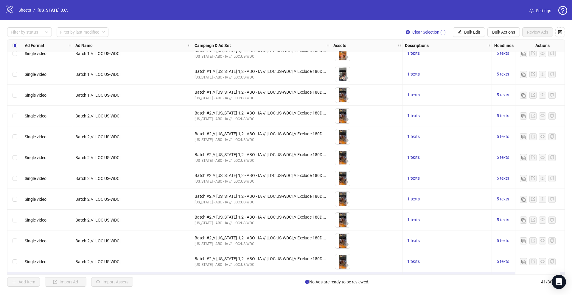
scroll to position [634, 0]
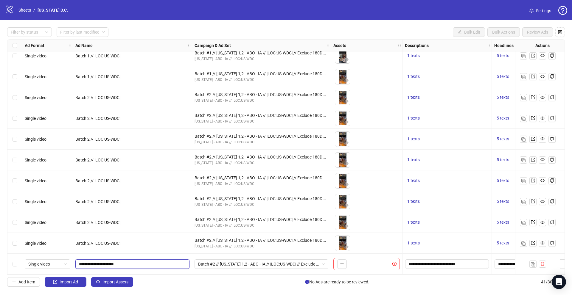
click at [92, 263] on input "**********" at bounding box center [132, 264] width 106 height 7
type input "**********"
click at [227, 263] on span "Batch #2 // Washington 1,2 - ABO - IA // |LOC:US-WDC| // Exclude 180D PUR" at bounding box center [261, 264] width 127 height 9
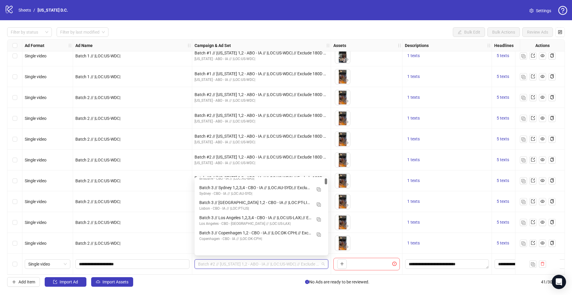
scroll to position [0, 0]
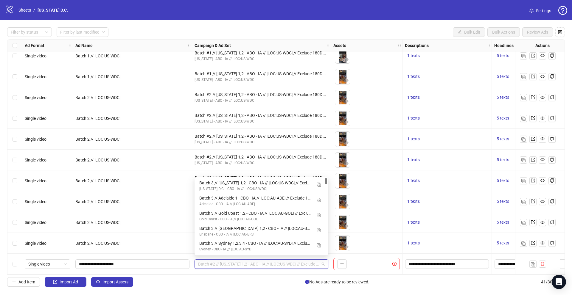
drag, startPoint x: 325, startPoint y: 194, endPoint x: 326, endPoint y: 179, distance: 15.8
click at [326, 179] on div at bounding box center [326, 181] width 2 height 6
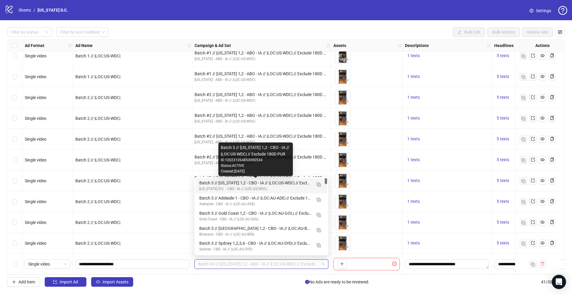
click at [265, 183] on div "Batch 3 // [US_STATE] 1,2 - CBO - IA // |LOC:US-WDC| // Exclude 180D PUR" at bounding box center [255, 183] width 112 height 7
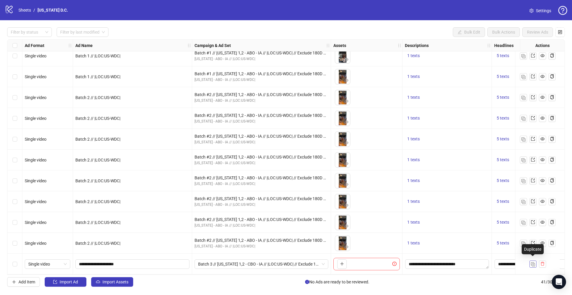
click at [533, 264] on img "button" at bounding box center [533, 265] width 4 height 4
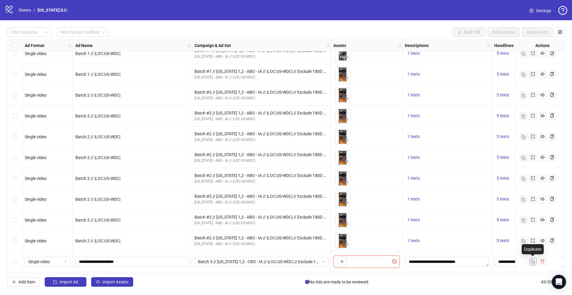
click at [533, 264] on img "button" at bounding box center [533, 262] width 4 height 4
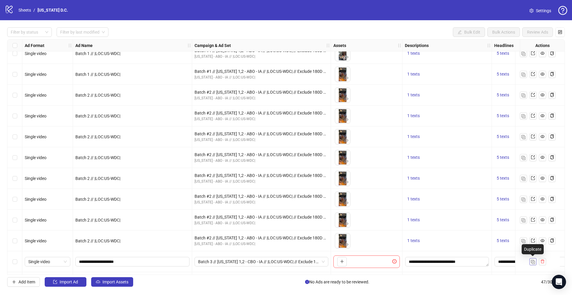
click at [533, 264] on img "button" at bounding box center [533, 262] width 4 height 4
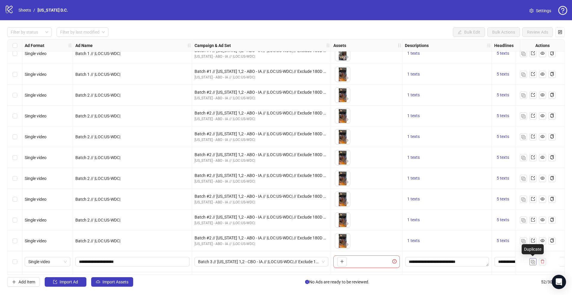
click at [533, 264] on img "button" at bounding box center [533, 262] width 4 height 4
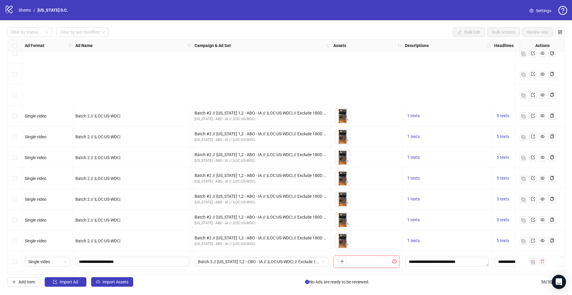
scroll to position [747, 0]
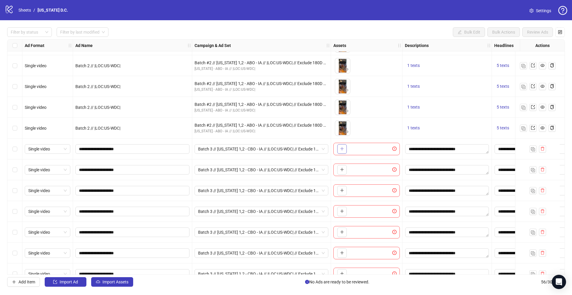
click at [340, 149] on icon "plus" at bounding box center [342, 149] width 4 height 4
click at [340, 169] on icon "plus" at bounding box center [342, 170] width 4 height 4
click at [348, 188] on div "To pick up a draggable item, press the space bar. While dragging, use the arrow…" at bounding box center [366, 191] width 66 height 13
click at [338, 193] on button "button" at bounding box center [342, 191] width 10 height 10
click at [342, 210] on icon "plus" at bounding box center [342, 211] width 4 height 4
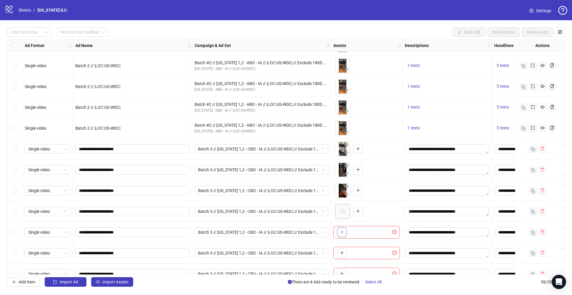
click at [344, 234] on button "button" at bounding box center [342, 233] width 10 height 10
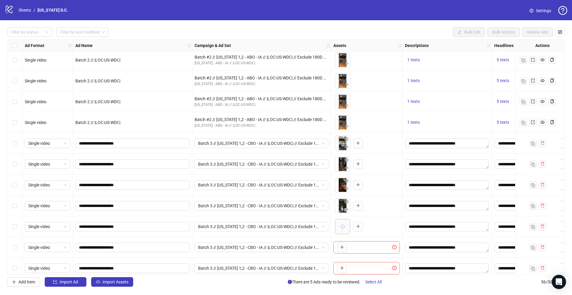
scroll to position [761, 0]
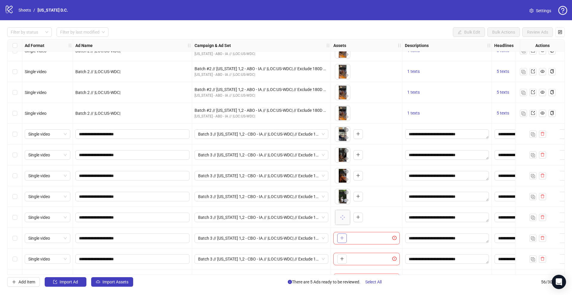
click at [344, 240] on button "button" at bounding box center [342, 239] width 10 height 10
click at [343, 259] on icon "plus" at bounding box center [341, 259] width 3 height 0
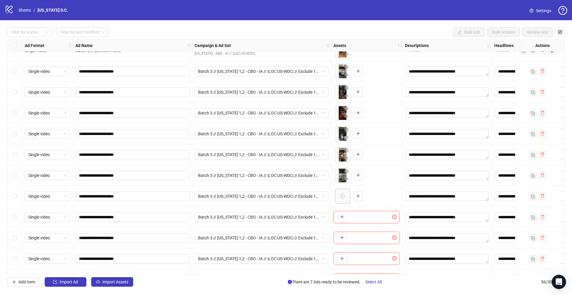
scroll to position [854, 0]
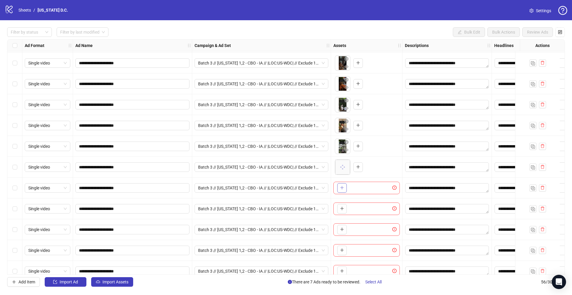
click at [345, 185] on button "button" at bounding box center [342, 188] width 10 height 10
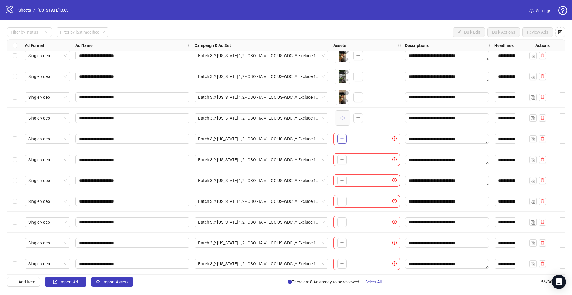
click at [343, 140] on icon "plus" at bounding box center [342, 139] width 4 height 4
click at [340, 161] on icon "plus" at bounding box center [342, 160] width 4 height 4
click at [339, 183] on button "button" at bounding box center [342, 181] width 10 height 10
click at [342, 203] on icon "plus" at bounding box center [342, 201] width 4 height 4
click at [343, 223] on icon "plus" at bounding box center [342, 222] width 4 height 4
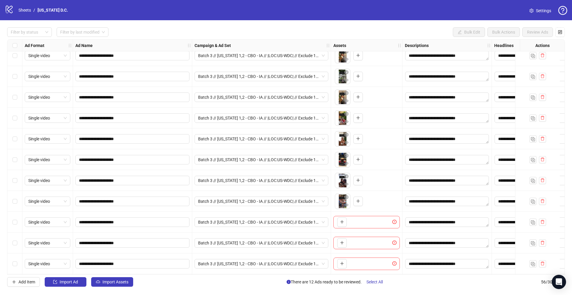
scroll to position [946, 0]
click at [344, 218] on button "button" at bounding box center [342, 223] width 10 height 10
click at [345, 242] on button "button" at bounding box center [342, 244] width 10 height 10
click at [344, 262] on icon "plus" at bounding box center [342, 264] width 4 height 4
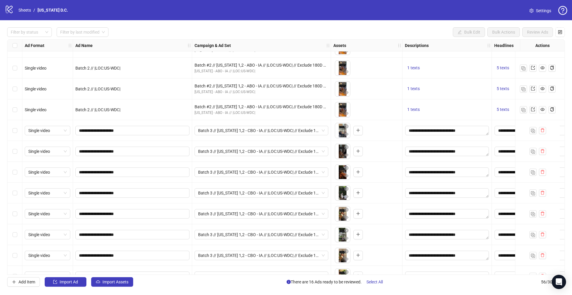
scroll to position [761, 0]
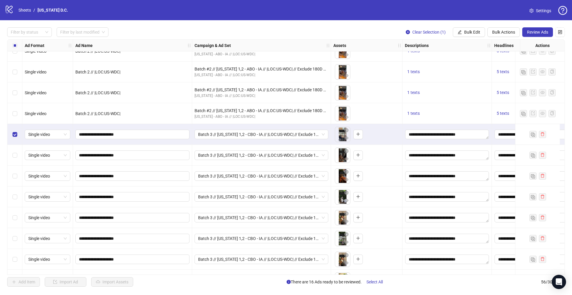
click at [17, 158] on div "Select row 42" at bounding box center [14, 155] width 15 height 21
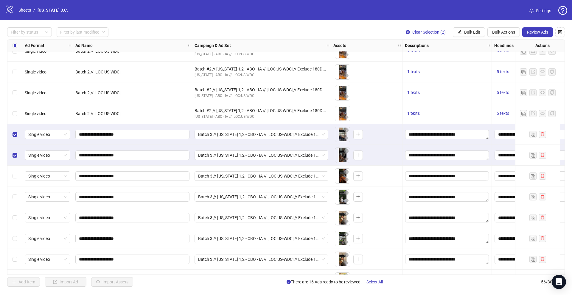
click at [16, 180] on div "Select row 43" at bounding box center [14, 176] width 15 height 21
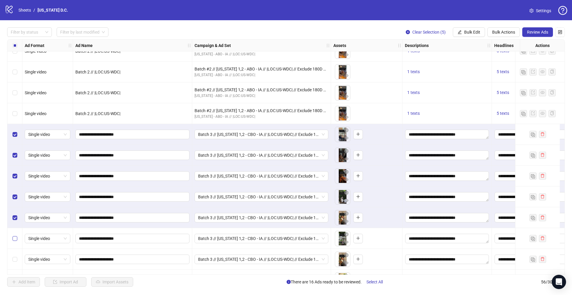
click at [16, 242] on label "Select row 46" at bounding box center [15, 239] width 5 height 7
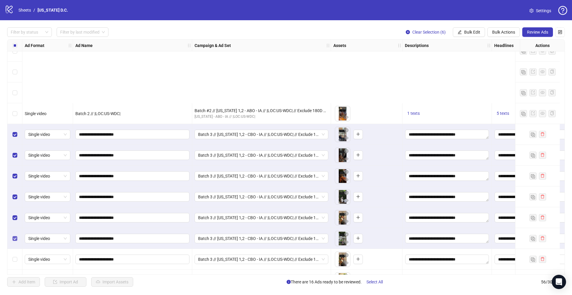
scroll to position [884, 0]
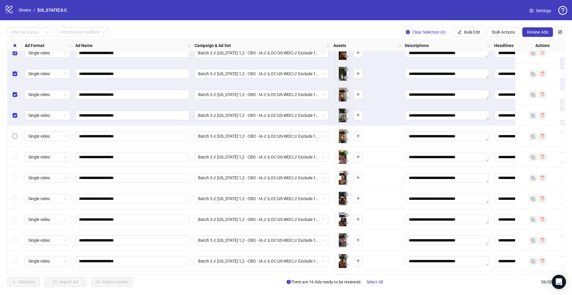
click at [13, 133] on label "Select row 47" at bounding box center [15, 136] width 5 height 7
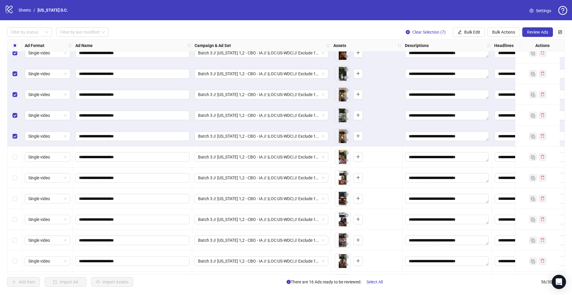
click at [14, 162] on div "Select row 48" at bounding box center [14, 157] width 15 height 21
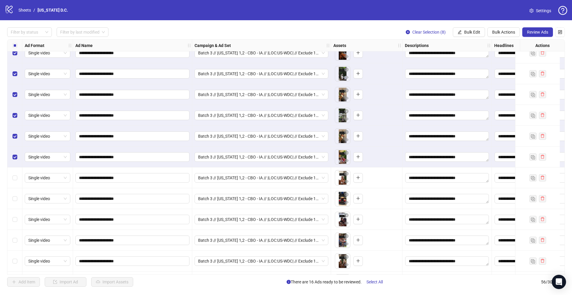
click at [14, 183] on div "Select row 49" at bounding box center [14, 178] width 15 height 21
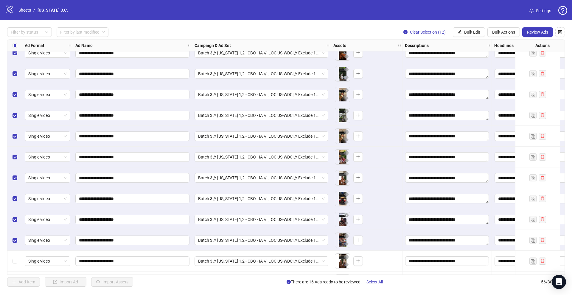
click at [14, 267] on div "Select row 53" at bounding box center [14, 261] width 15 height 21
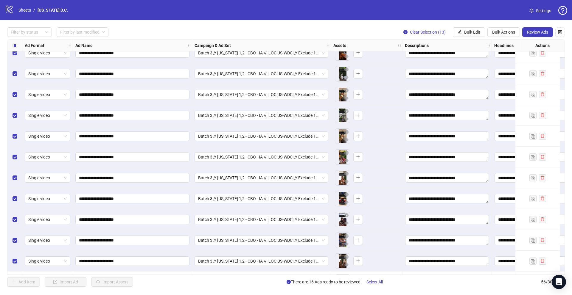
scroll to position [946, 0]
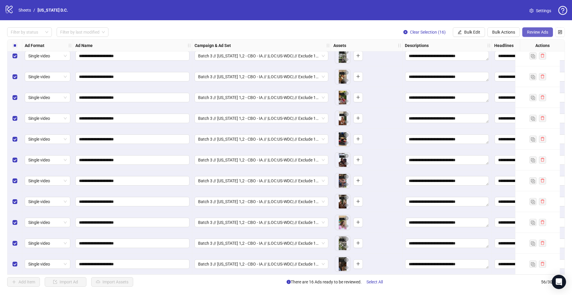
click at [528, 32] on span "Review Ads" at bounding box center [537, 32] width 21 height 5
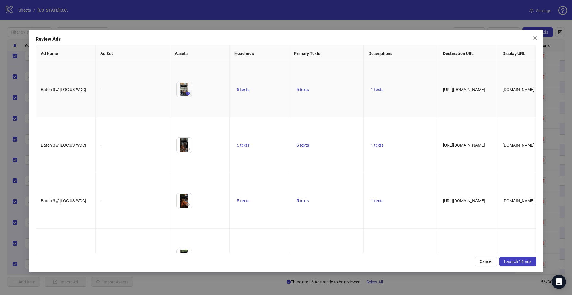
click at [188, 95] on icon "eye" at bounding box center [188, 93] width 4 height 3
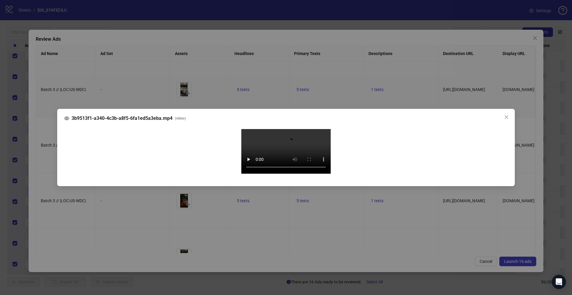
click at [48, 164] on div "3b9513f1-a340-4c3b-a8f5-6fa1ed5a3eba.mp4 ( video ) Your browser does not suppor…" at bounding box center [286, 147] width 572 height 295
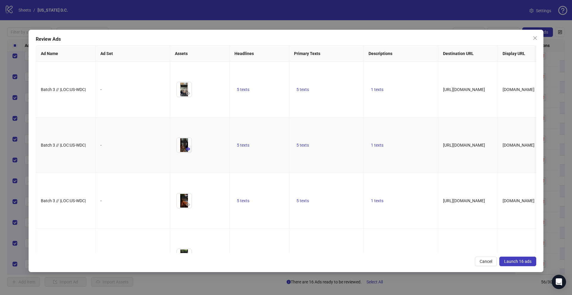
click at [189, 153] on button "button" at bounding box center [187, 149] width 7 height 7
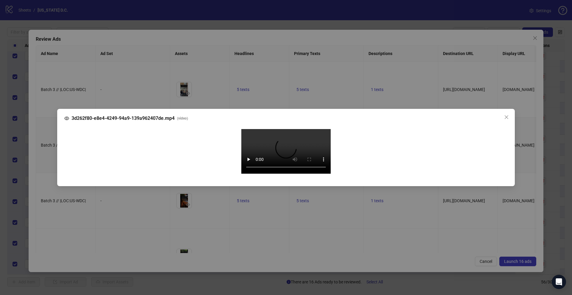
click at [52, 172] on div "3d262f80-e8e4-4249-94a9-139a962407de.mp4 ( video ) Your browser does not suppor…" at bounding box center [286, 147] width 572 height 295
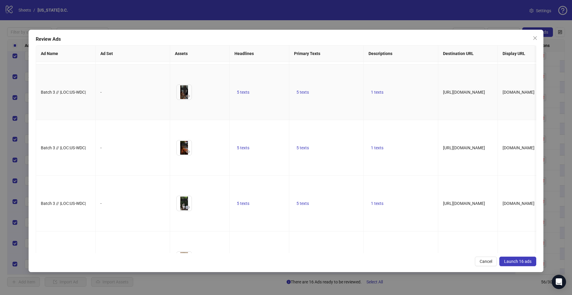
scroll to position [53, 0]
click at [190, 154] on icon "eye" at bounding box center [188, 152] width 4 height 4
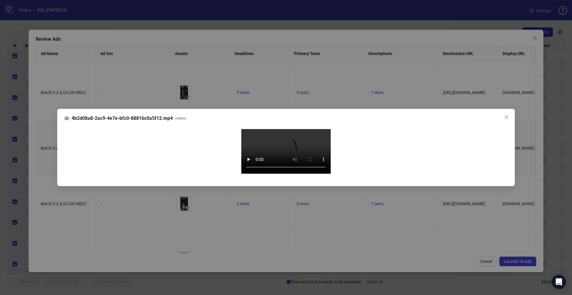
click at [46, 179] on div "4b2d08a8-2ac9-4e7e-bfc0-88816c0a5f12.mp4 ( video ) Your browser does not suppor…" at bounding box center [286, 147] width 572 height 295
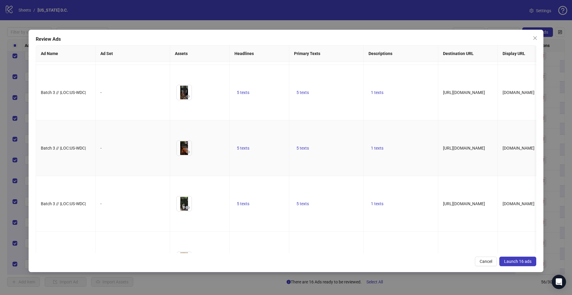
scroll to position [0, 0]
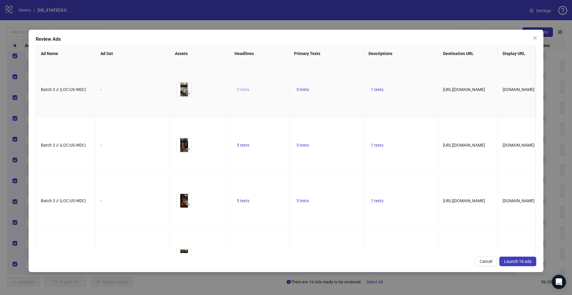
click at [249, 92] on span "5 texts" at bounding box center [243, 89] width 13 height 5
click at [337, 94] on icon "caret-right" at bounding box center [336, 95] width 4 height 4
click at [337, 96] on icon "caret-right" at bounding box center [336, 98] width 4 height 4
click at [337, 94] on icon "caret-right" at bounding box center [336, 95] width 4 height 4
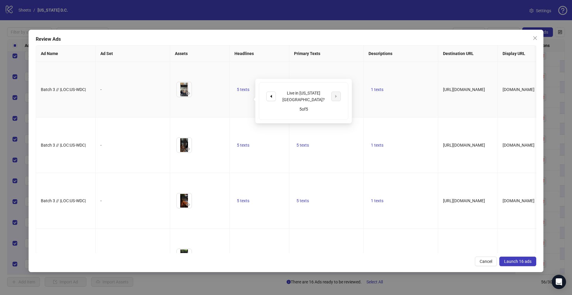
click at [358, 71] on td "5 texts" at bounding box center [326, 90] width 74 height 56
click at [301, 92] on span "5 texts" at bounding box center [302, 89] width 13 height 5
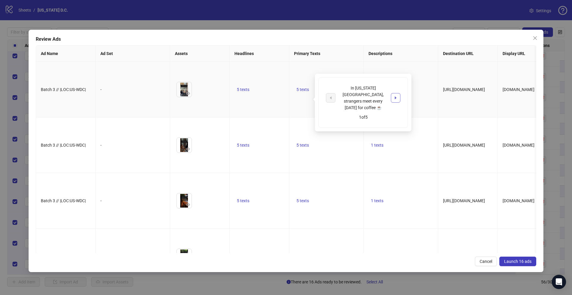
click at [397, 96] on icon "caret-right" at bounding box center [395, 98] width 4 height 4
click at [397, 93] on icon "caret-right" at bounding box center [395, 95] width 4 height 4
click at [511, 264] on button "Launch 16 ads" at bounding box center [517, 262] width 37 height 10
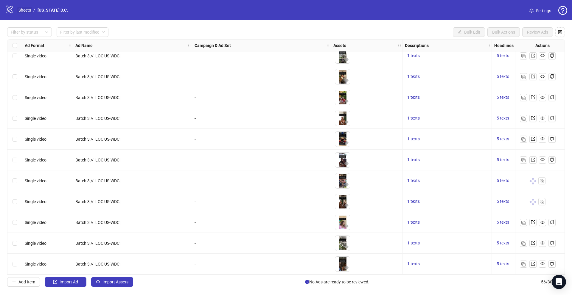
click at [25, 13] on link "Sheets" at bounding box center [24, 10] width 15 height 7
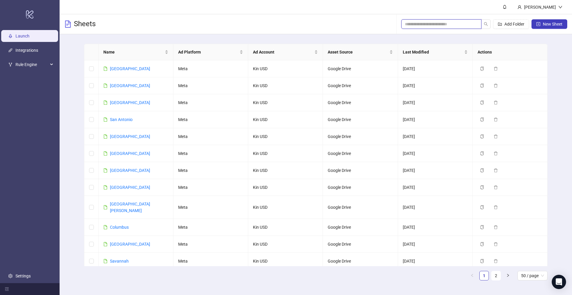
click at [431, 26] on input "search" at bounding box center [439, 24] width 68 height 7
paste input "*****"
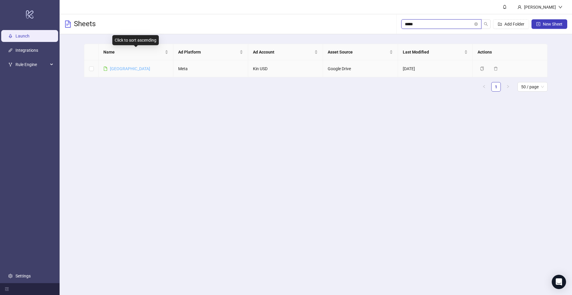
type input "*****"
click at [116, 68] on link "Miami" at bounding box center [130, 68] width 40 height 5
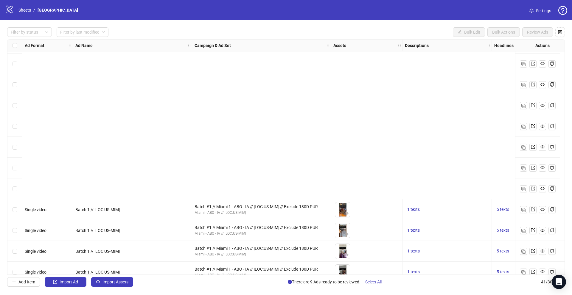
scroll to position [634, 0]
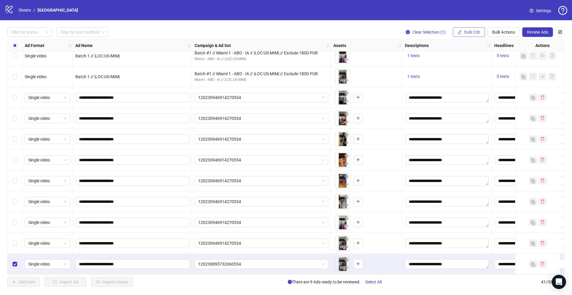
click at [468, 32] on span "Bulk Edit" at bounding box center [472, 32] width 16 height 5
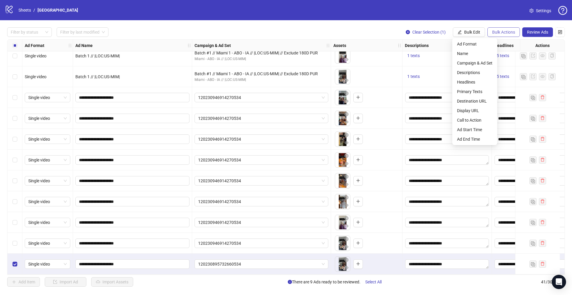
click at [500, 31] on span "Bulk Actions" at bounding box center [503, 32] width 23 height 5
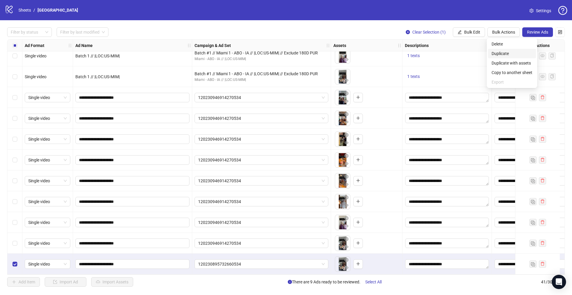
click at [502, 51] on span "Duplicate" at bounding box center [511, 53] width 41 height 7
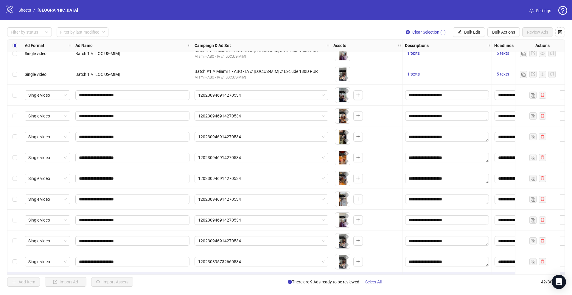
scroll to position [655, 0]
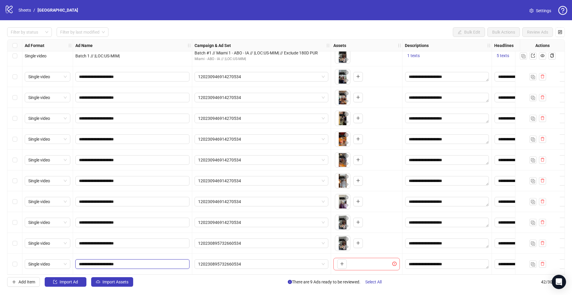
click at [92, 263] on input "**********" at bounding box center [132, 264] width 106 height 7
type input "**********"
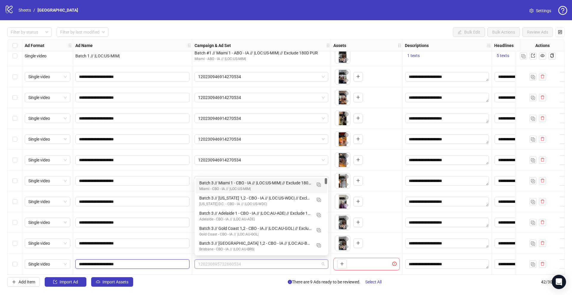
click at [276, 260] on span "120230895732660534" at bounding box center [261, 264] width 127 height 9
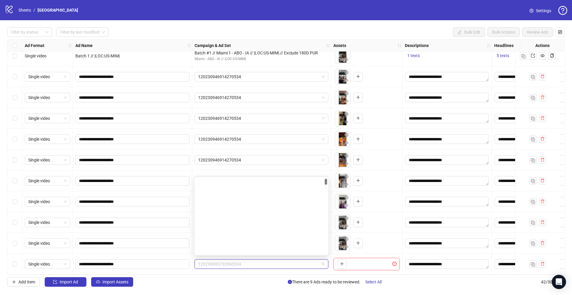
scroll to position [0, 0]
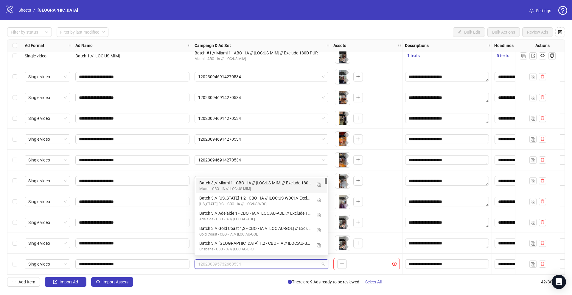
drag, startPoint x: 325, startPoint y: 182, endPoint x: 331, endPoint y: 166, distance: 16.9
click at [331, 166] on body "logo/logo-mobile Sheets / Miami Settings Filter by status Filter by last modifi…" at bounding box center [286, 147] width 572 height 295
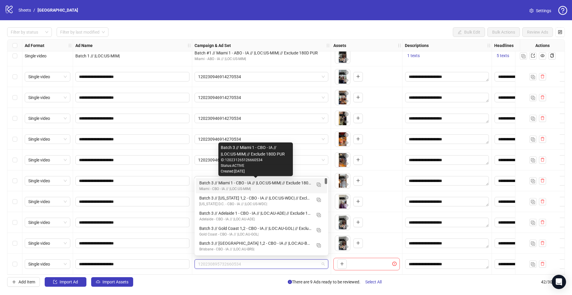
click at [269, 182] on div "Batch 3 // Miami 1 - CBO - IA // |LOC:US-MIM| // Exclude 180D PUR" at bounding box center [255, 183] width 112 height 7
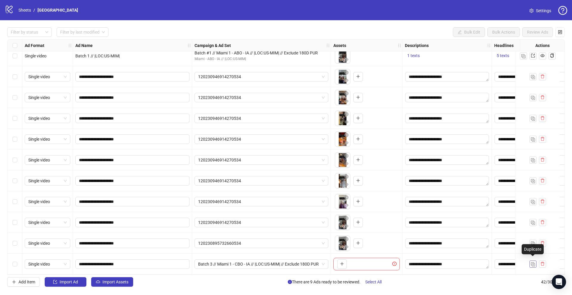
click at [533, 263] on img "button" at bounding box center [533, 265] width 4 height 4
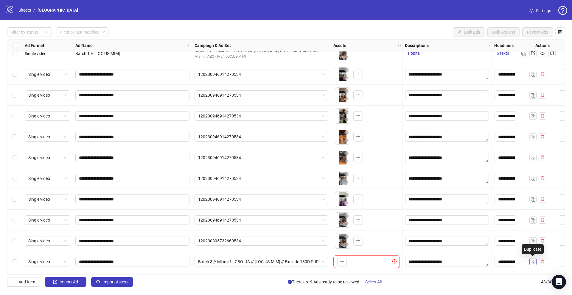
click at [533, 263] on img "button" at bounding box center [533, 262] width 4 height 4
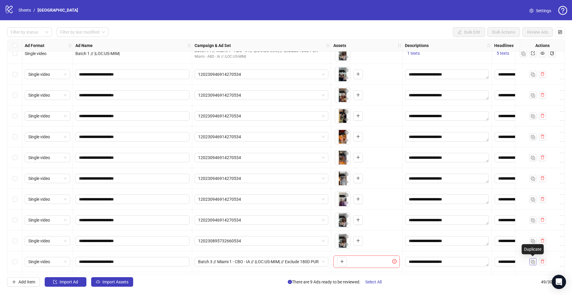
click at [533, 263] on img "button" at bounding box center [533, 262] width 4 height 4
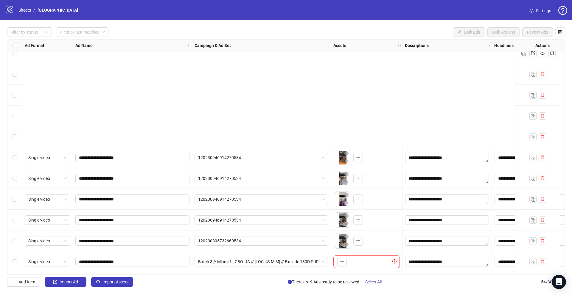
scroll to position [799, 0]
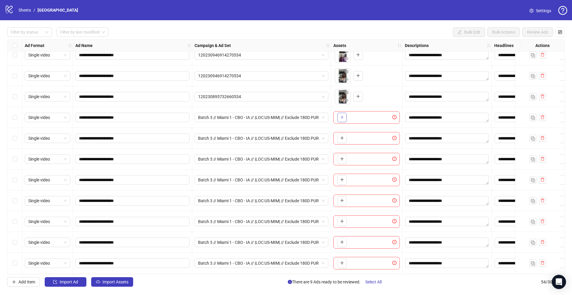
click at [343, 117] on icon "plus" at bounding box center [342, 117] width 4 height 4
click at [343, 138] on icon "plus" at bounding box center [342, 138] width 4 height 4
click at [343, 158] on icon "plus" at bounding box center [342, 159] width 4 height 4
click at [344, 183] on button "button" at bounding box center [342, 180] width 10 height 10
click at [340, 201] on icon "plus" at bounding box center [342, 201] width 4 height 4
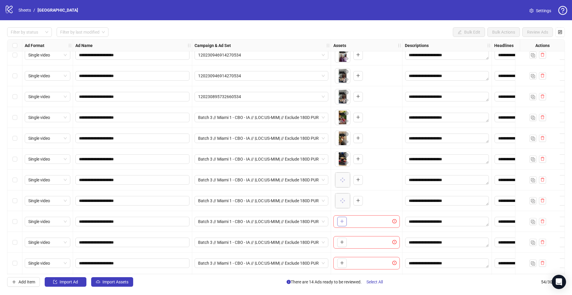
click at [342, 222] on icon "plus" at bounding box center [342, 221] width 4 height 4
click at [339, 245] on button "button" at bounding box center [342, 243] width 10 height 10
click at [342, 262] on icon "plus" at bounding box center [342, 263] width 4 height 4
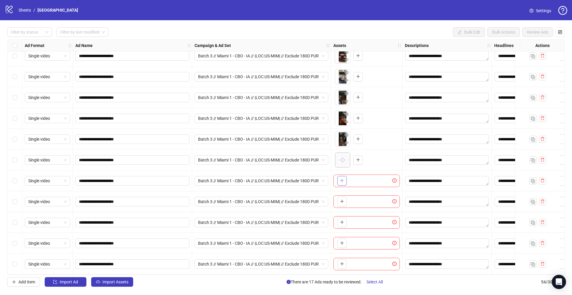
click at [343, 180] on icon "plus" at bounding box center [342, 181] width 4 height 4
click at [346, 203] on button "button" at bounding box center [342, 202] width 10 height 10
click at [342, 221] on icon "plus" at bounding box center [342, 222] width 4 height 4
click at [343, 242] on icon "plus" at bounding box center [342, 243] width 4 height 4
click at [342, 260] on button "button" at bounding box center [342, 265] width 10 height 10
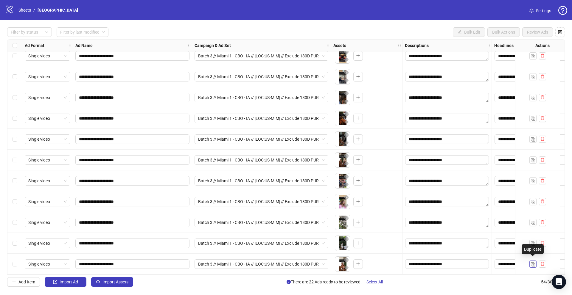
click at [532, 263] on img "button" at bounding box center [533, 265] width 4 height 4
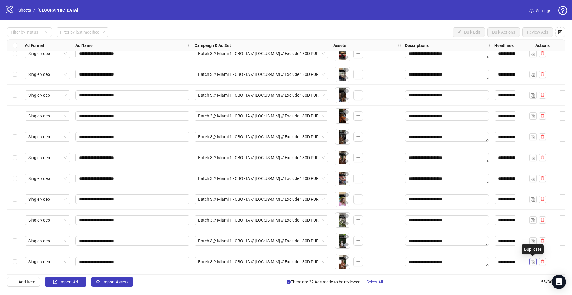
click at [532, 263] on img "button" at bounding box center [533, 262] width 4 height 4
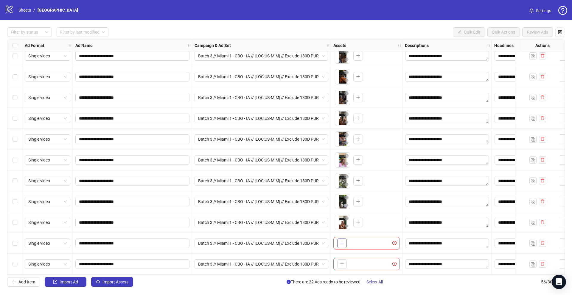
click at [340, 241] on icon "plus" at bounding box center [342, 243] width 4 height 4
click at [344, 264] on span "button" at bounding box center [342, 264] width 4 height 5
click at [532, 264] on button "button" at bounding box center [532, 264] width 7 height 7
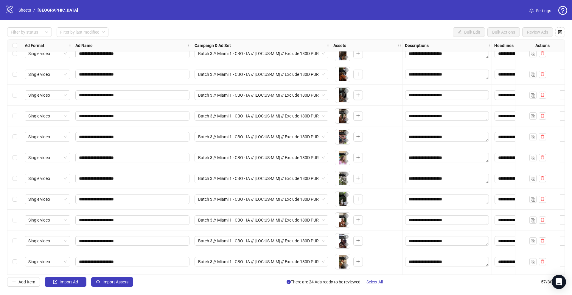
scroll to position [967, 0]
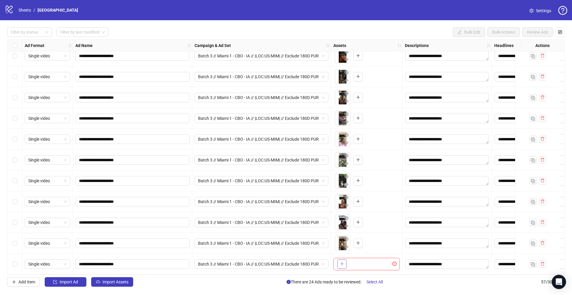
click at [341, 262] on icon "plus" at bounding box center [342, 264] width 4 height 4
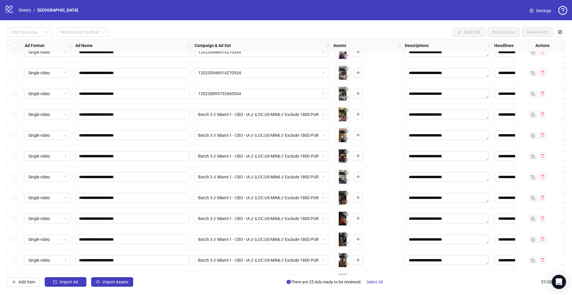
scroll to position [804, 0]
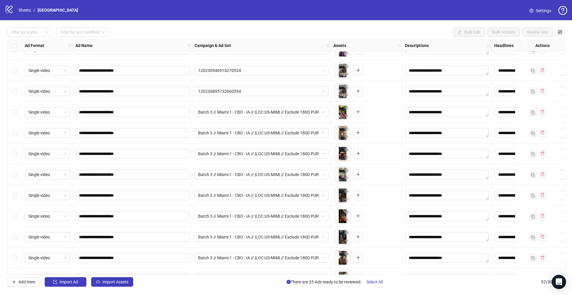
click at [17, 114] on div "Select row 42" at bounding box center [14, 112] width 15 height 21
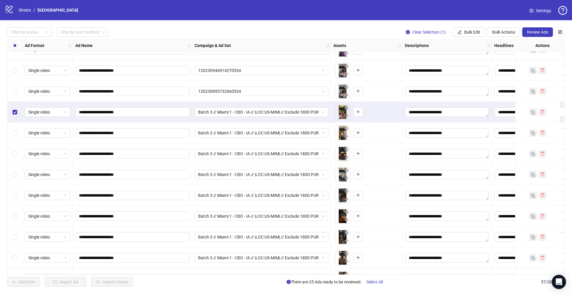
click at [17, 136] on div "Select row 43" at bounding box center [14, 133] width 15 height 21
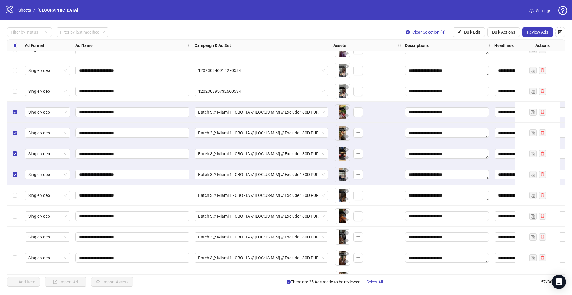
click at [15, 191] on div "Select row 46" at bounding box center [14, 195] width 15 height 21
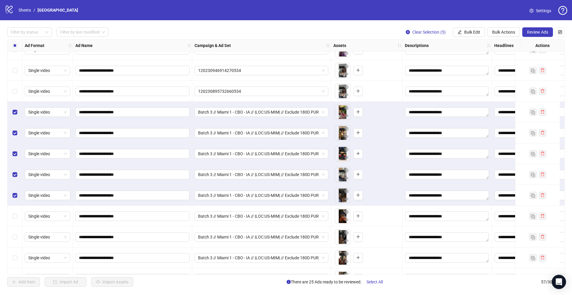
click at [15, 208] on div "Select row 47" at bounding box center [14, 216] width 15 height 21
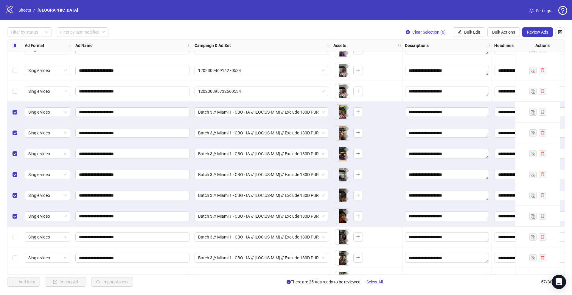
click at [15, 231] on div "Select row 48" at bounding box center [14, 237] width 15 height 21
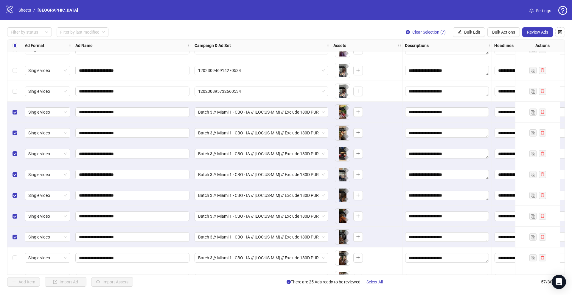
click at [15, 254] on div "Select row 49" at bounding box center [14, 258] width 15 height 21
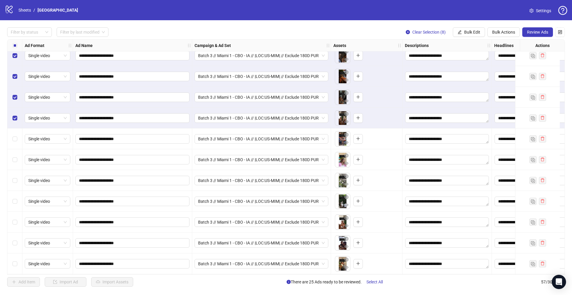
scroll to position [963, 0]
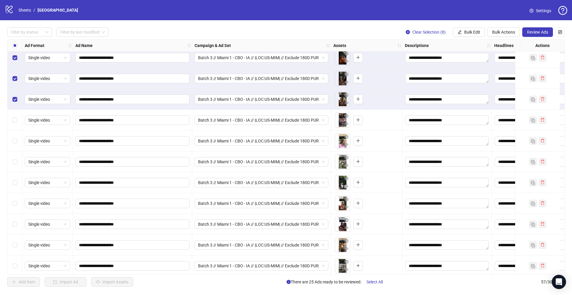
click at [13, 115] on div "Select row 50" at bounding box center [14, 120] width 15 height 21
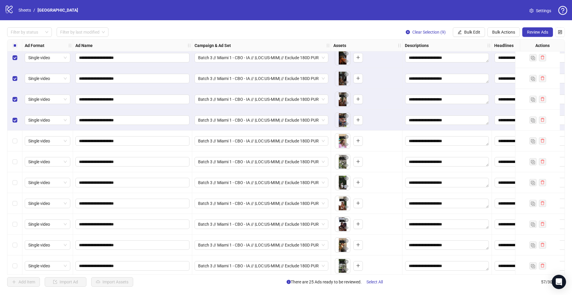
click at [13, 146] on div "Select row 51" at bounding box center [14, 141] width 15 height 21
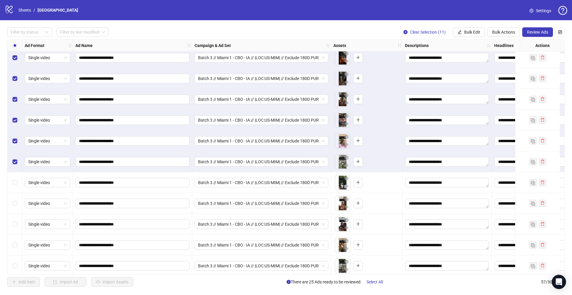
click at [13, 178] on div "Select row 53" at bounding box center [14, 182] width 15 height 21
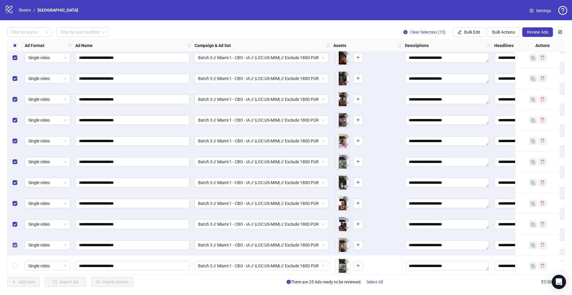
scroll to position [967, 0]
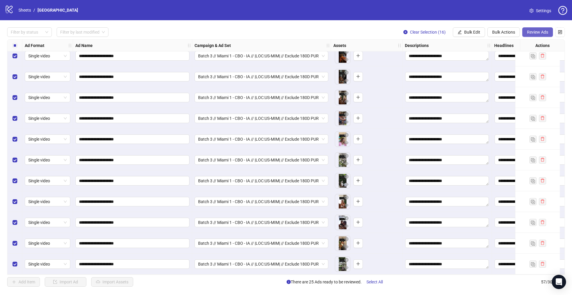
click at [536, 36] on button "Review Ads" at bounding box center [537, 32] width 31 height 10
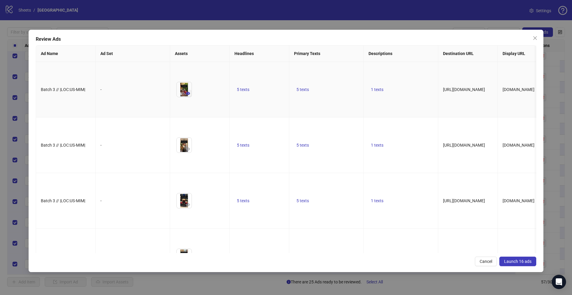
click at [190, 97] on button "button" at bounding box center [187, 93] width 7 height 7
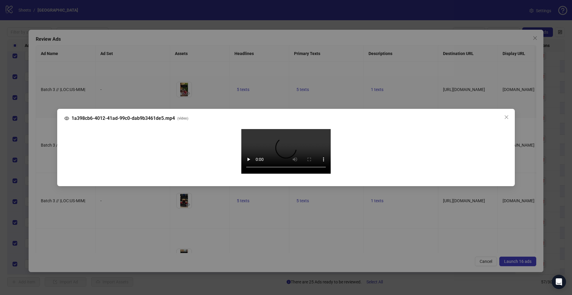
click at [47, 179] on div "1a398cb6-4012-41ad-99c0-dab9b3461de5.mp4 ( video ) Your browser does not suppor…" at bounding box center [286, 147] width 572 height 295
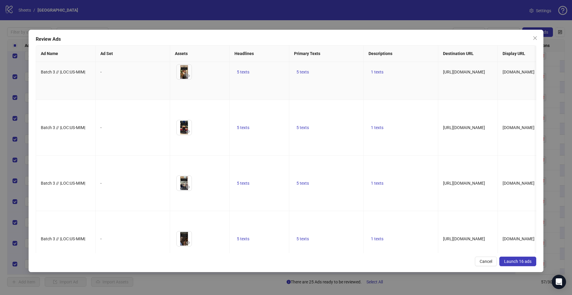
scroll to position [89, 0]
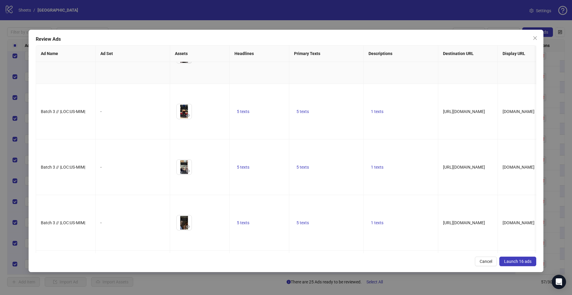
click at [188, 62] on span "button" at bounding box center [188, 59] width 4 height 5
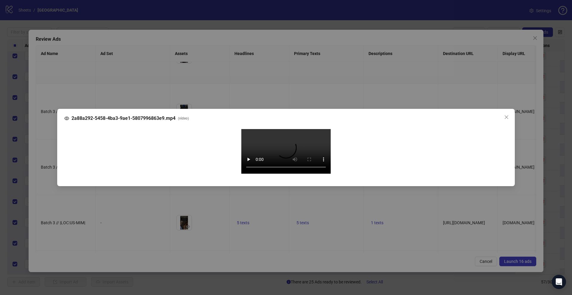
click at [48, 186] on div "2a88a292-5458-4ba3-9ae1-5807996863e9.mp4 ( video ) Your browser does not suppor…" at bounding box center [286, 147] width 572 height 295
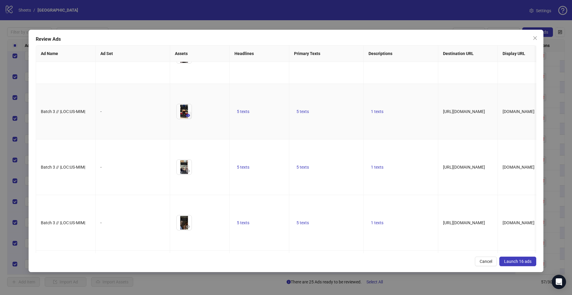
click at [190, 119] on button "button" at bounding box center [187, 115] width 7 height 7
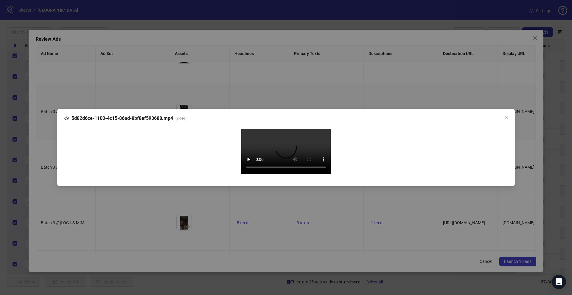
click at [41, 189] on div "5d82d6ce-1100-4c15-86ad-8bf8ef593688.mp4 ( video ) Your browser does not suppor…" at bounding box center [286, 147] width 572 height 295
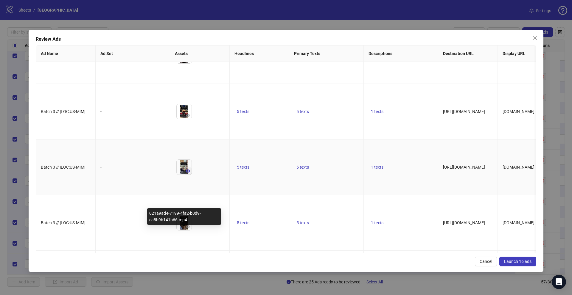
click at [186, 173] on icon "eye" at bounding box center [188, 171] width 4 height 4
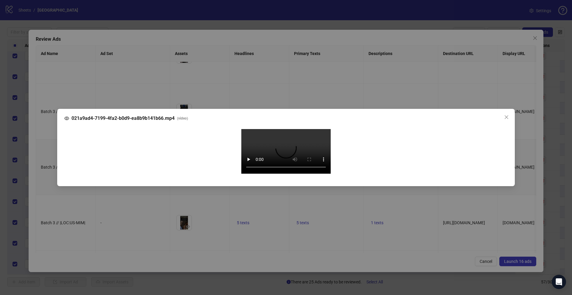
click at [47, 192] on div "021a9ad4-7199-4fa2-b0d9-ea8b9b141b66.mp4 ( video ) Your browser does not suppor…" at bounding box center [286, 147] width 572 height 295
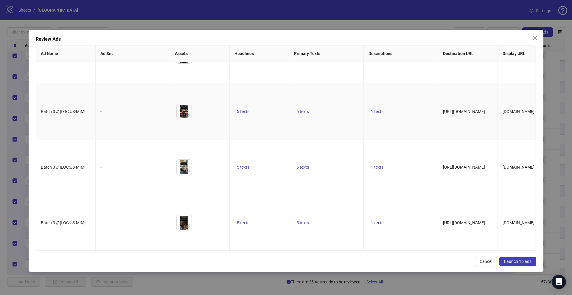
scroll to position [0, 0]
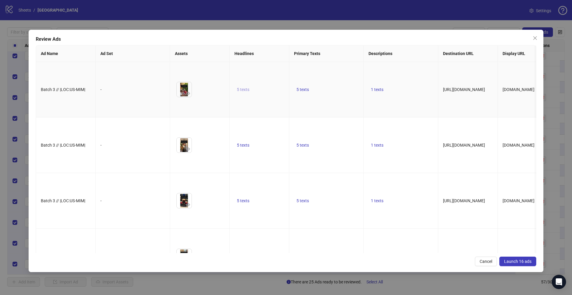
click at [241, 92] on span "5 texts" at bounding box center [243, 89] width 13 height 5
click at [335, 93] on icon "caret-right" at bounding box center [336, 94] width 2 height 3
click at [335, 96] on icon "caret-right" at bounding box center [336, 97] width 2 height 3
click at [335, 95] on icon "caret-right" at bounding box center [336, 96] width 2 height 3
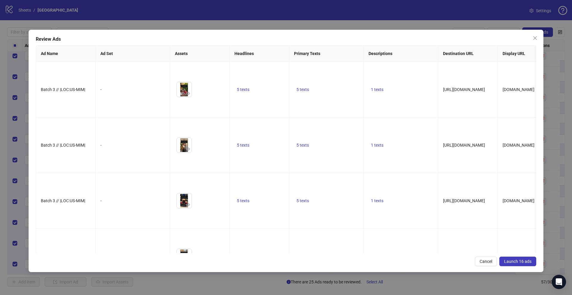
click at [516, 261] on span "Launch 16 ads" at bounding box center [517, 261] width 27 height 5
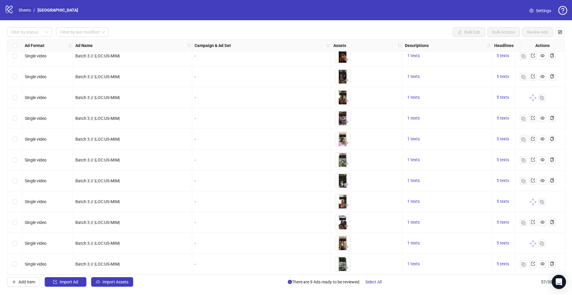
click at [23, 7] on link "Sheets" at bounding box center [24, 10] width 15 height 7
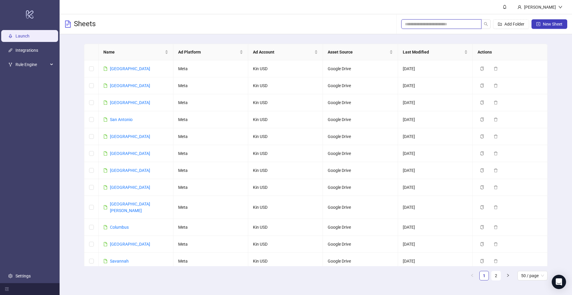
click at [424, 25] on input "search" at bounding box center [439, 24] width 68 height 7
paste input "*******"
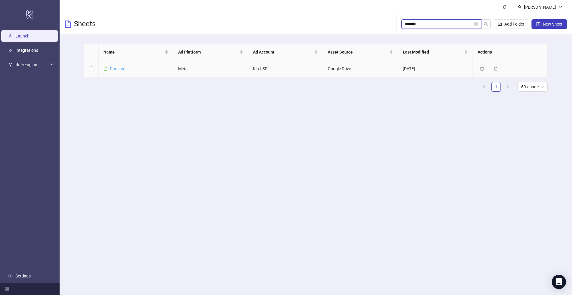
type input "*******"
click at [115, 69] on link "Phoenix" at bounding box center [117, 68] width 15 height 5
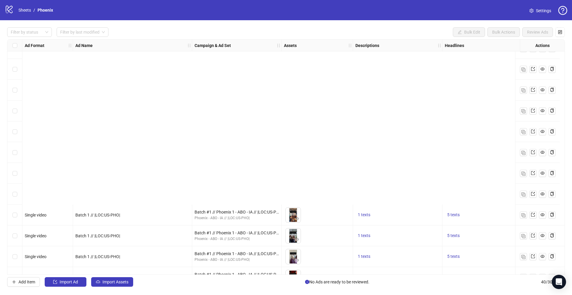
scroll to position [613, 0]
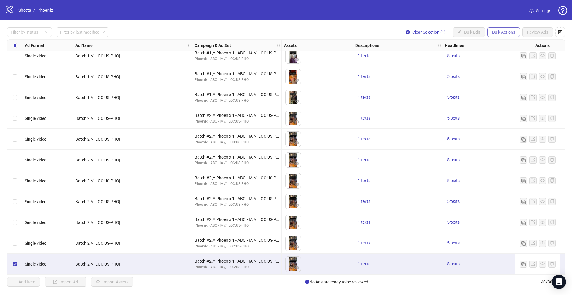
click at [497, 31] on span "Bulk Actions" at bounding box center [503, 32] width 23 height 5
click at [492, 55] on span "Duplicate" at bounding box center [511, 53] width 41 height 7
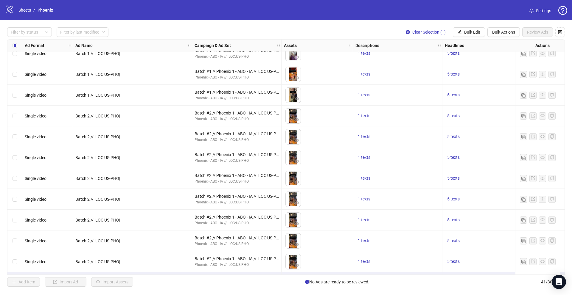
scroll to position [634, 0]
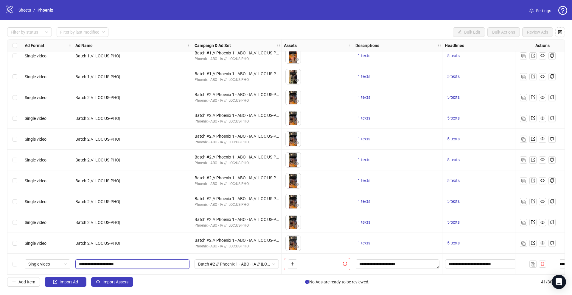
click at [92, 263] on input "**********" at bounding box center [132, 264] width 106 height 7
type input "**********"
click at [207, 262] on span "Batch #2 // Phoenix 1 - ABO - IA // |LOC:US-PHO| // Exclude 180D PUR" at bounding box center [236, 264] width 77 height 9
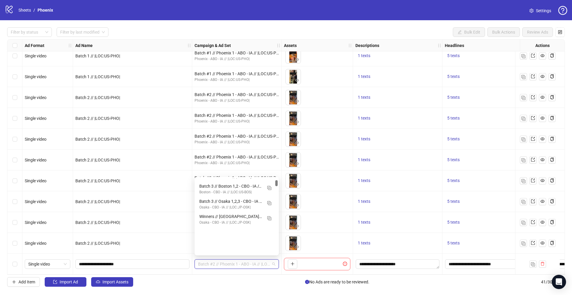
scroll to position [0, 0]
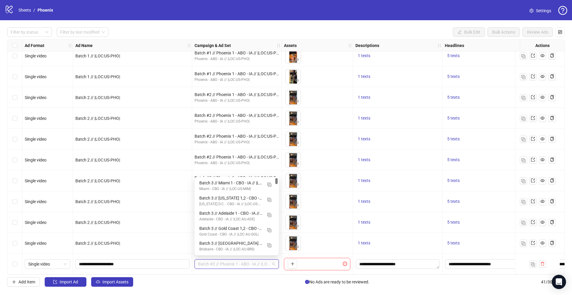
drag, startPoint x: 277, startPoint y: 195, endPoint x: 277, endPoint y: 178, distance: 17.0
click at [277, 178] on div at bounding box center [276, 181] width 2 height 6
click at [233, 183] on div "Batch 3 // Miami 1 - CBO - IA // |LOC:US-MIM| // Exclude 180D PUR" at bounding box center [230, 183] width 63 height 7
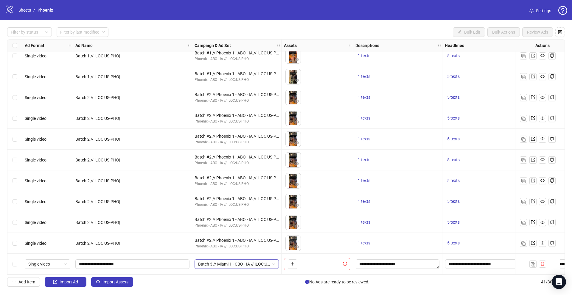
click at [237, 265] on span "Batch 3 // Miami 1 - CBO - IA // |LOC:US-MIM| // Exclude 180D PUR" at bounding box center [236, 264] width 77 height 9
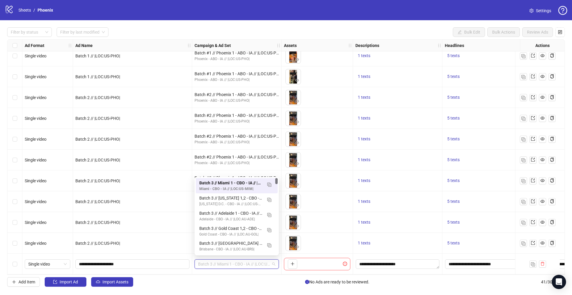
click at [237, 265] on span "Batch 3 // Miami 1 - CBO - IA // |LOC:US-MIM| // Exclude 180D PUR" at bounding box center [236, 264] width 77 height 9
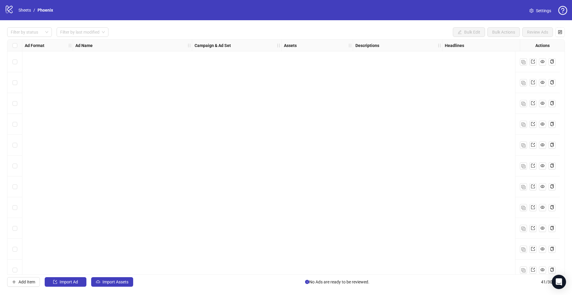
scroll to position [634, 0]
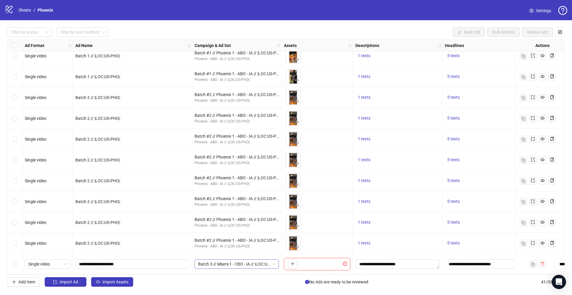
click at [238, 263] on span "Batch 3 // Miami 1 - CBO - IA // |LOC:US-MIM| // Exclude 180D PUR" at bounding box center [236, 264] width 77 height 9
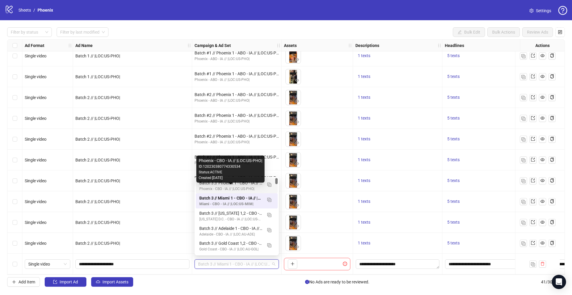
click at [237, 186] on div "Phoenix - CBO - IA // |LOC:US-PHO|" at bounding box center [230, 189] width 63 height 6
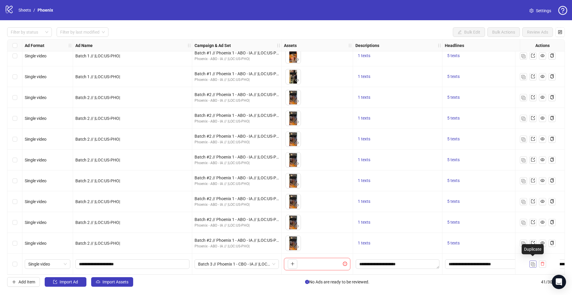
click at [533, 263] on img "button" at bounding box center [533, 265] width 4 height 4
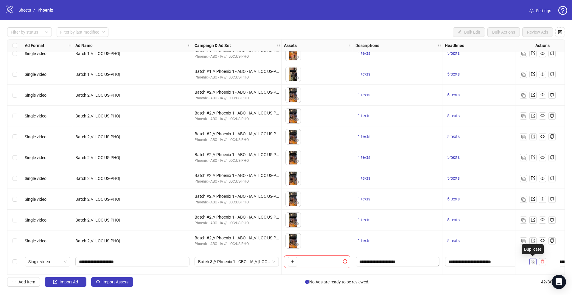
click at [533, 262] on img "button" at bounding box center [533, 262] width 4 height 4
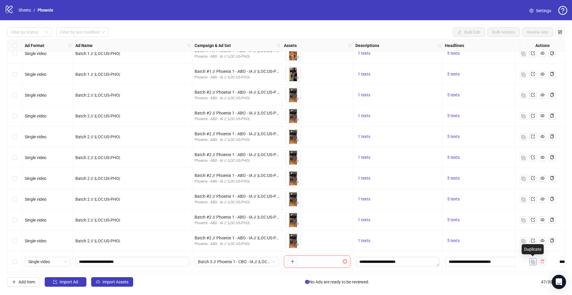
click at [533, 262] on img "button" at bounding box center [533, 262] width 4 height 4
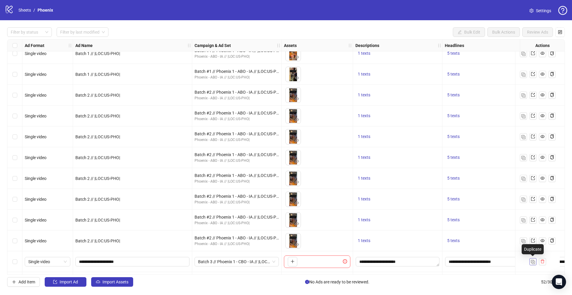
click at [533, 262] on img "button" at bounding box center [533, 262] width 4 height 4
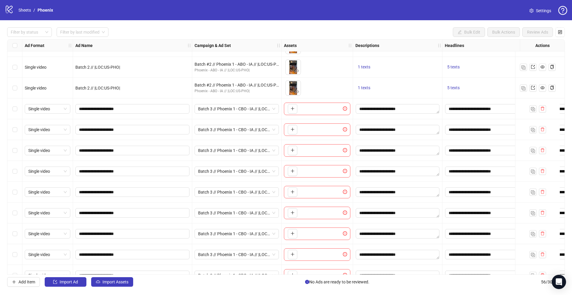
scroll to position [775, 0]
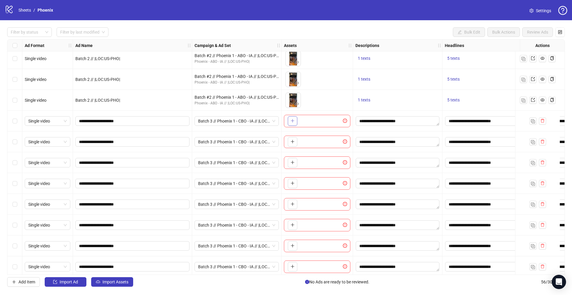
click at [292, 124] on button "button" at bounding box center [293, 121] width 10 height 10
click at [293, 137] on div "To pick up a draggable item, press the space bar. While dragging, use the arrow…" at bounding box center [291, 142] width 12 height 10
click at [292, 143] on icon "plus" at bounding box center [292, 142] width 4 height 4
click at [288, 165] on button "button" at bounding box center [293, 163] width 10 height 10
click at [292, 185] on icon "plus" at bounding box center [292, 183] width 4 height 4
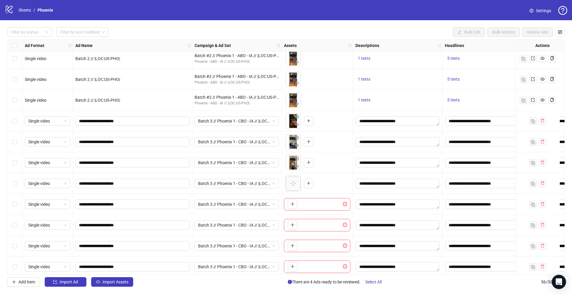
click at [297, 207] on div "To pick up a draggable item, press the space bar. While dragging, use the arrow…" at bounding box center [317, 204] width 66 height 13
click at [290, 206] on span "button" at bounding box center [292, 204] width 4 height 5
click at [292, 224] on icon "plus" at bounding box center [292, 225] width 4 height 4
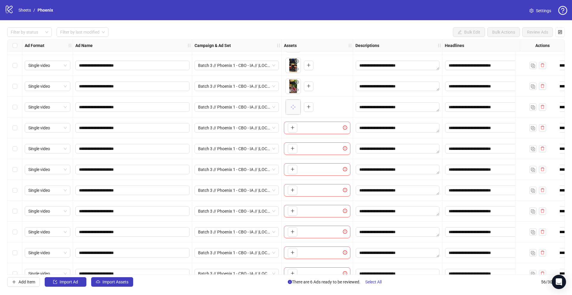
scroll to position [904, 0]
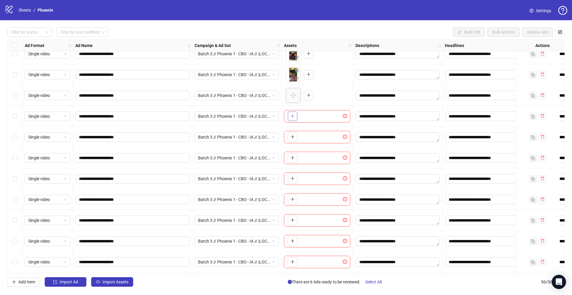
click at [293, 117] on icon "plus" at bounding box center [292, 116] width 4 height 4
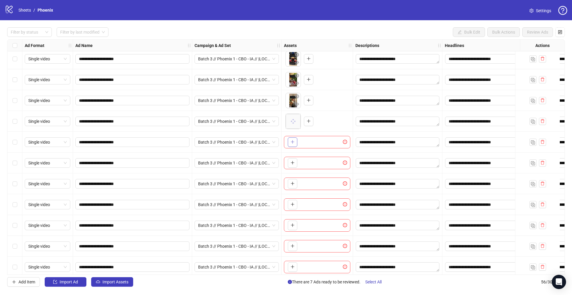
click at [289, 146] on button "button" at bounding box center [293, 143] width 10 height 10
click at [294, 163] on icon "plus" at bounding box center [292, 163] width 4 height 4
click at [291, 186] on span "button" at bounding box center [292, 183] width 4 height 5
click at [293, 207] on icon "plus" at bounding box center [292, 205] width 4 height 4
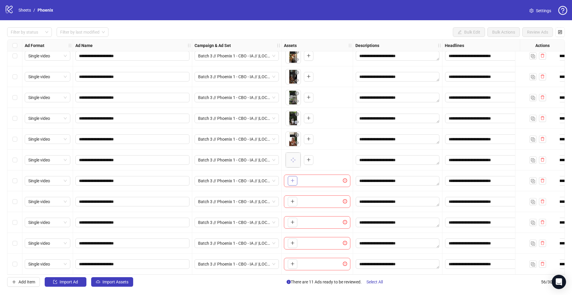
click at [291, 181] on button "button" at bounding box center [293, 181] width 10 height 10
click at [294, 200] on icon "plus" at bounding box center [292, 202] width 4 height 4
click at [294, 221] on icon "plus" at bounding box center [292, 222] width 4 height 4
click at [292, 242] on icon "plus" at bounding box center [292, 243] width 4 height 4
click at [294, 263] on icon "plus" at bounding box center [292, 264] width 4 height 4
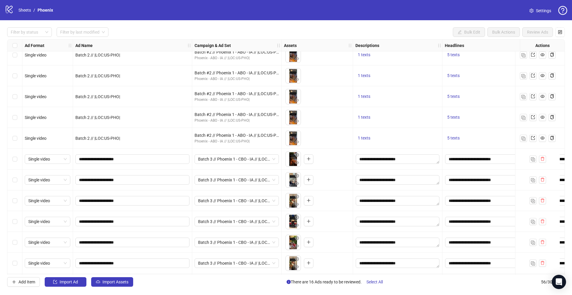
scroll to position [767, 0]
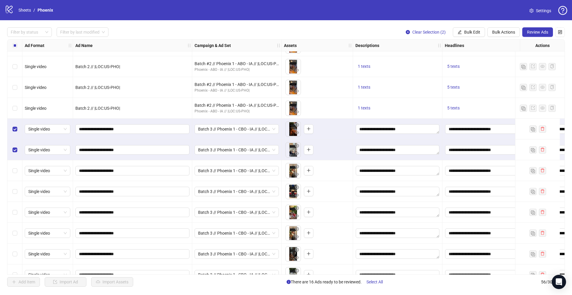
click at [17, 178] on div "Select row 43" at bounding box center [14, 171] width 15 height 21
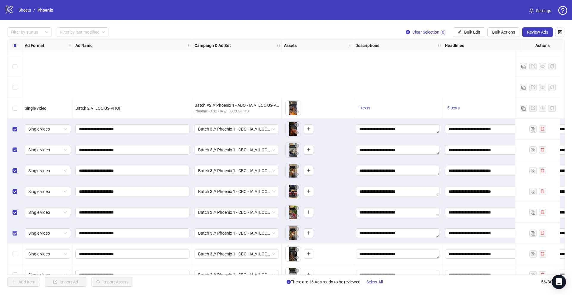
scroll to position [908, 0]
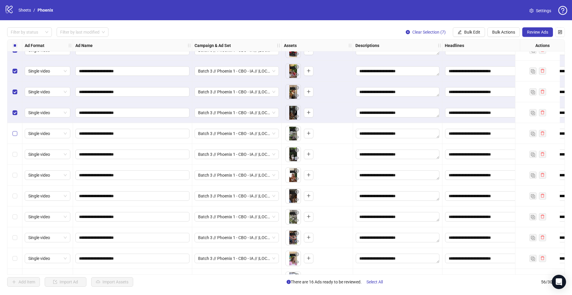
click at [15, 137] on label "Select row 48" at bounding box center [15, 133] width 5 height 7
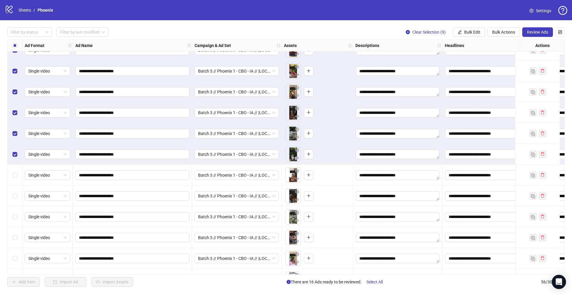
click at [15, 179] on div "Select row 50" at bounding box center [14, 175] width 15 height 21
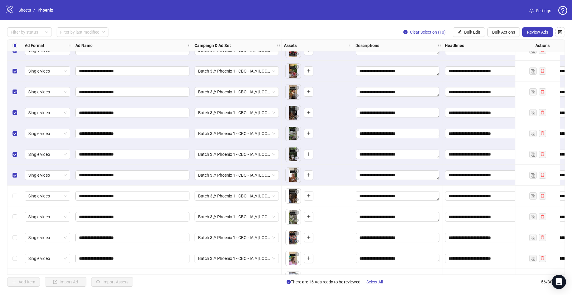
click at [15, 192] on div "Select row 51" at bounding box center [14, 196] width 15 height 21
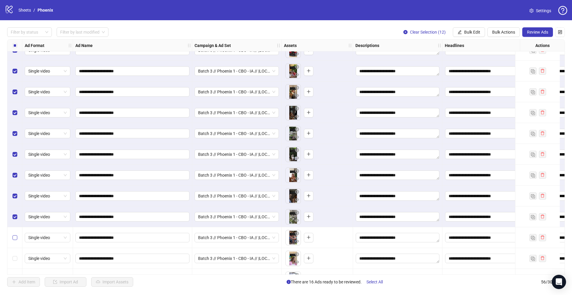
click at [16, 241] on label "Select row 53" at bounding box center [15, 238] width 5 height 7
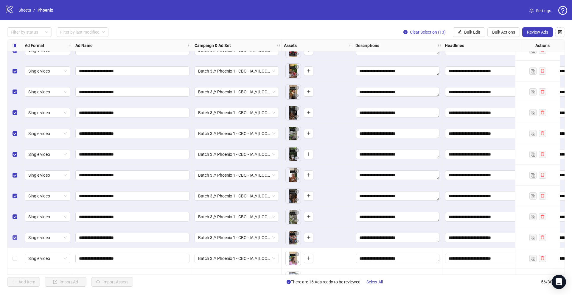
scroll to position [946, 0]
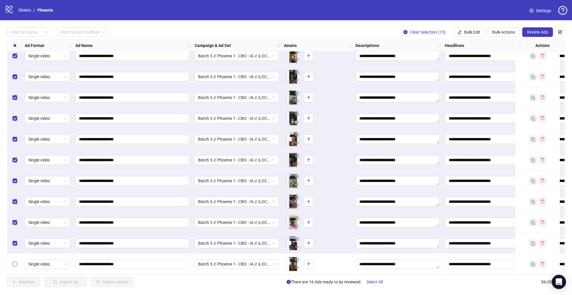
click at [15, 264] on label "Select row 56" at bounding box center [15, 264] width 5 height 7
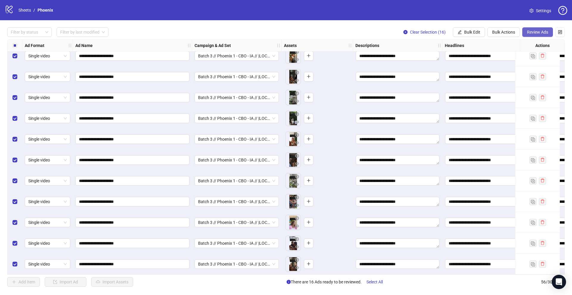
click at [530, 34] on span "Review Ads" at bounding box center [537, 32] width 21 height 5
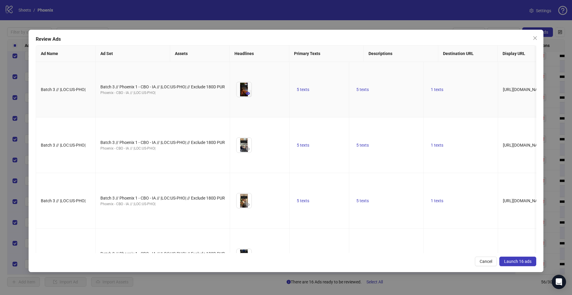
click at [246, 96] on icon "eye" at bounding box center [248, 93] width 4 height 4
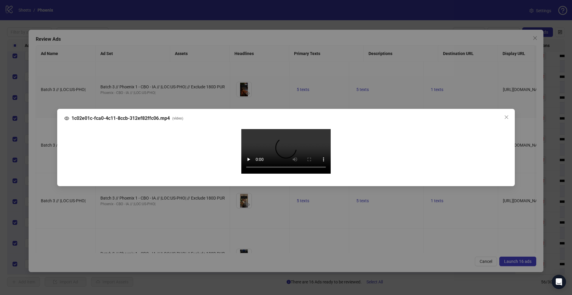
click at [46, 165] on div "1c02e01c-fca0-4c11-8ccb-312ef82ffc06.mp4 ( video ) Your browser does not suppor…" at bounding box center [286, 147] width 572 height 295
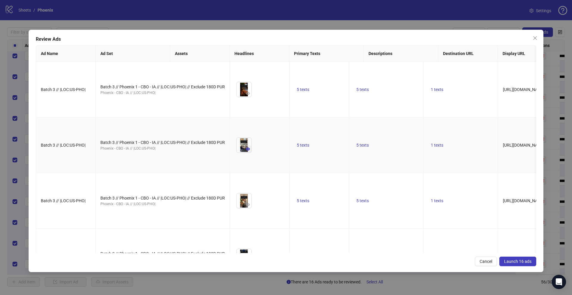
click at [246, 151] on icon "eye" at bounding box center [248, 149] width 4 height 3
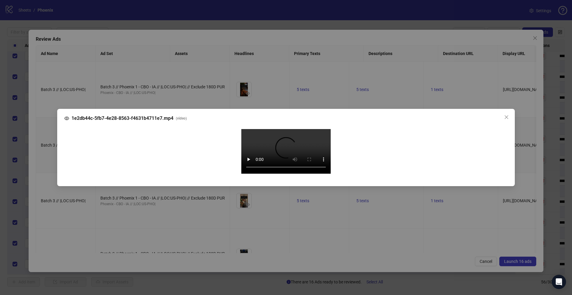
click at [52, 179] on div "1e2db44c-5fb7-4e28-8563-f4631b4711e7.mp4 ( video ) Your browser does not suppor…" at bounding box center [286, 147] width 572 height 295
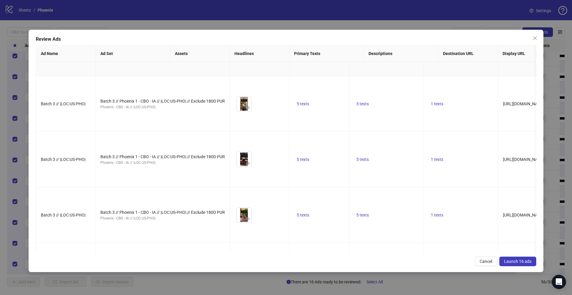
scroll to position [105, 0]
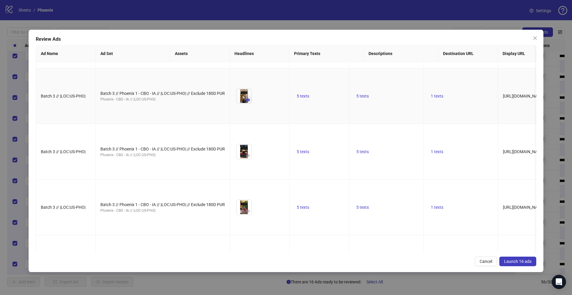
click at [246, 102] on icon "eye" at bounding box center [248, 100] width 4 height 4
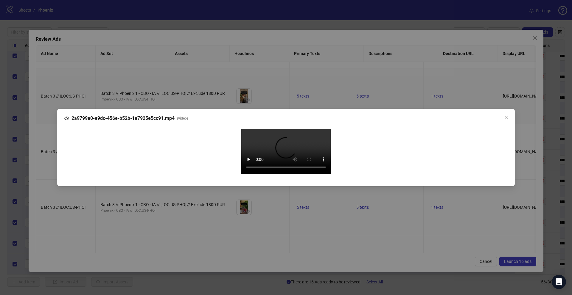
click at [49, 171] on div "2a9799e0-e9dc-456e-b52b-1e7925e5cc91.mp4 ( video ) Your browser does not suppor…" at bounding box center [286, 147] width 572 height 295
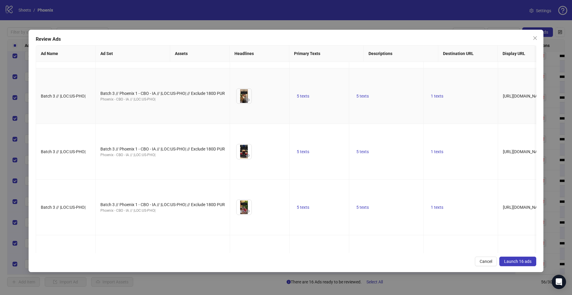
scroll to position [0, 0]
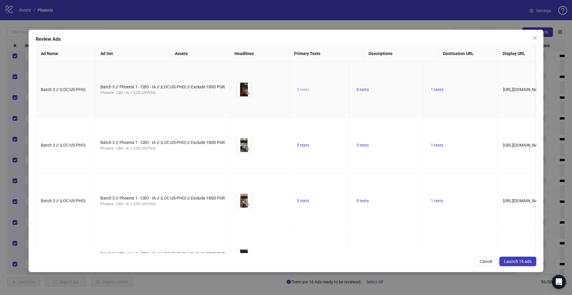
click at [294, 93] on button "5 texts" at bounding box center [302, 89] width 17 height 7
click at [333, 96] on button "button" at bounding box center [336, 95] width 10 height 10
click at [333, 96] on button "button" at bounding box center [336, 98] width 10 height 10
click at [333, 96] on button "button" at bounding box center [336, 95] width 10 height 10
click at [333, 96] on button "button" at bounding box center [336, 97] width 10 height 10
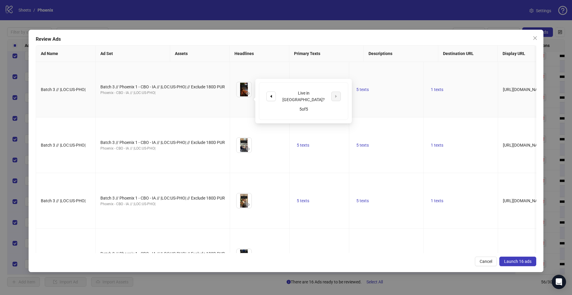
click at [353, 77] on td "5 texts" at bounding box center [386, 90] width 74 height 56
click at [356, 92] on span "5 texts" at bounding box center [362, 89] width 13 height 5
click at [389, 95] on div "In [GEOGRAPHIC_DATA], strangers meet every [DATE] for coffee ☕" at bounding box center [363, 95] width 74 height 20
click at [396, 95] on icon "caret-right" at bounding box center [395, 95] width 4 height 4
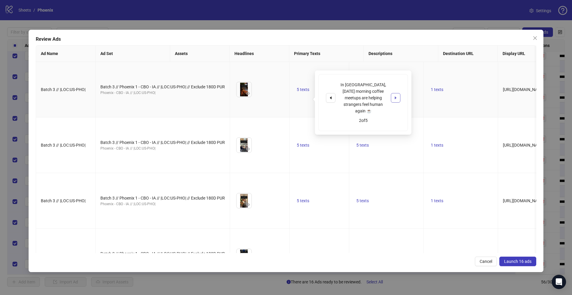
click at [396, 96] on icon "caret-right" at bounding box center [395, 98] width 4 height 4
click at [423, 74] on td "1 texts" at bounding box center [460, 90] width 74 height 56
click at [431, 92] on span "1 texts" at bounding box center [437, 89] width 13 height 5
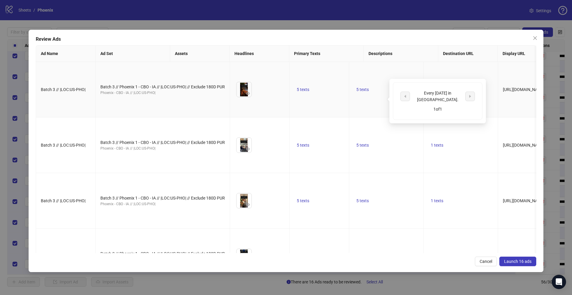
click at [423, 80] on td "1 texts" at bounding box center [460, 90] width 74 height 56
click at [518, 263] on span "Launch 16 ads" at bounding box center [517, 261] width 27 height 5
